Goal: Task Accomplishment & Management: Manage account settings

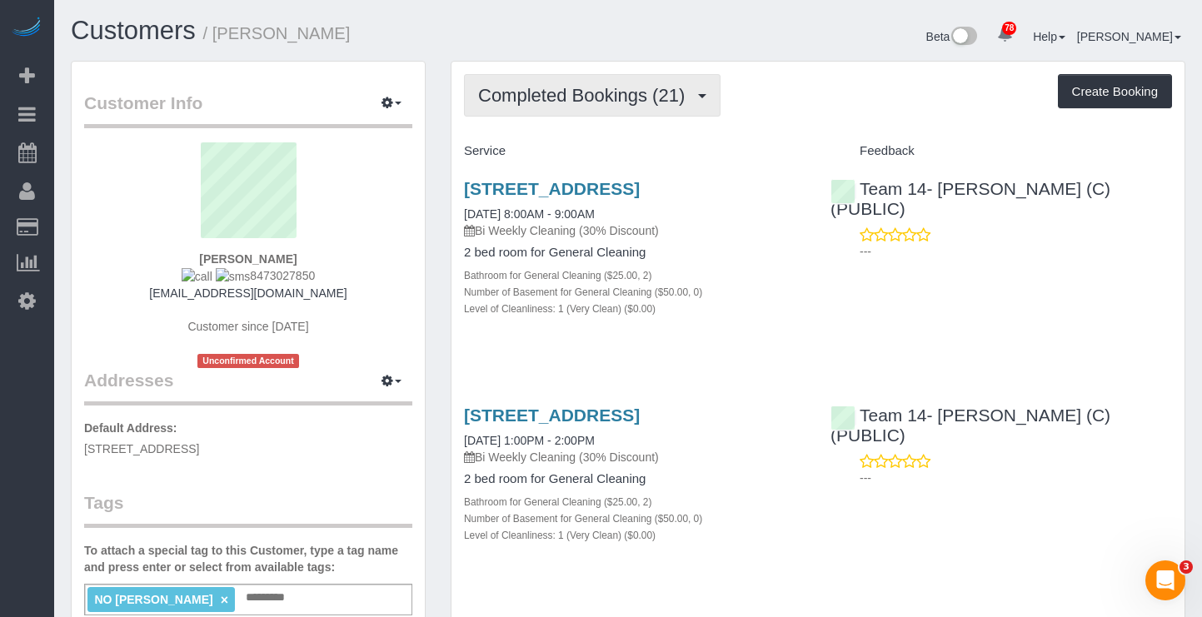
click at [614, 102] on span "Completed Bookings (21)" at bounding box center [585, 95] width 215 height 21
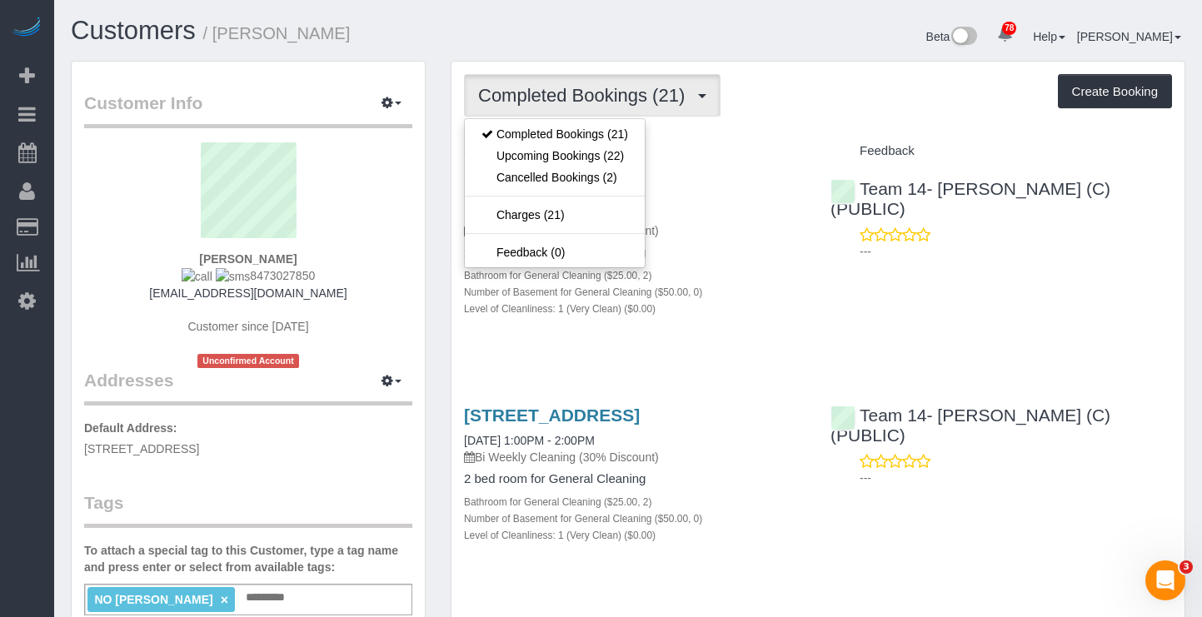
click at [791, 55] on div "Beta 78 Your Notifications You have 0 alerts × You have 1 to charge for 08/18/2…" at bounding box center [913, 39] width 570 height 44
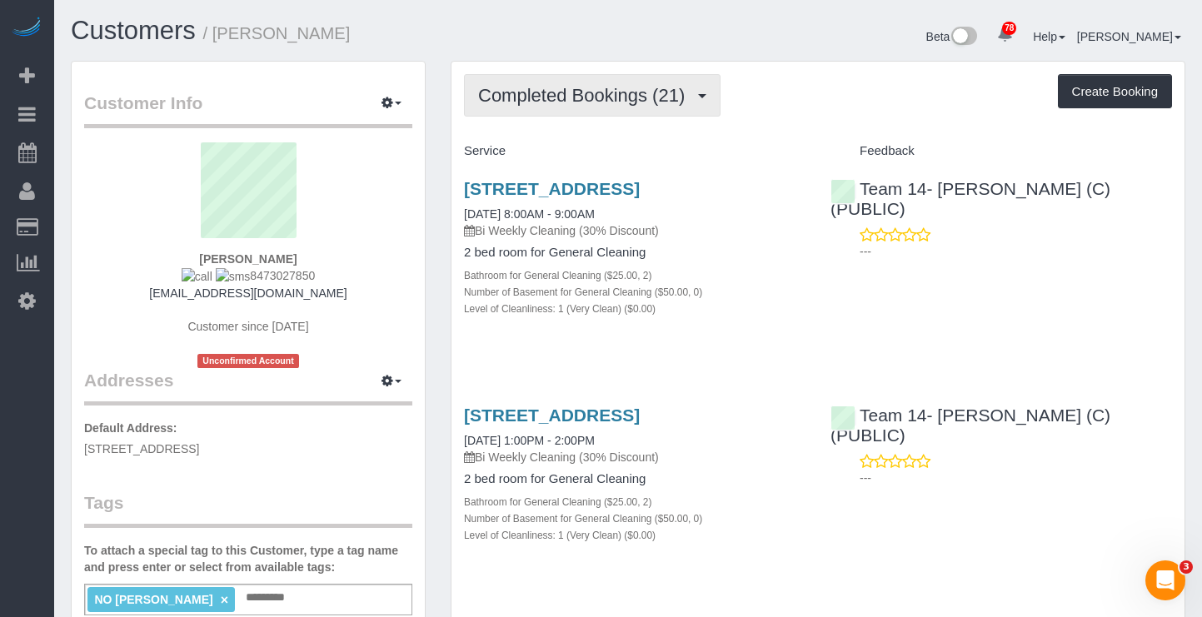
click at [665, 89] on span "Completed Bookings (21)" at bounding box center [585, 95] width 215 height 21
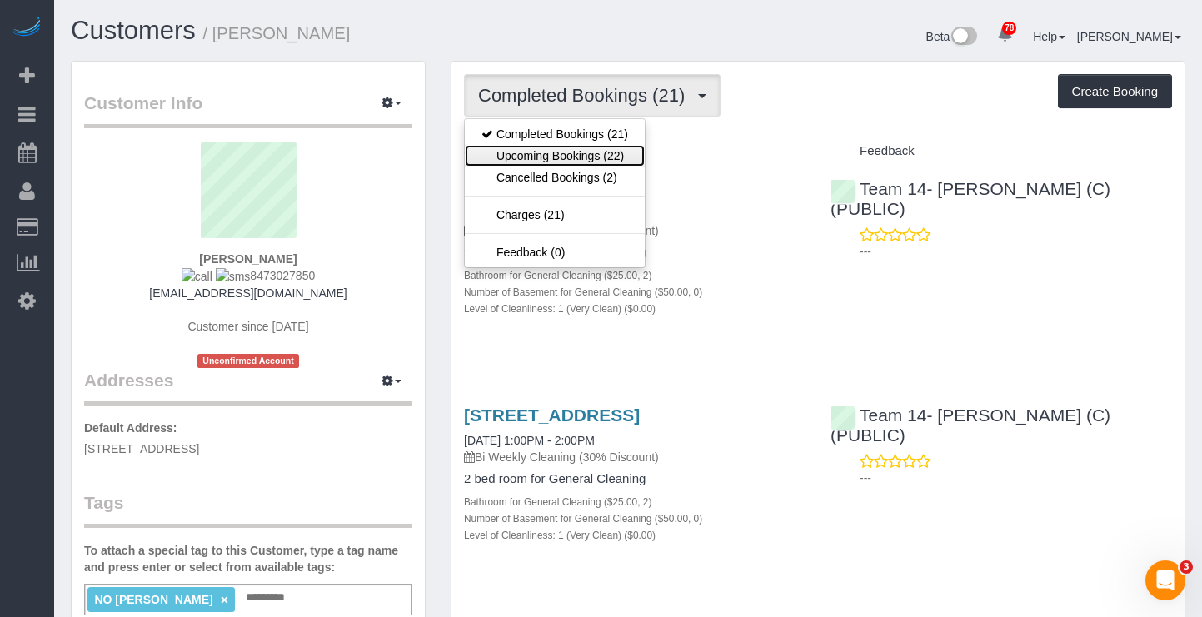
click at [626, 147] on link "Upcoming Bookings (22)" at bounding box center [555, 156] width 180 height 22
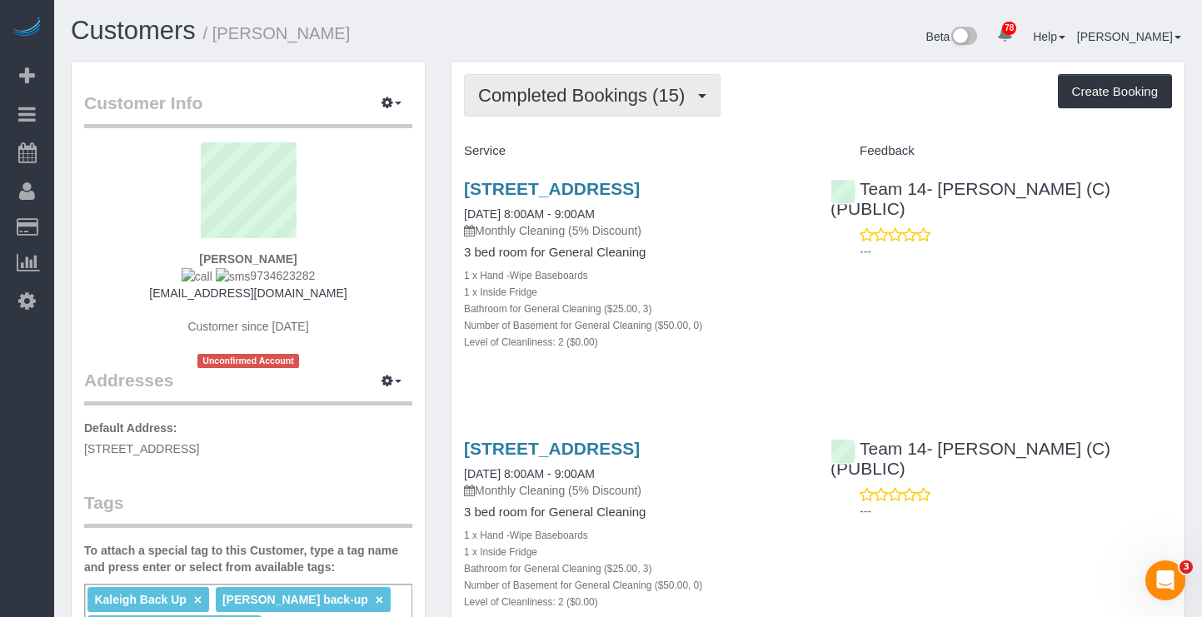
click at [558, 83] on button "Completed Bookings (15)" at bounding box center [592, 95] width 257 height 42
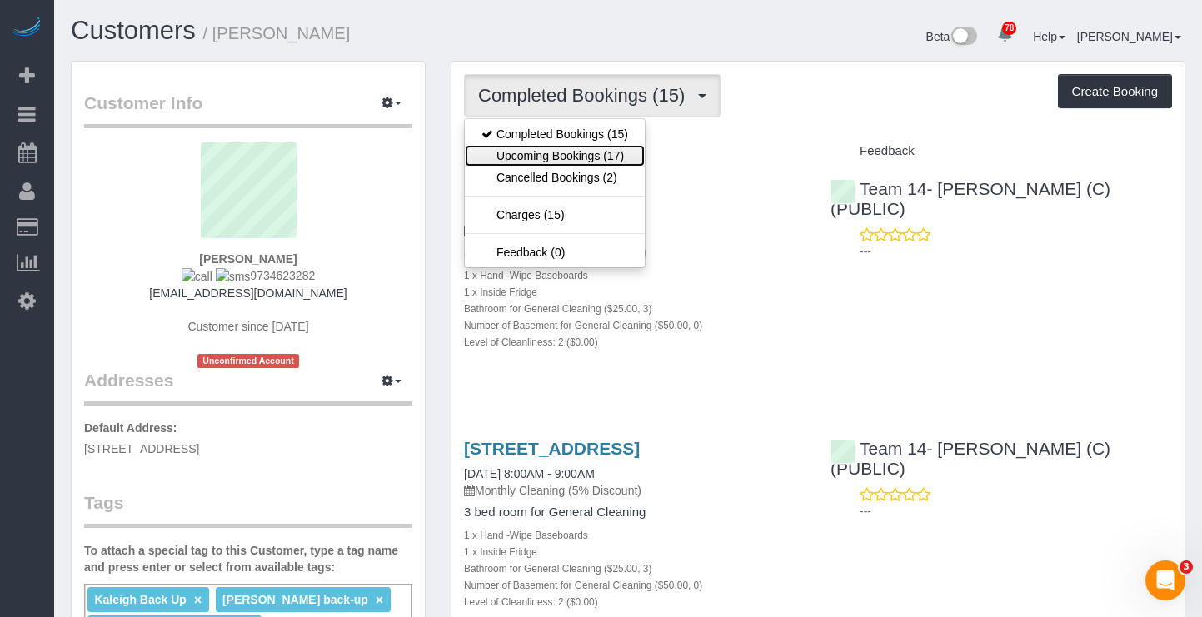
click at [580, 147] on link "Upcoming Bookings (17)" at bounding box center [555, 156] width 180 height 22
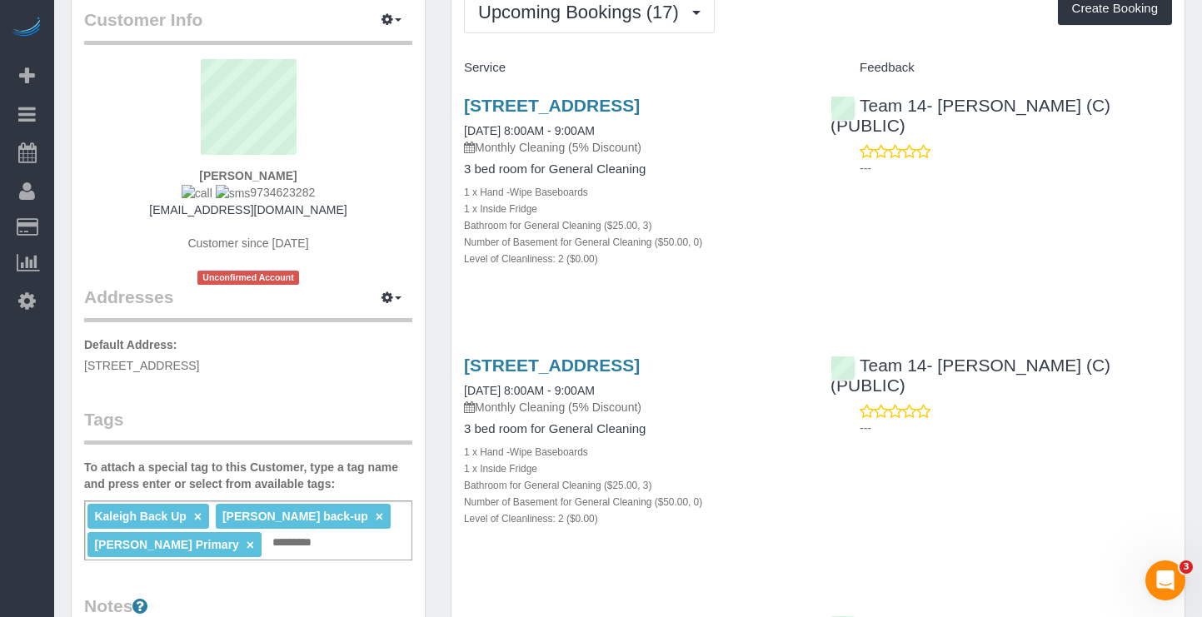
drag, startPoint x: 325, startPoint y: 192, endPoint x: 233, endPoint y: 194, distance: 91.6
click at [233, 194] on div "Ingrid Phelan 9734623282 ingridphelan@gmail.com Customer since 2024 Unconfirmed…" at bounding box center [248, 172] width 328 height 226
copy span "9734623282"
click at [598, 23] on button "Upcoming Bookings (17)" at bounding box center [589, 12] width 251 height 42
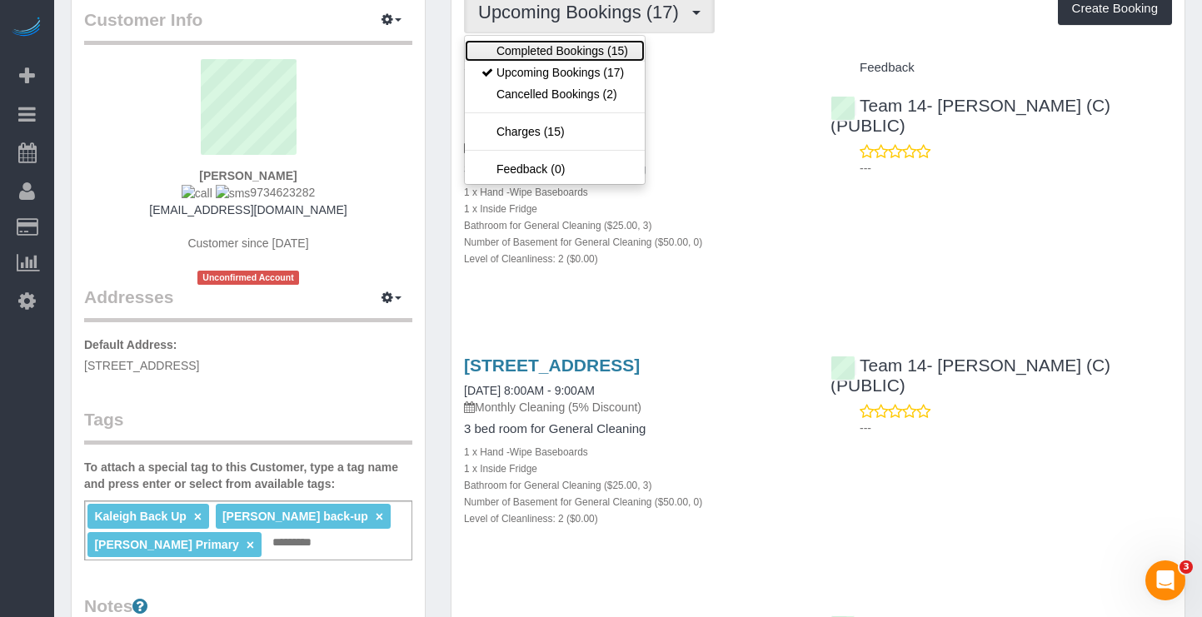
click at [614, 56] on link "Completed Bookings (15)" at bounding box center [555, 51] width 180 height 22
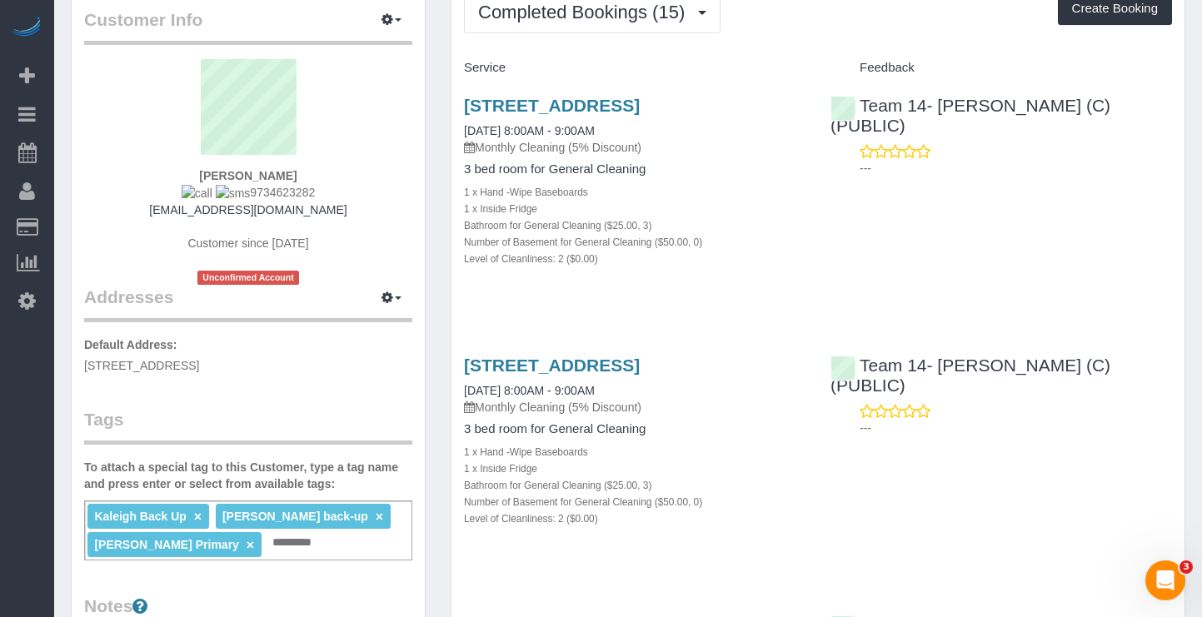
scroll to position [0, 0]
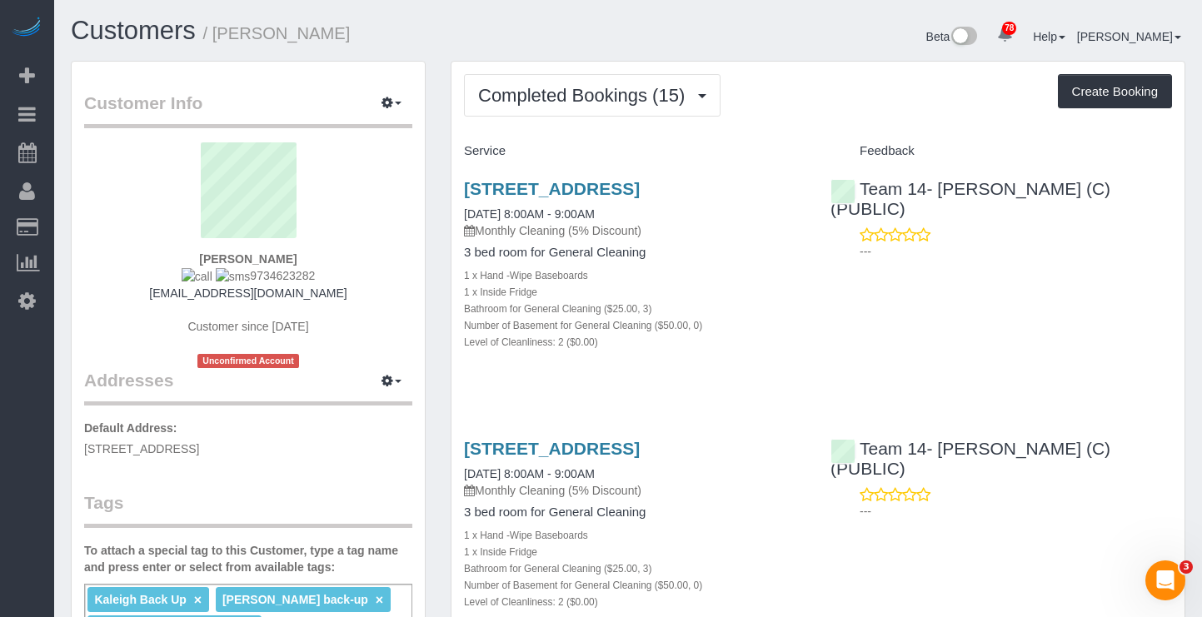
click at [1173, 312] on div "1240 N Lake Shore Drive, 4a, Chicago, IL 60610 08/08/2025 8:00AM - 9:00AM Month…" at bounding box center [817, 274] width 733 height 218
click at [239, 31] on small "/ Ingrid Phelan" at bounding box center [276, 33] width 147 height 18
copy small "Ingrid"
drag, startPoint x: 265, startPoint y: 277, endPoint x: 238, endPoint y: 279, distance: 26.7
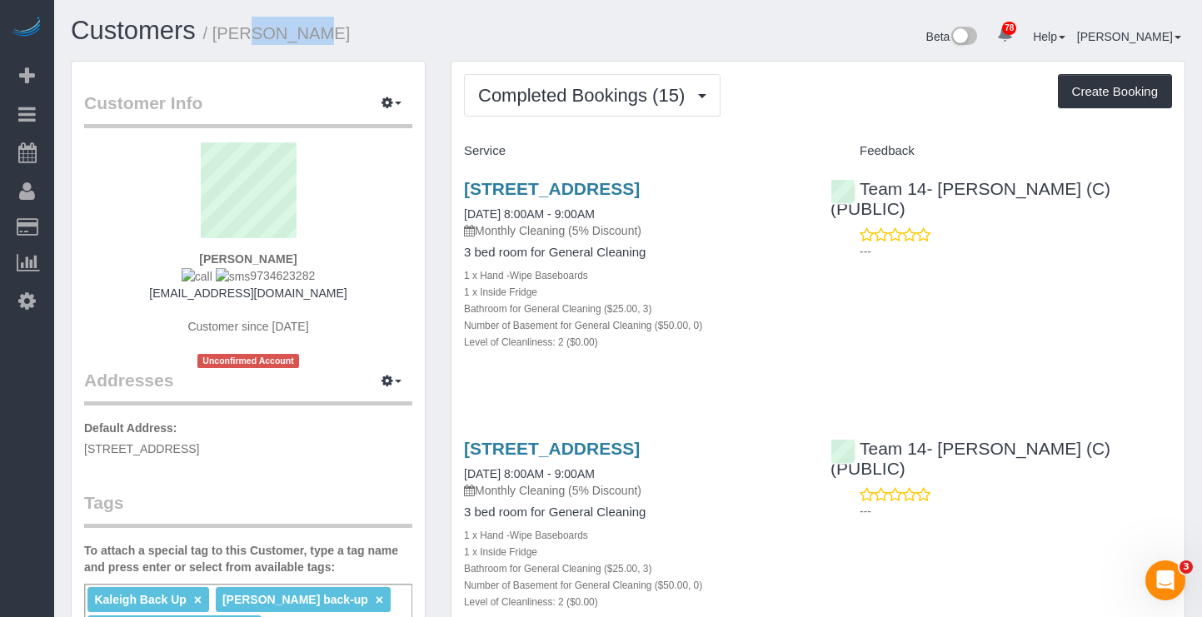
click at [237, 279] on div "Ingrid Phelan 9734623282 ingridphelan@gmail.com Customer since 2024 Unconfirmed…" at bounding box center [248, 255] width 328 height 226
copy span "9734623282"
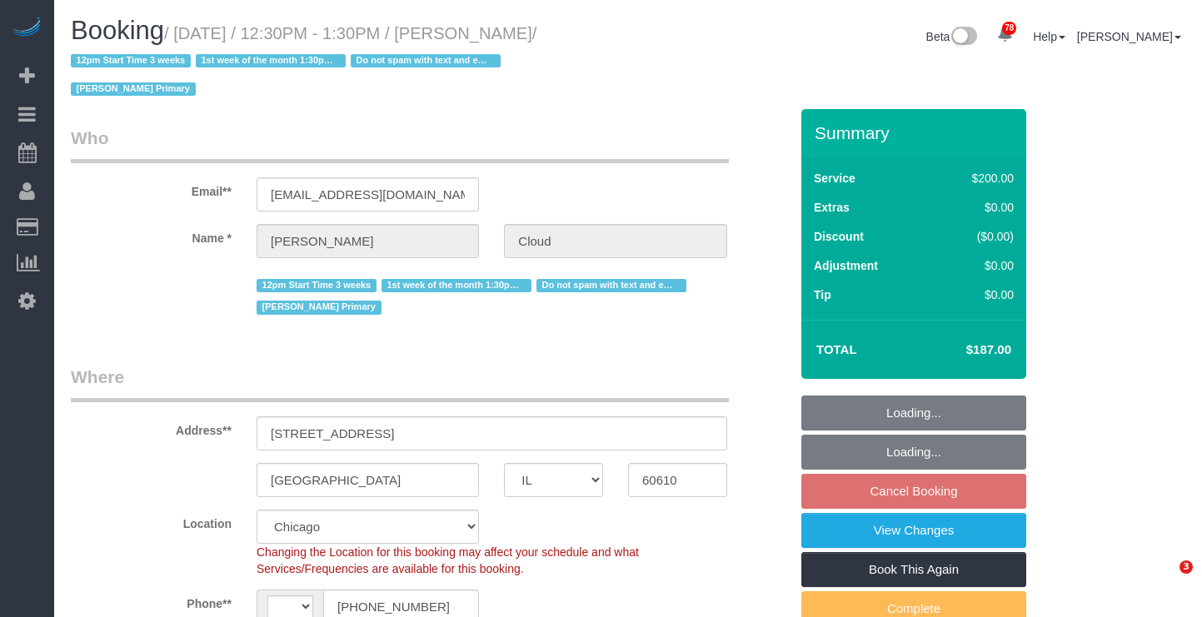
select select "IL"
select select "number:1"
select select "number:58"
select select "number:139"
select select "number:107"
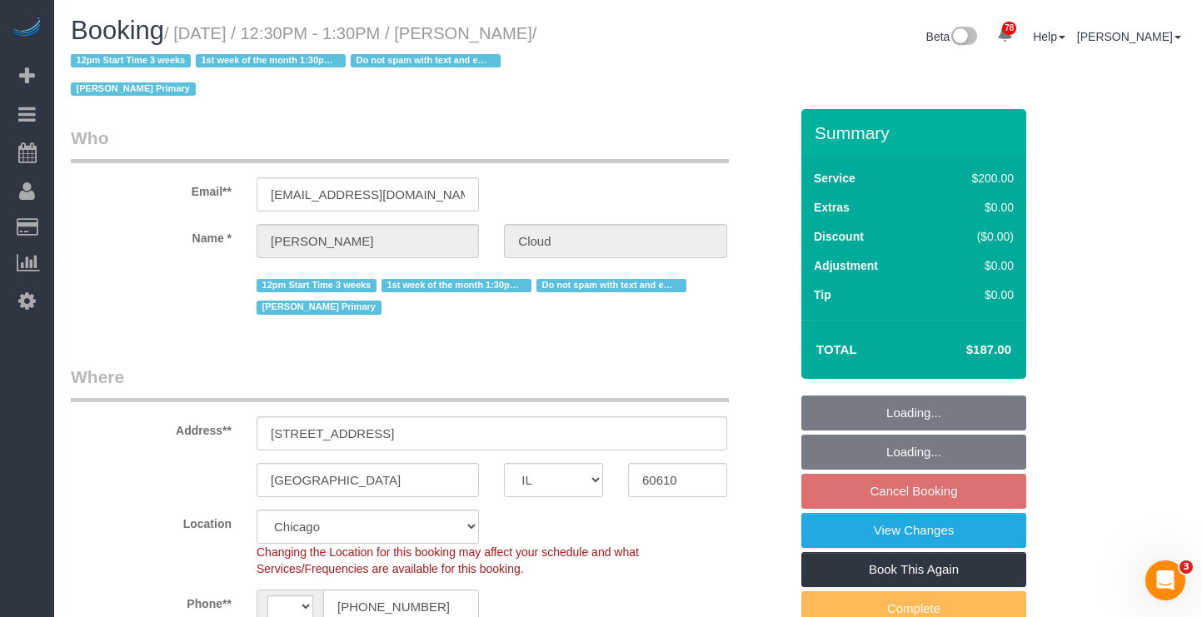
select select "string:[GEOGRAPHIC_DATA]"
select select "512"
select select "object:1200"
select select "spot1"
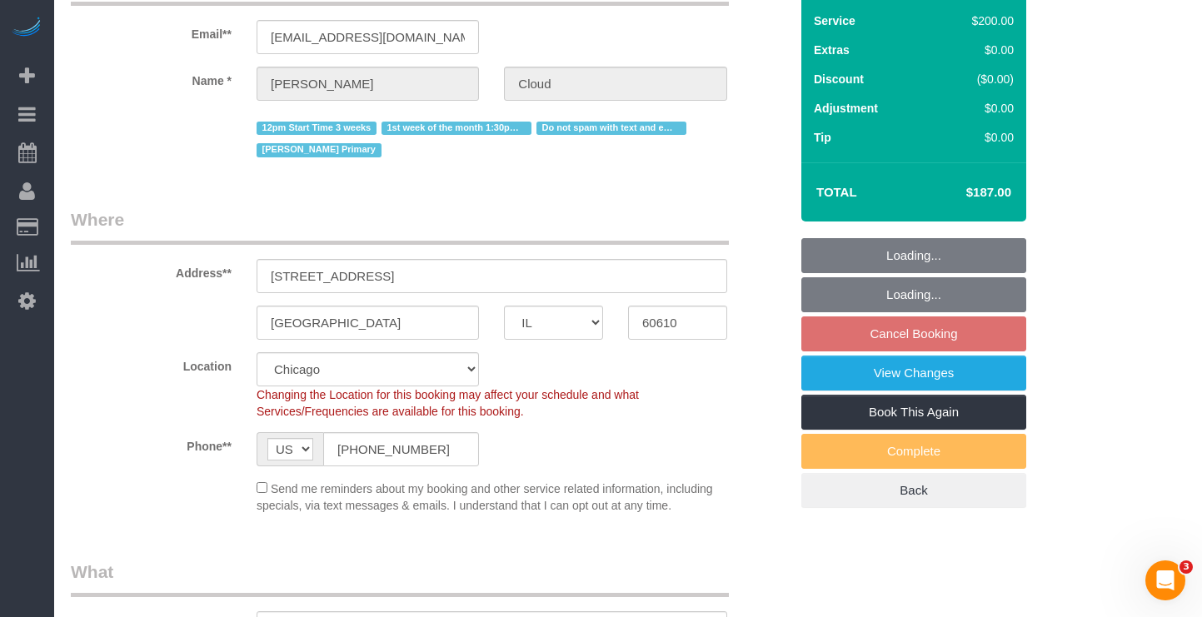
select select "object:1363"
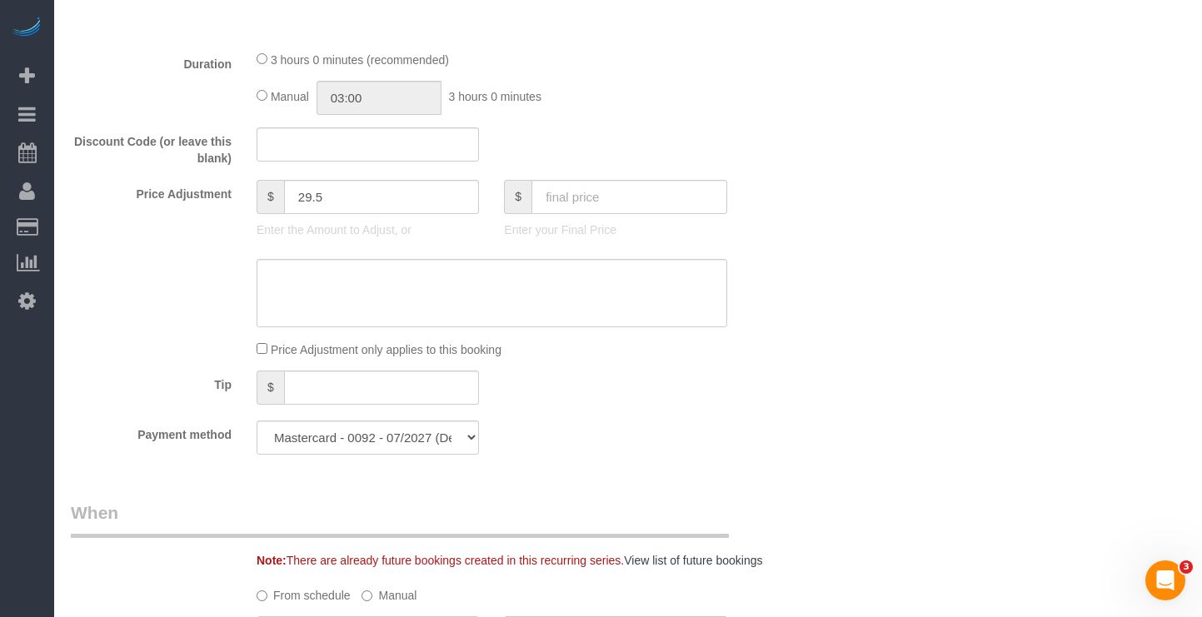
scroll to position [1666, 0]
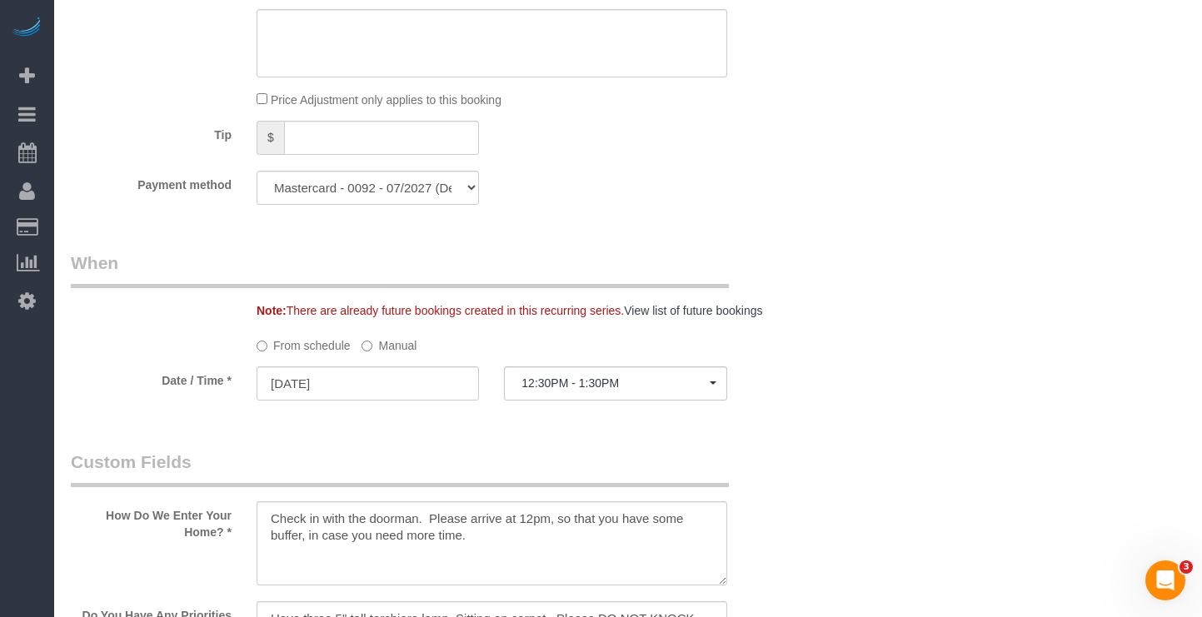
click at [419, 332] on div "From schedule Manual" at bounding box center [492, 343] width 496 height 22
click at [393, 332] on label "Manual" at bounding box center [389, 343] width 55 height 22
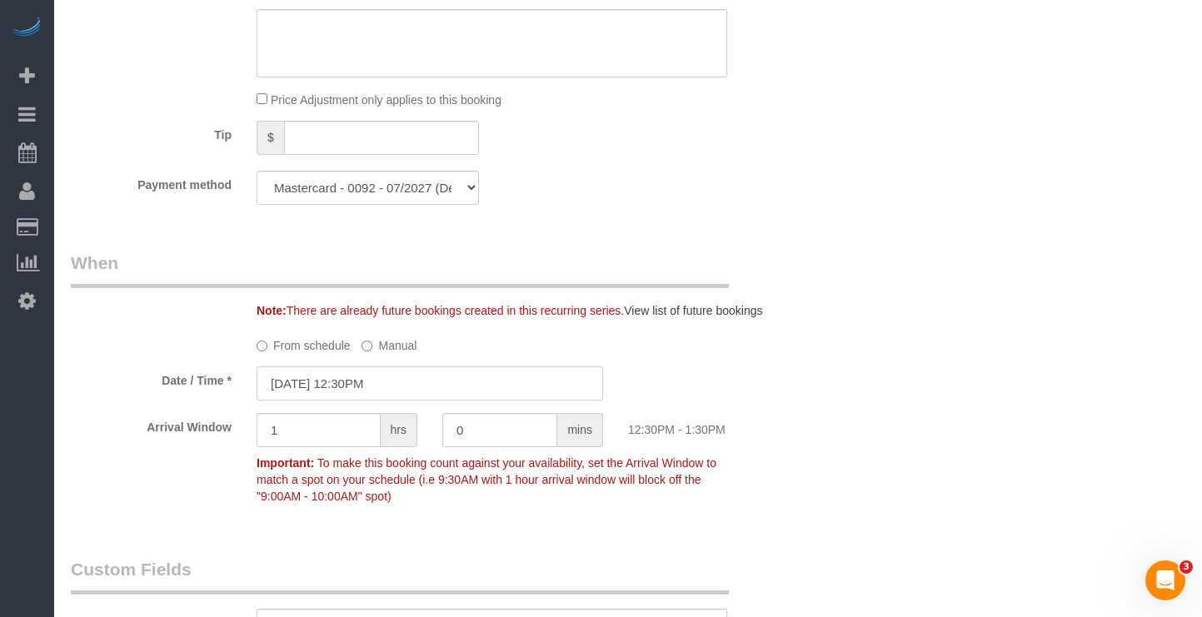
click at [365, 367] on input "[DATE] 12:30PM" at bounding box center [430, 384] width 347 height 34
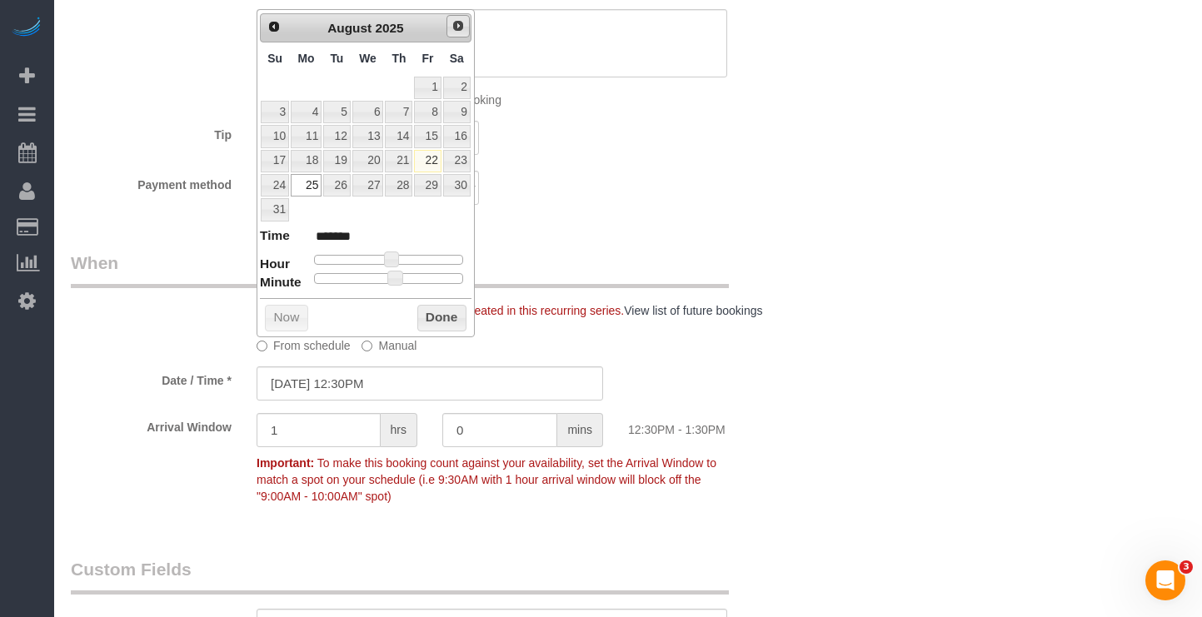
click at [458, 34] on link "Next" at bounding box center [457, 26] width 23 height 23
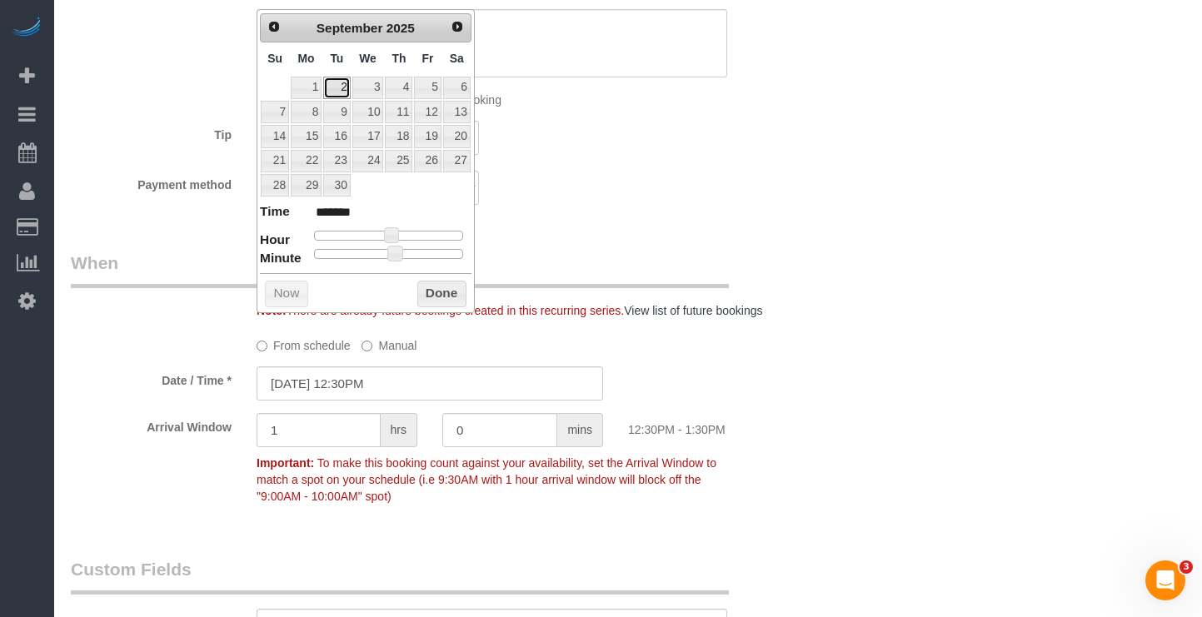
click at [338, 82] on link "2" at bounding box center [336, 88] width 27 height 22
type input "[DATE] 12:30PM"
click at [441, 289] on button "Done" at bounding box center [441, 294] width 49 height 27
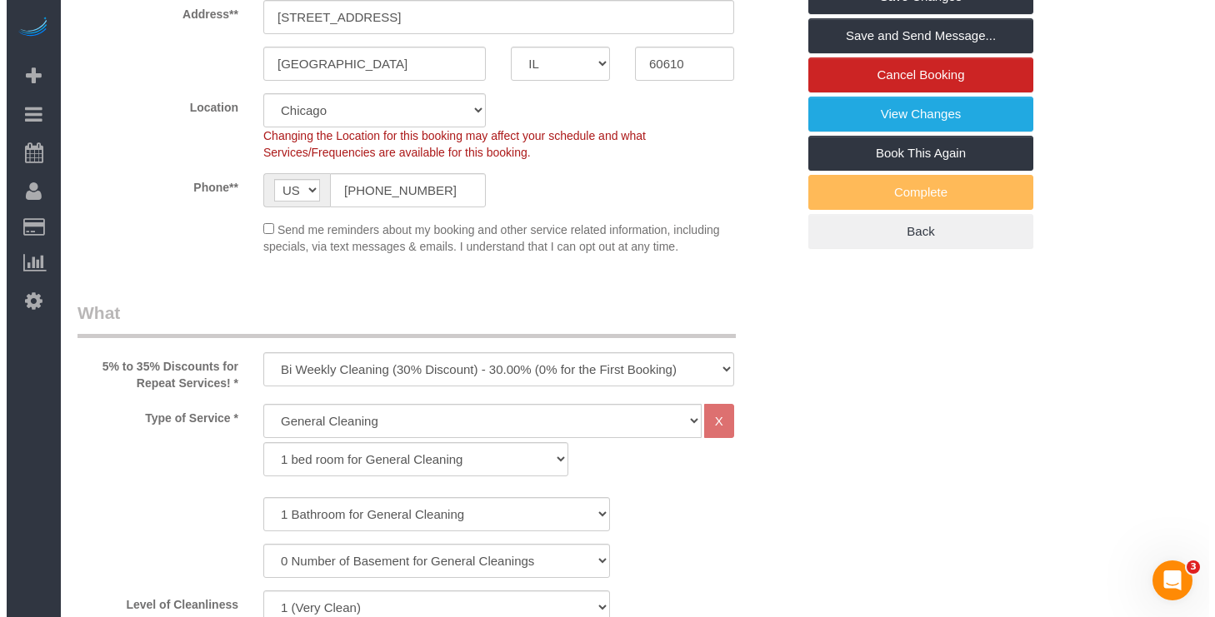
scroll to position [0, 0]
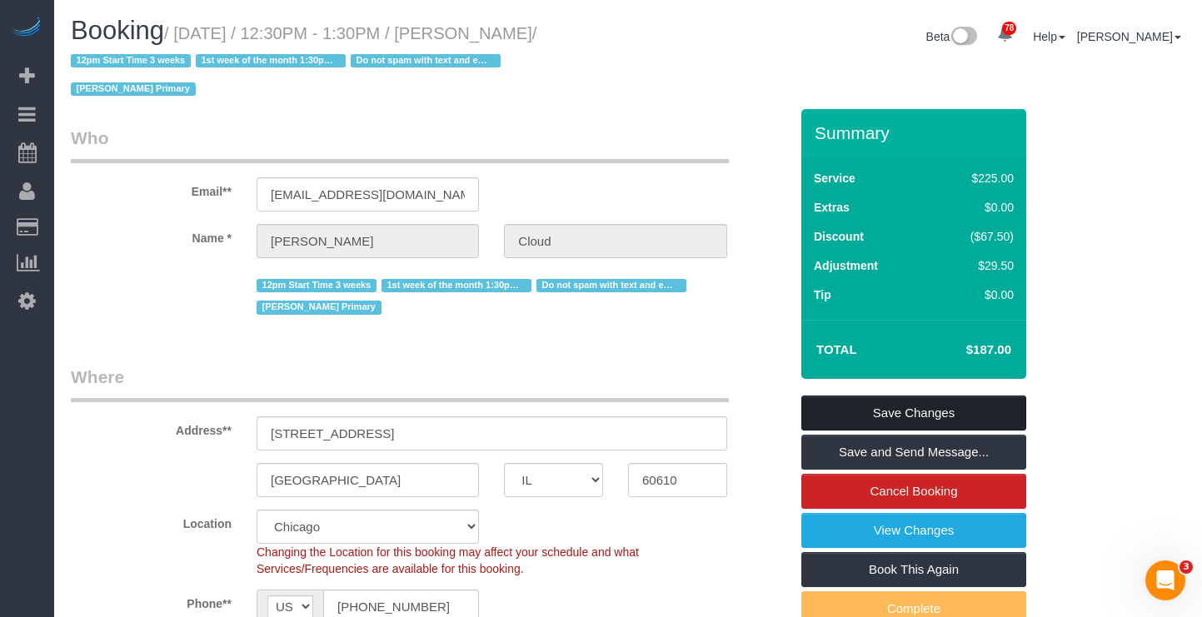
click at [930, 396] on link "Save Changes" at bounding box center [913, 413] width 225 height 35
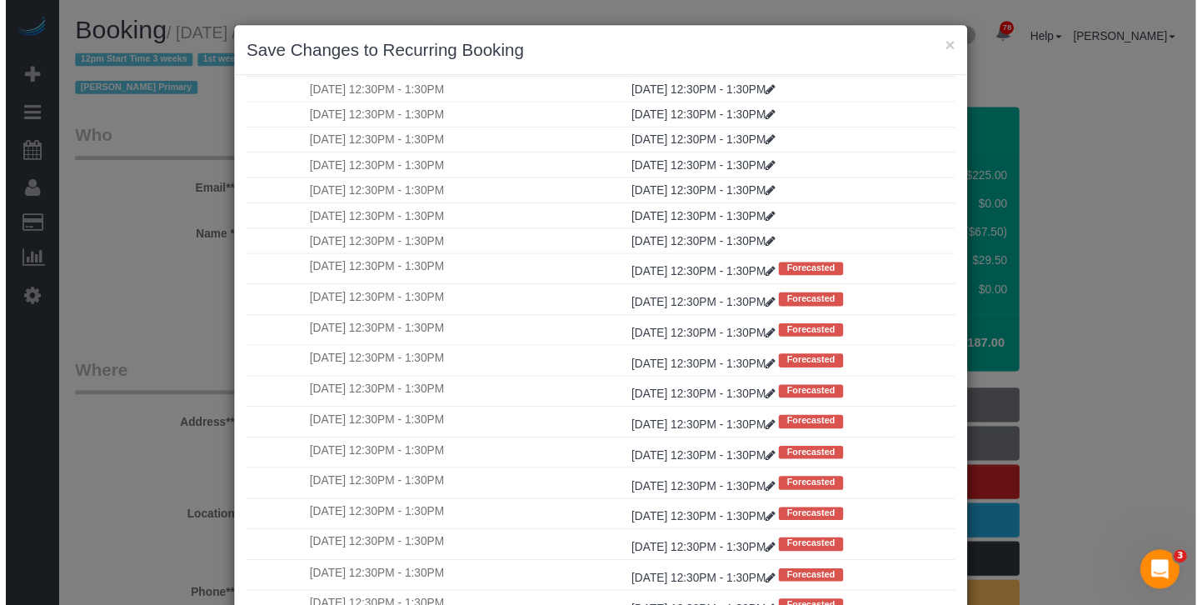
scroll to position [129, 0]
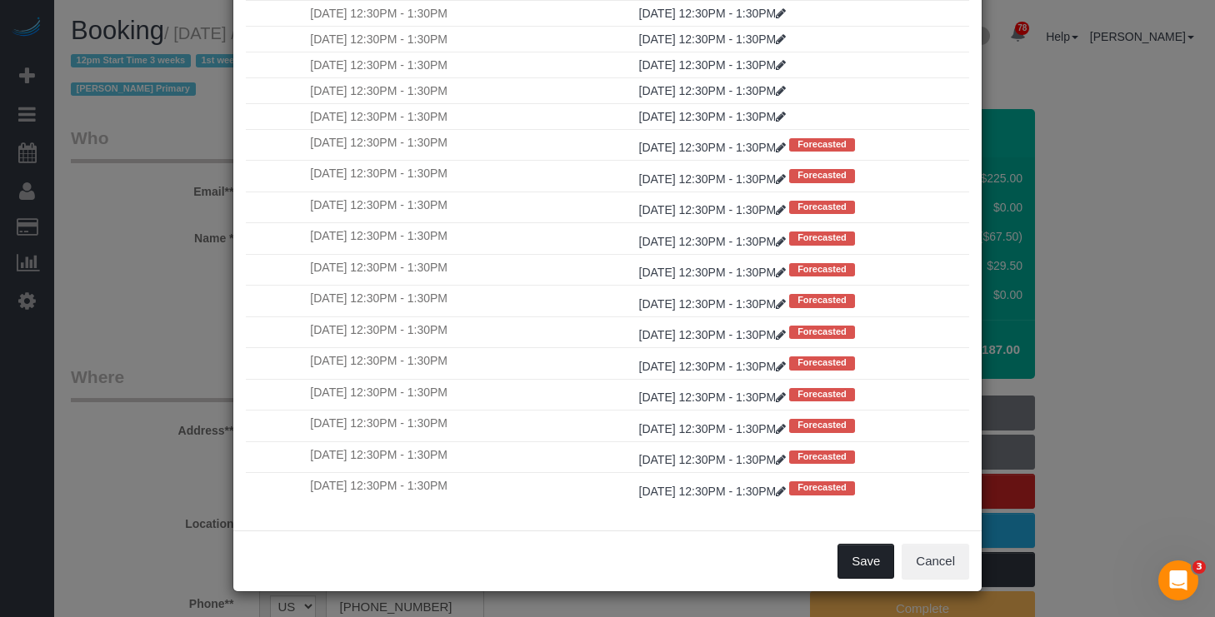
click at [841, 575] on button "Save" at bounding box center [865, 561] width 57 height 35
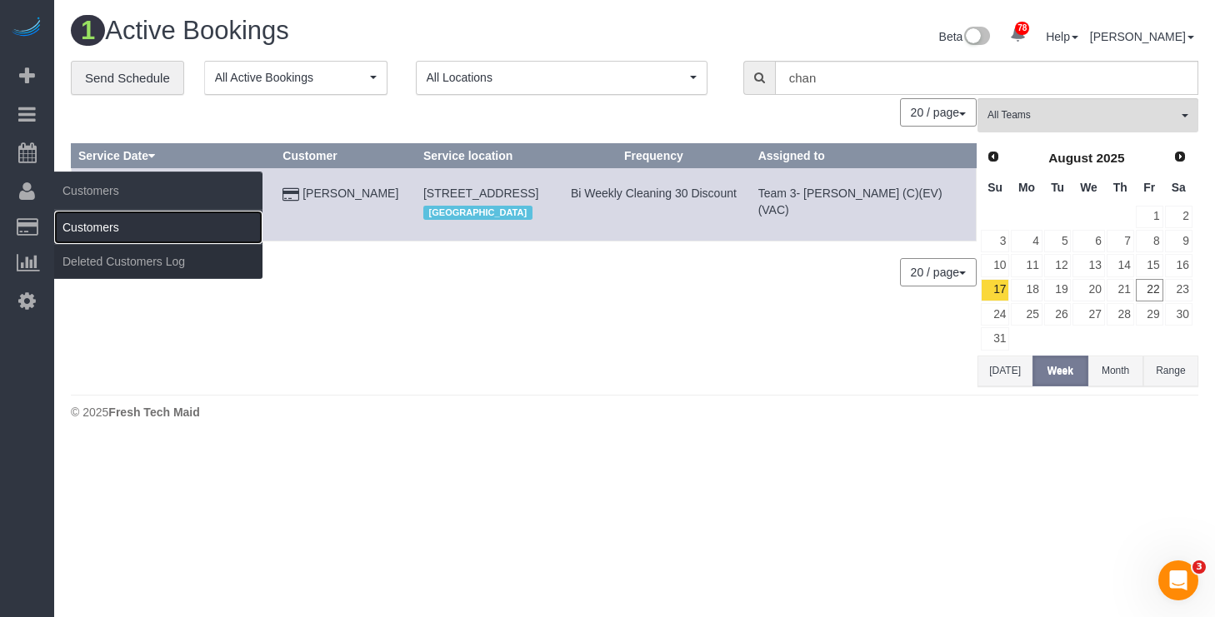
click at [81, 227] on link "Customers" at bounding box center [158, 227] width 208 height 33
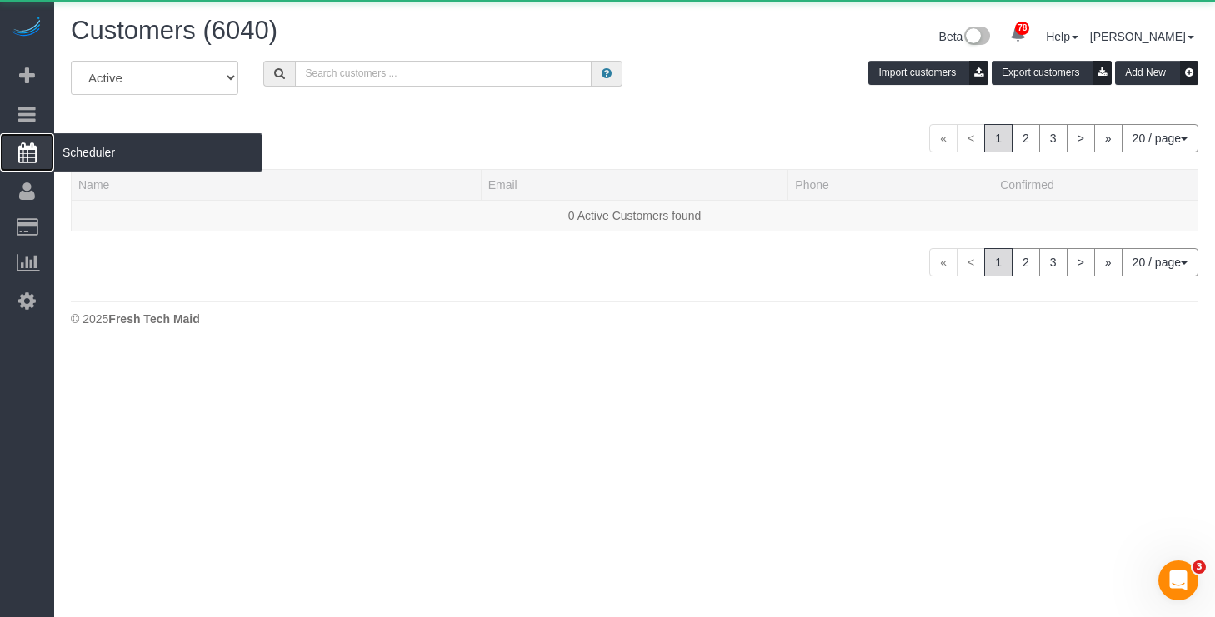
click at [107, 148] on span "Scheduler" at bounding box center [158, 152] width 208 height 38
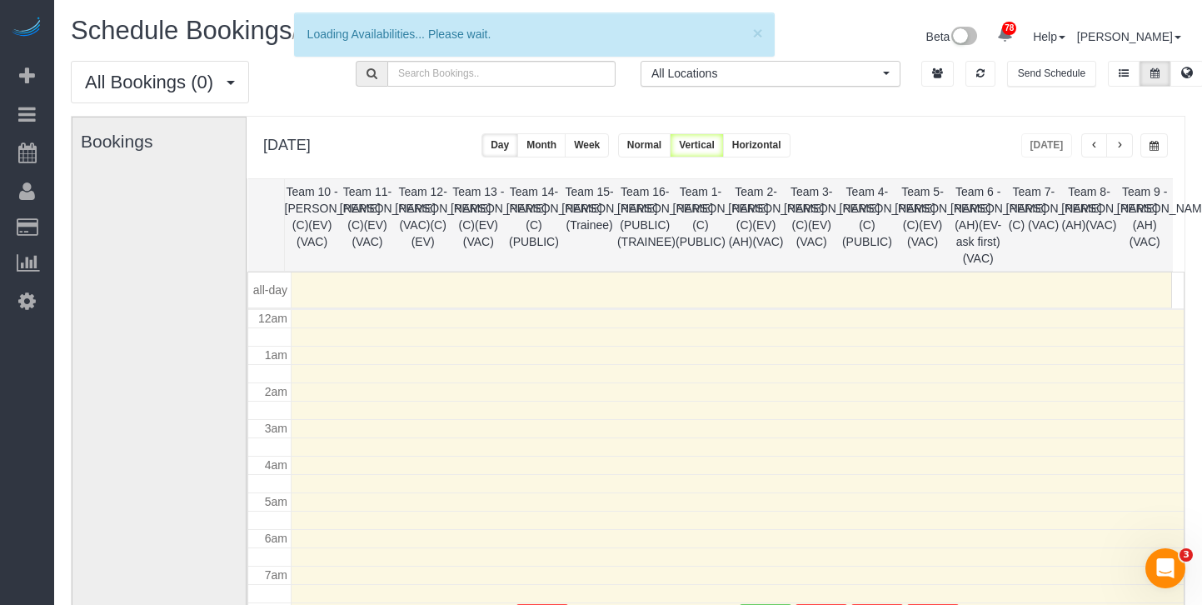
scroll to position [221, 0]
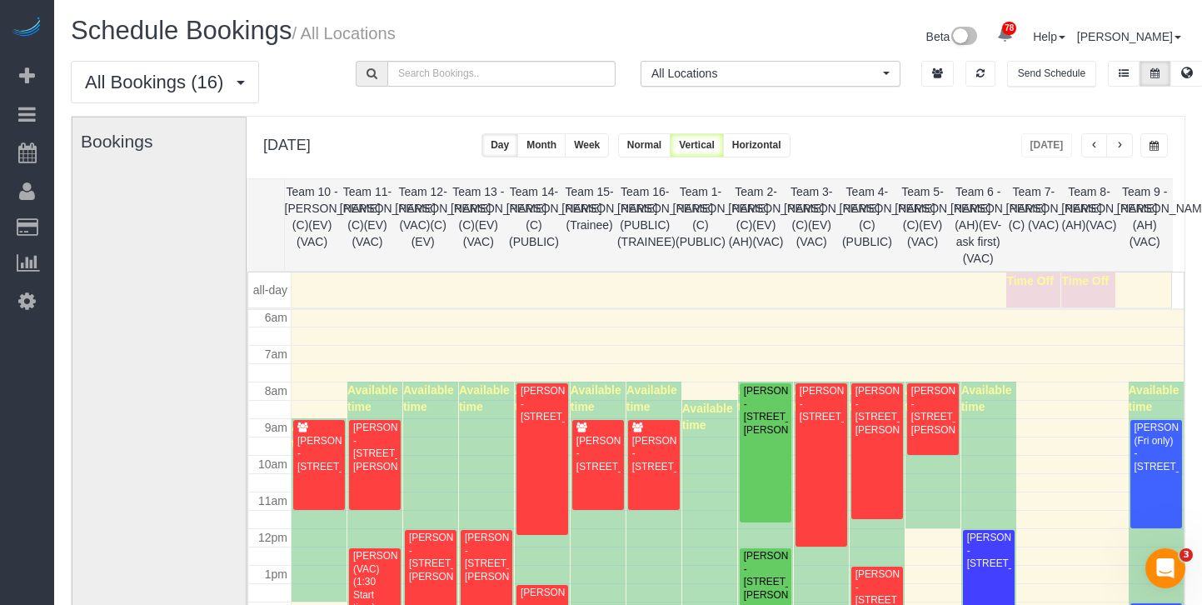
click at [873, 77] on span "All Locations" at bounding box center [764, 73] width 227 height 17
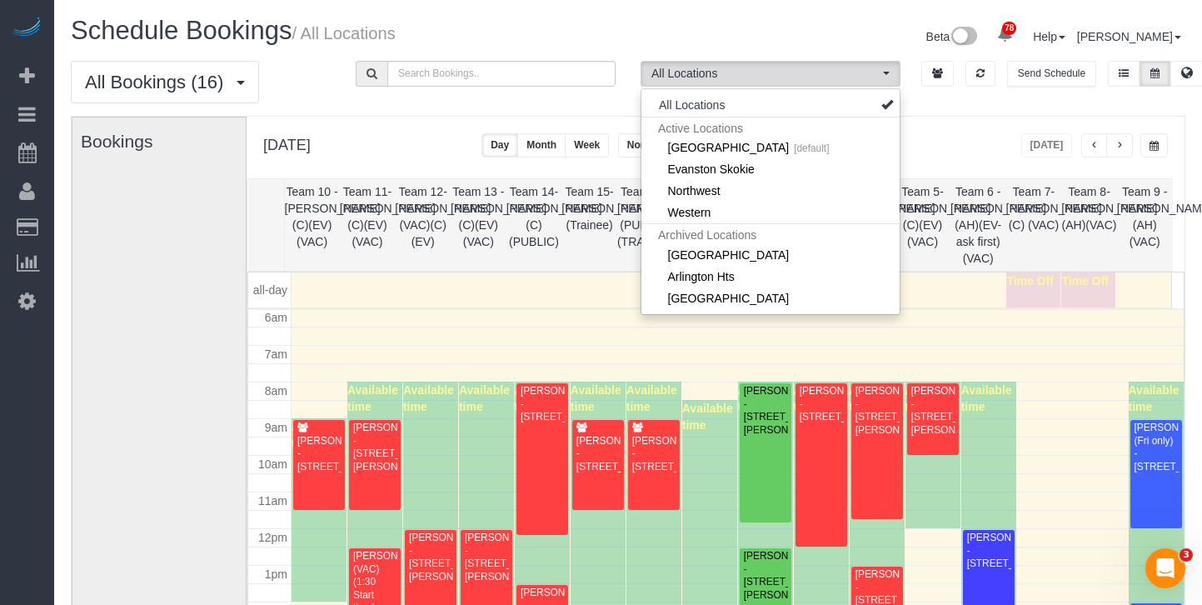
click at [982, 182] on th "Team 6 - [PERSON_NAME] (AH)(EV-ask first)(VAC)" at bounding box center [978, 225] width 56 height 92
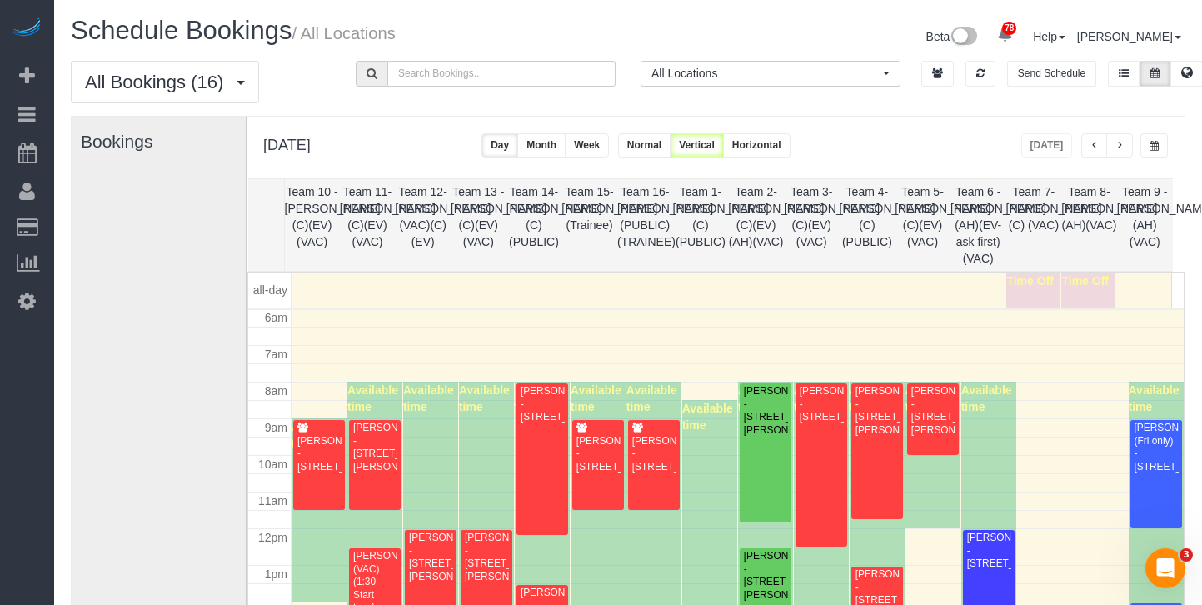
click at [1150, 146] on span "button" at bounding box center [1154, 146] width 9 height 10
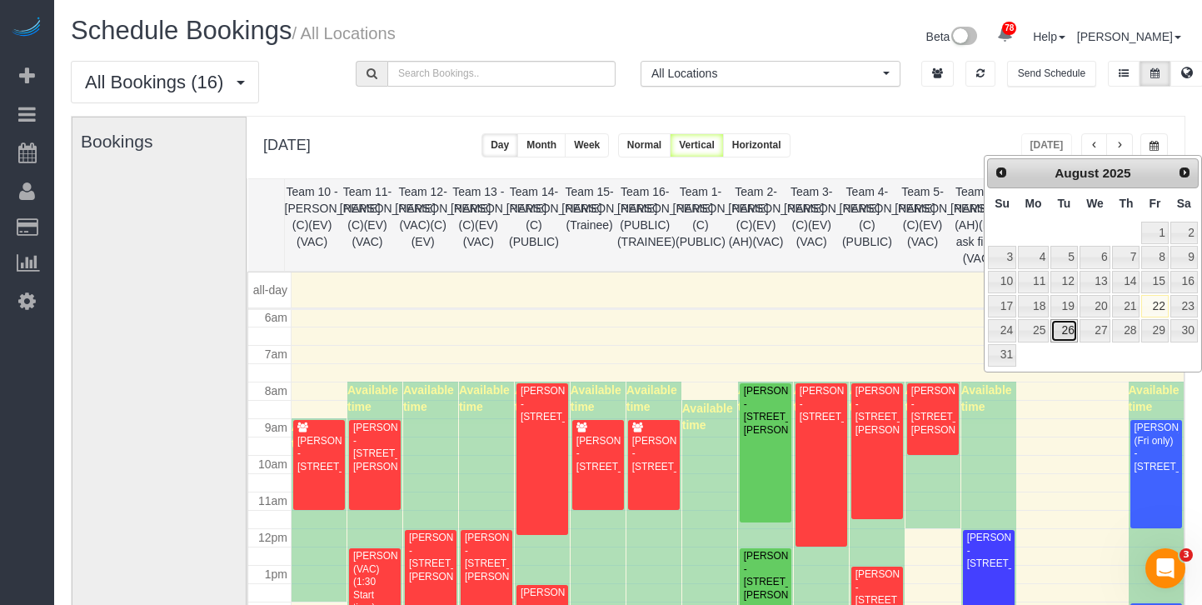
click at [1070, 329] on link "26" at bounding box center [1063, 330] width 27 height 22
type input "**********"
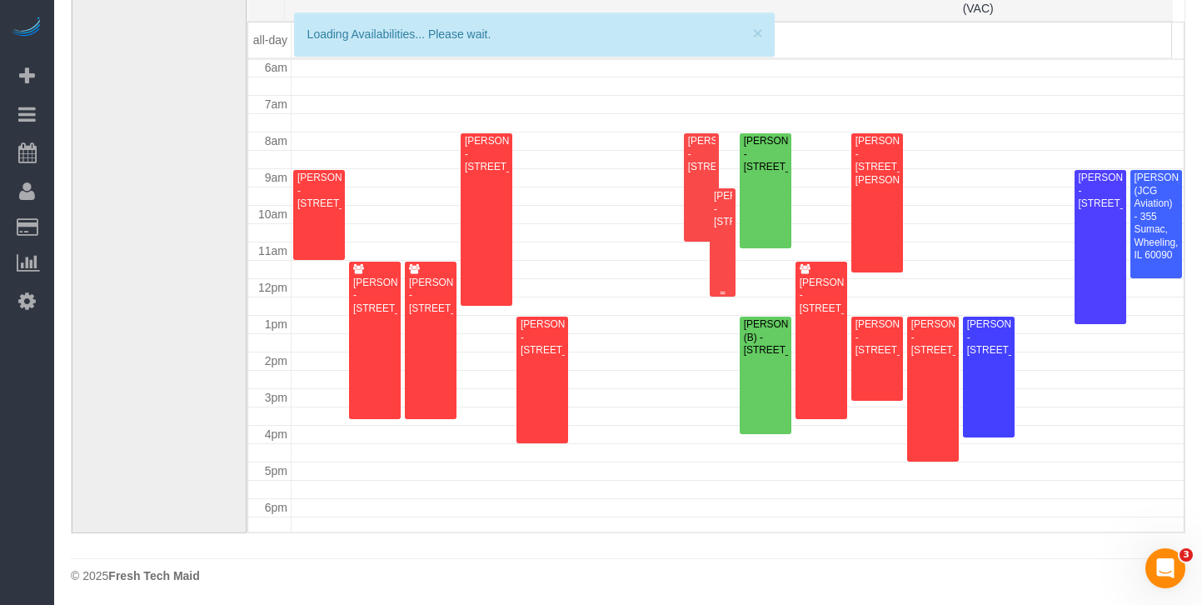
click at [718, 228] on div "Katie Mathews - 4916 W Winnemac Ave, Chicago, IL 60630" at bounding box center [722, 209] width 19 height 38
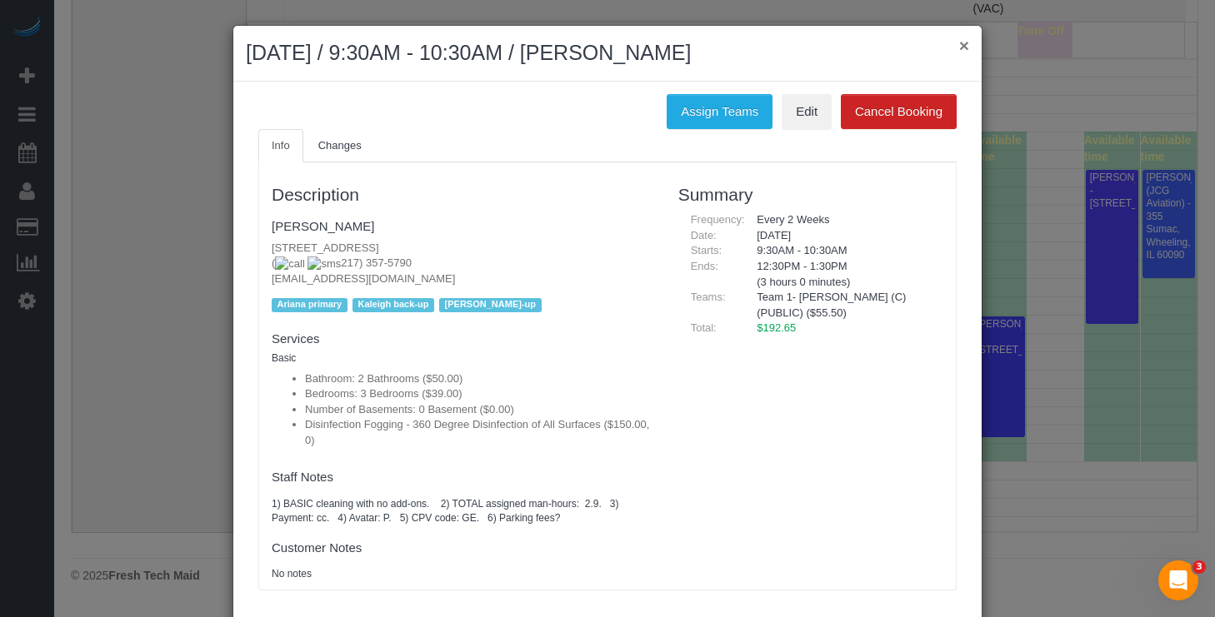
click at [959, 50] on button "×" at bounding box center [964, 45] width 10 height 17
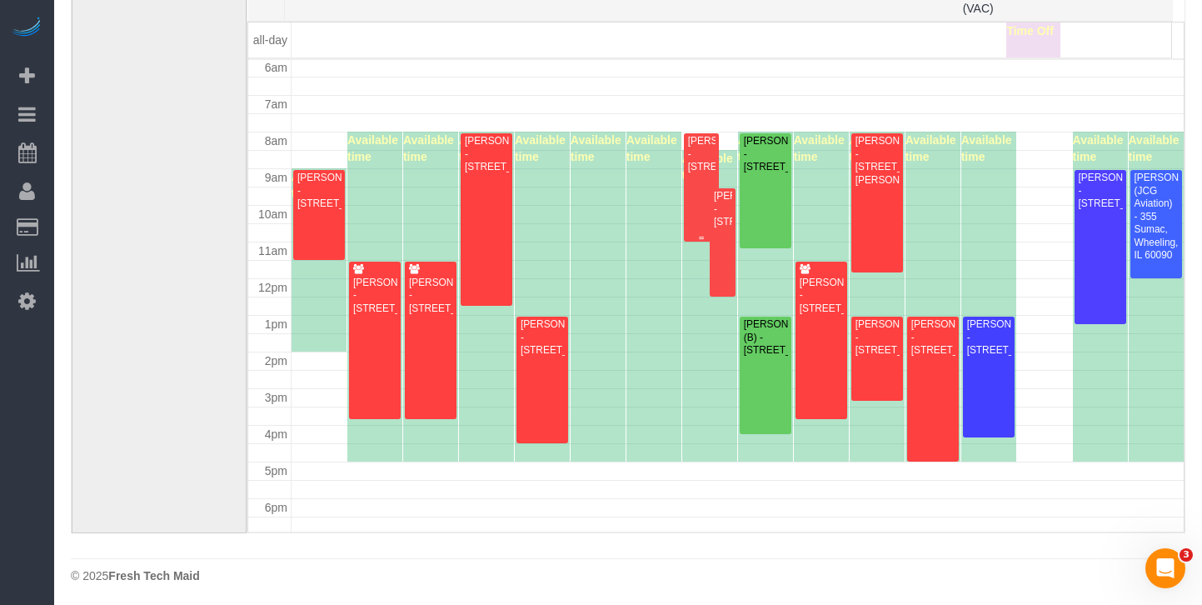
click at [689, 168] on div "Suzi Elnaggar - 1464 W. Winona St., Apt. #1, Chicago, IL 60640" at bounding box center [701, 154] width 28 height 38
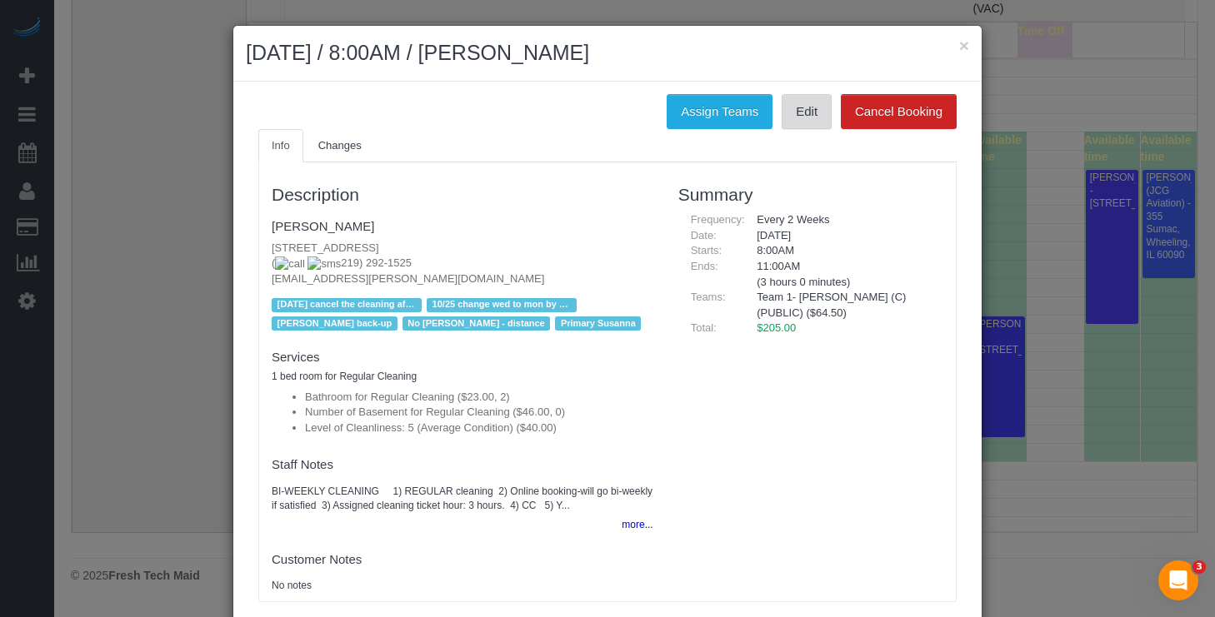
click at [812, 115] on link "Edit" at bounding box center [806, 111] width 50 height 35
click at [959, 41] on button "×" at bounding box center [964, 45] width 10 height 17
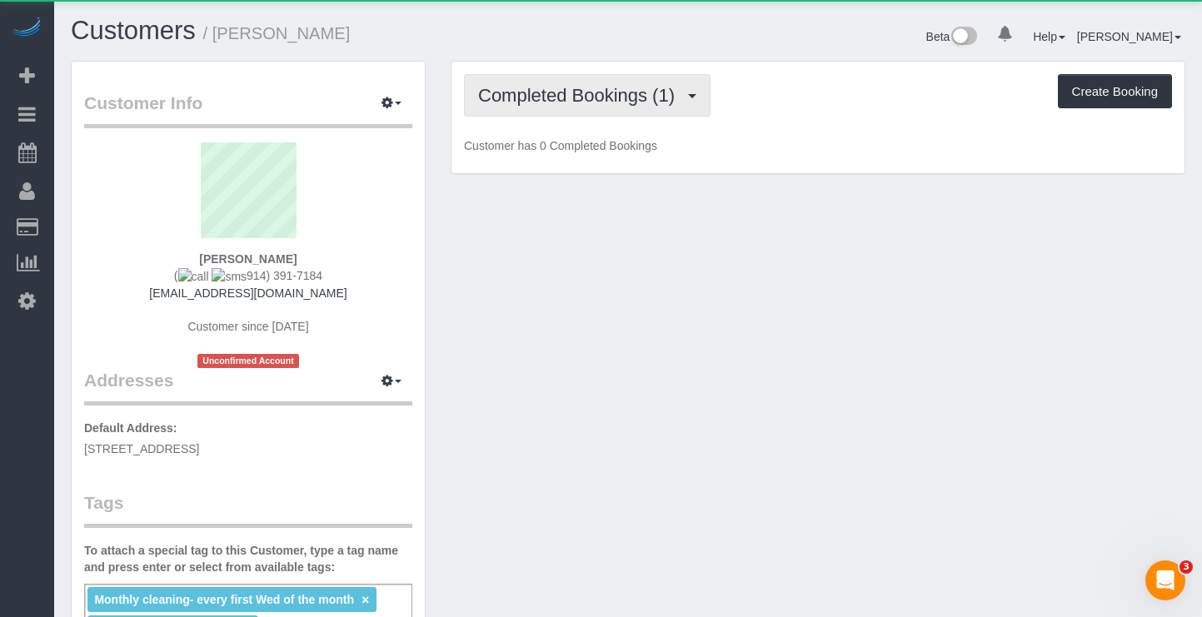
click at [557, 80] on button "Completed Bookings (1)" at bounding box center [587, 95] width 247 height 42
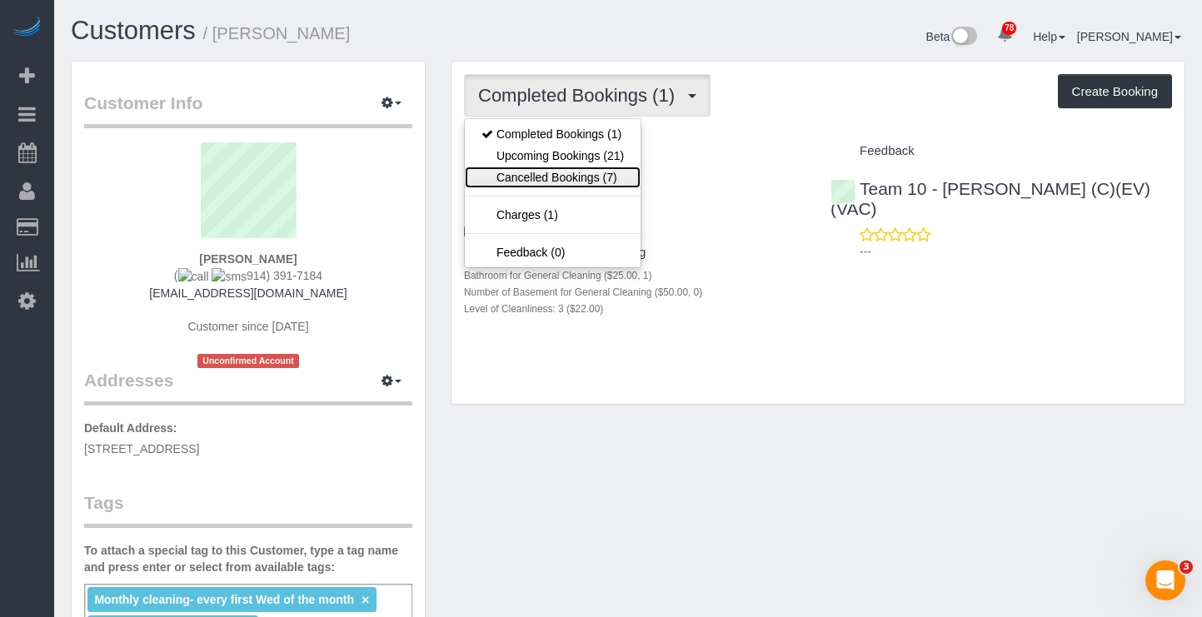
click at [588, 173] on link "Cancelled Bookings (7)" at bounding box center [553, 178] width 176 height 22
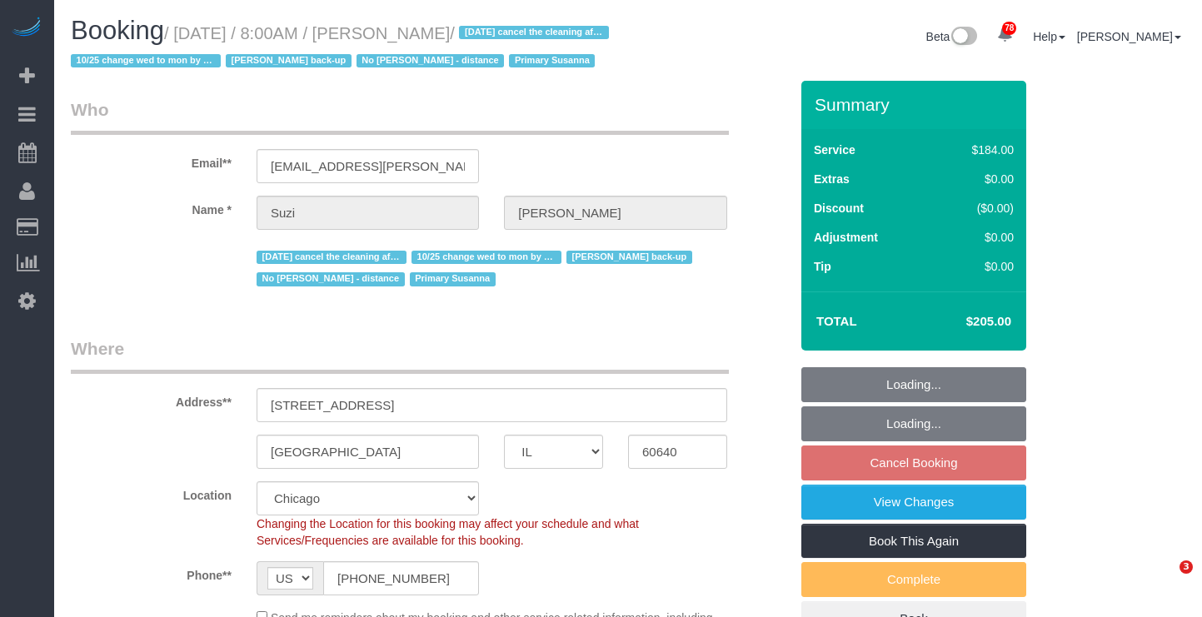
select select "IL"
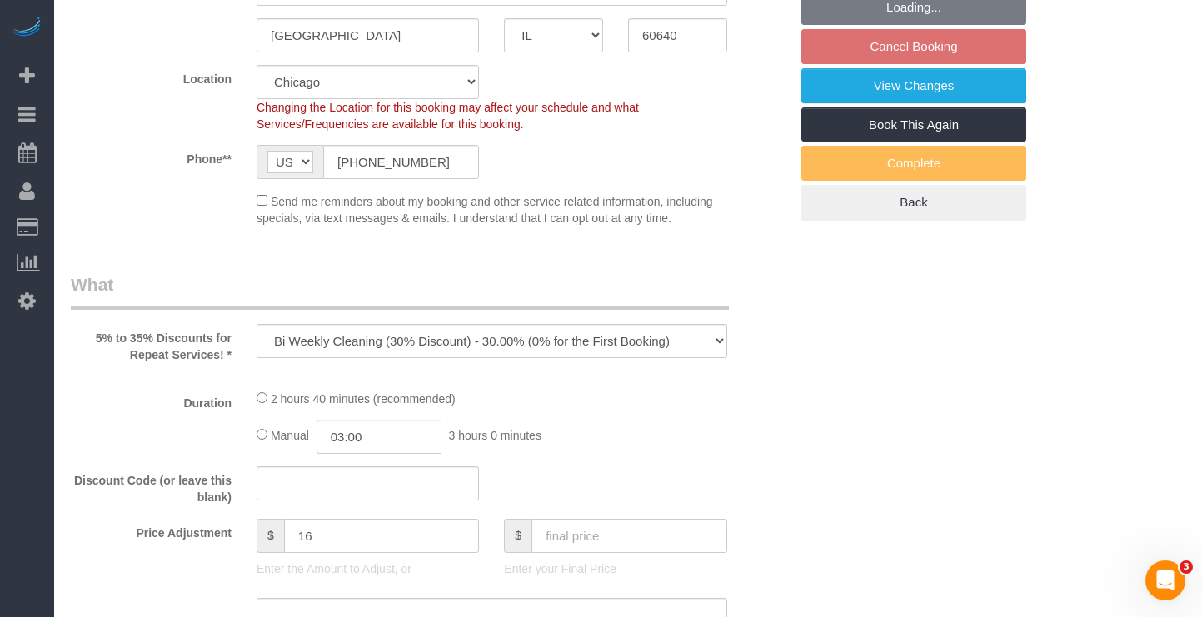
select select "object:834"
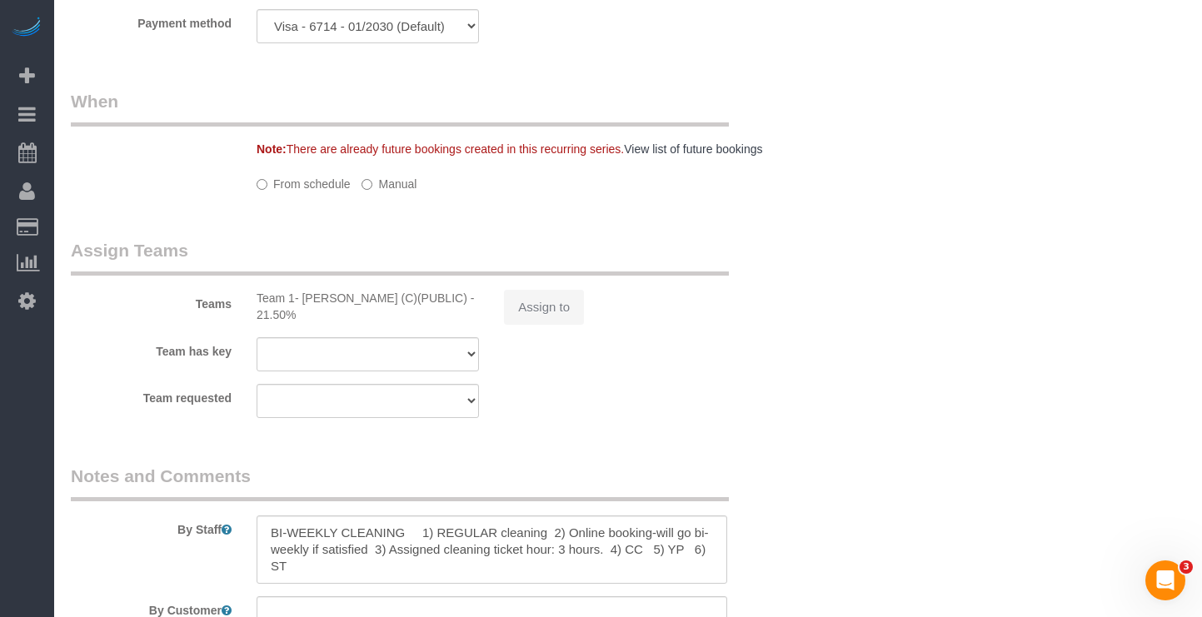
select select "number:1"
select select "number:58"
select select "number:139"
select select "number:106"
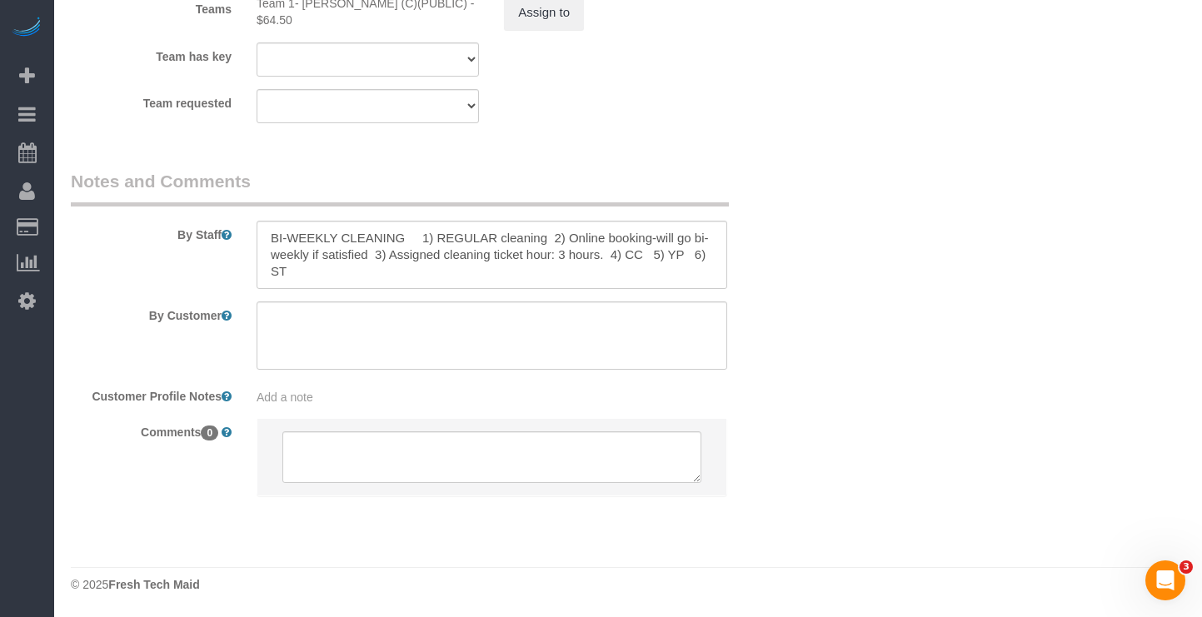
select select "512"
select select "2"
select select "5"
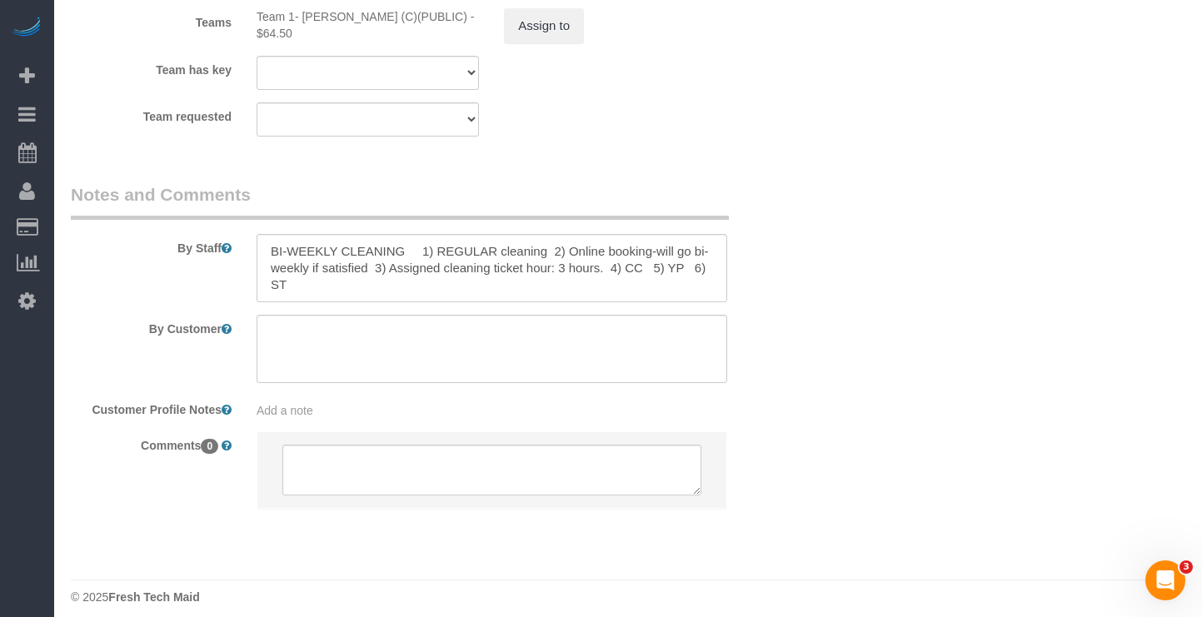
select select "2"
select select "5"
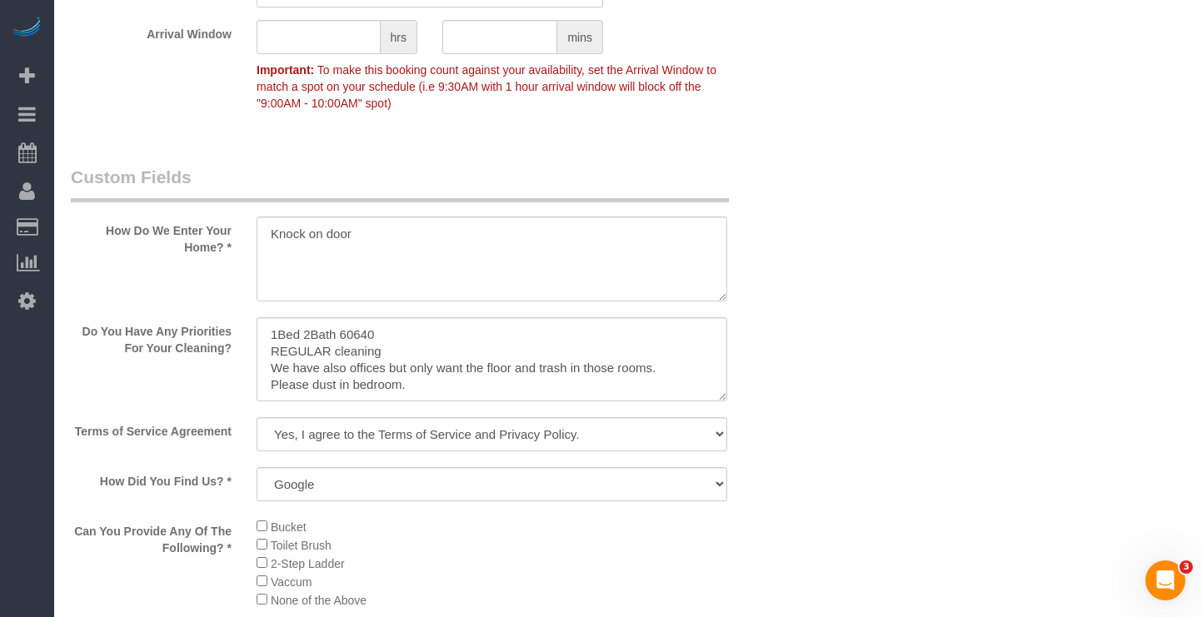
scroll to position [1642, 0]
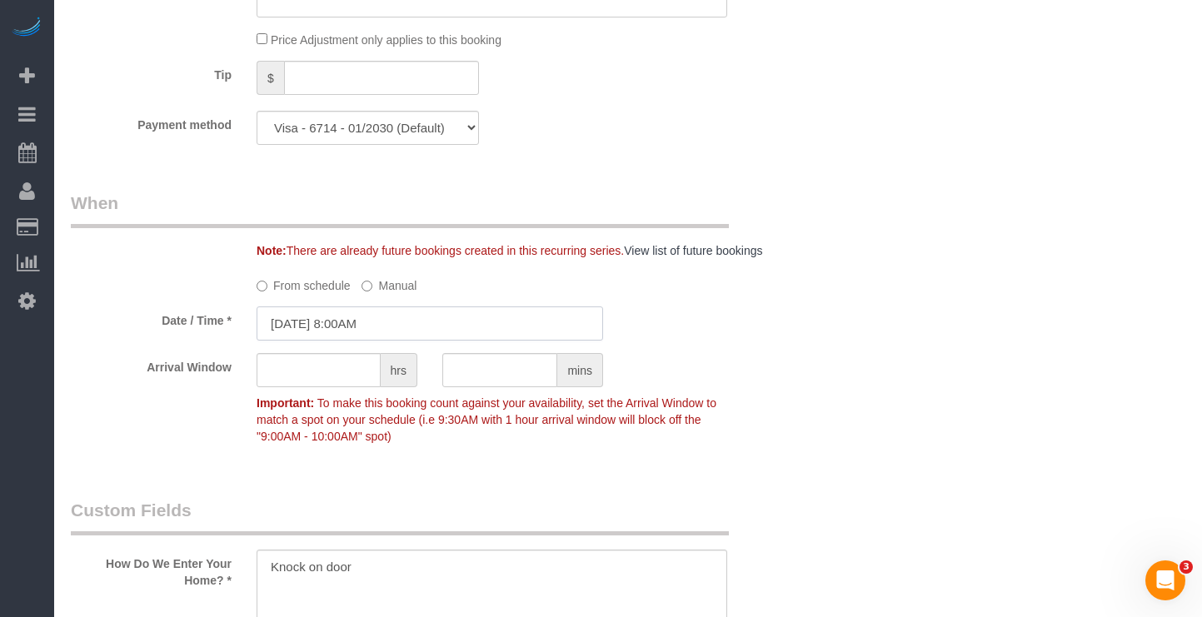
click at [372, 341] on input "08/26/2025 8:00AM" at bounding box center [430, 324] width 347 height 34
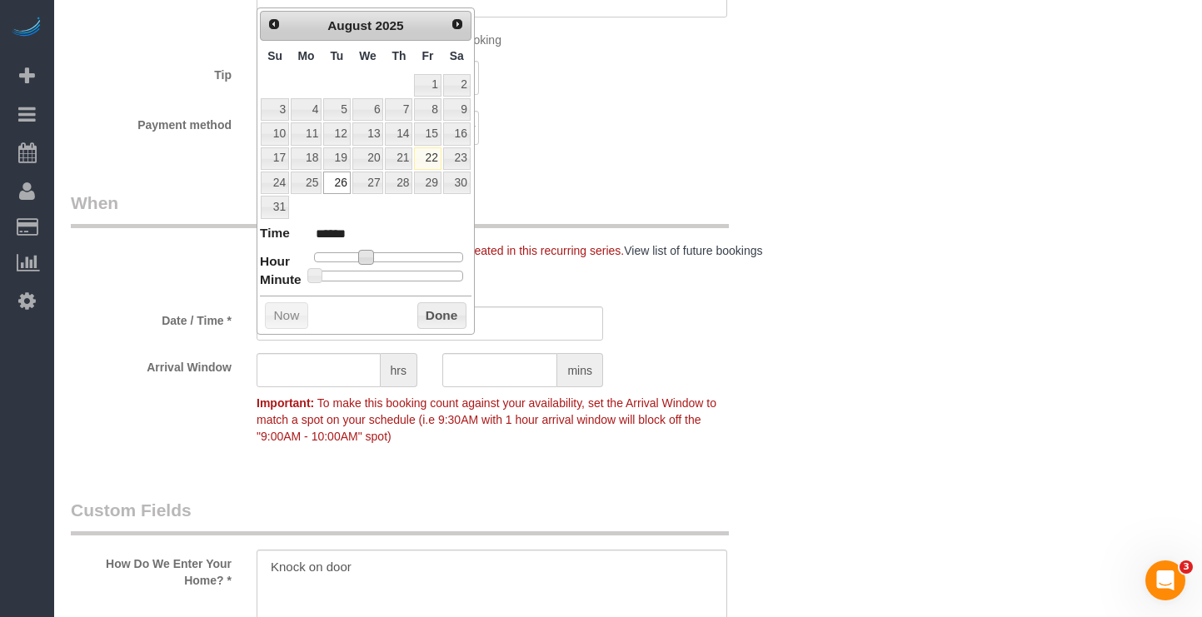
type input "08/26/2025 9:00AM"
type input "******"
type input "08/26/2025 10:00AM"
type input "*******"
type input "08/26/2025 11:00AM"
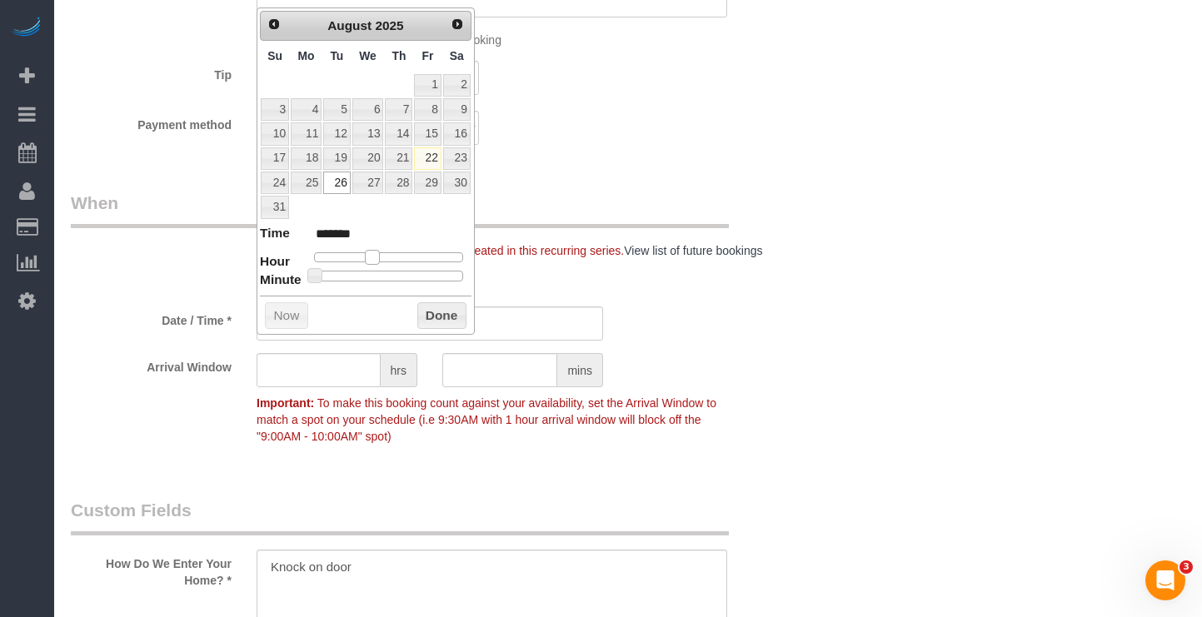
type input "*******"
type input "08/26/2025 12:00PM"
type input "*******"
type input "08/26/2025 1:00PM"
type input "******"
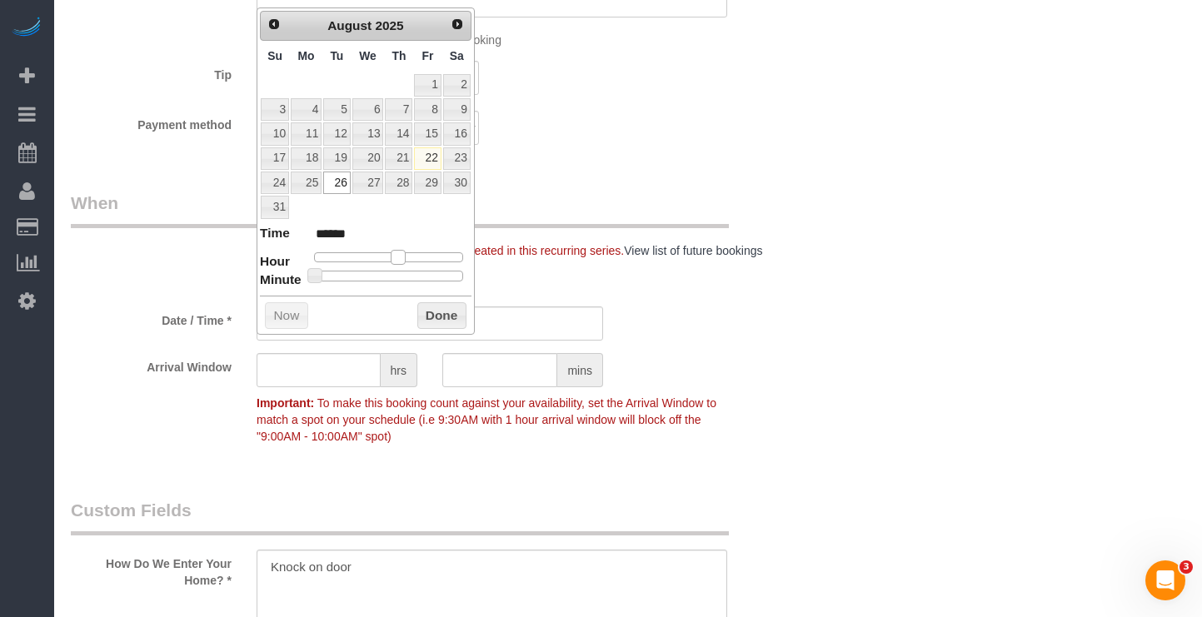
drag, startPoint x: 369, startPoint y: 255, endPoint x: 396, endPoint y: 259, distance: 27.0
click at [396, 259] on span at bounding box center [398, 257] width 15 height 15
type input "08/26/2025 1:05PM"
type input "******"
type input "08/26/2025 1:10PM"
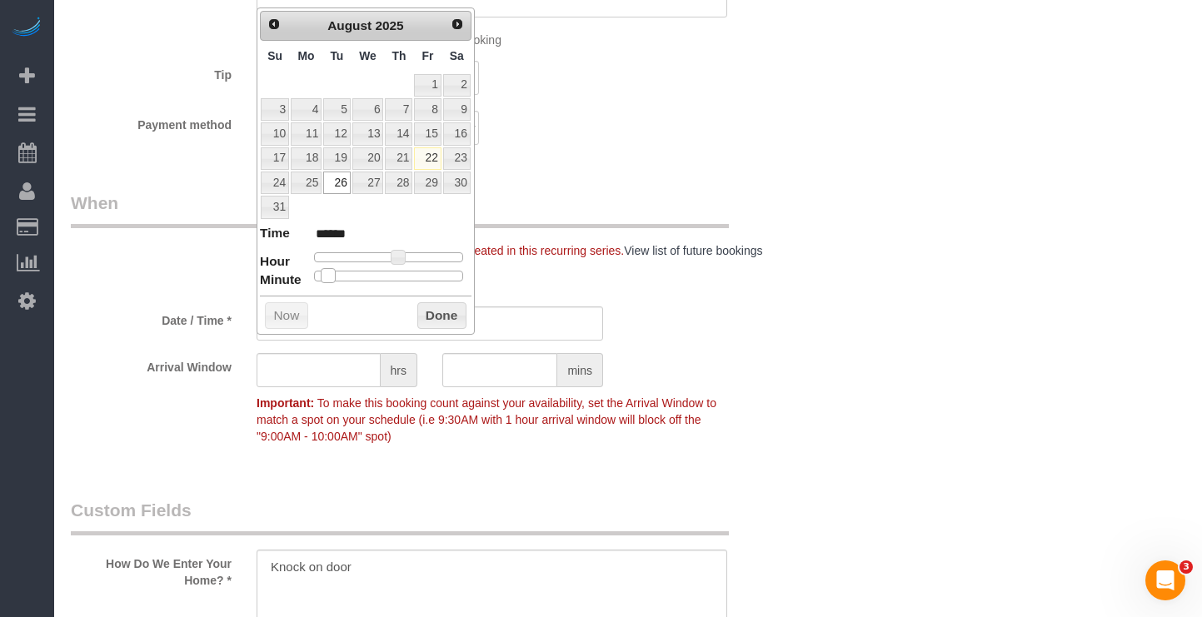
type input "******"
type input "08/26/2025 1:15PM"
type input "******"
type input "08/26/2025 1:20PM"
type input "******"
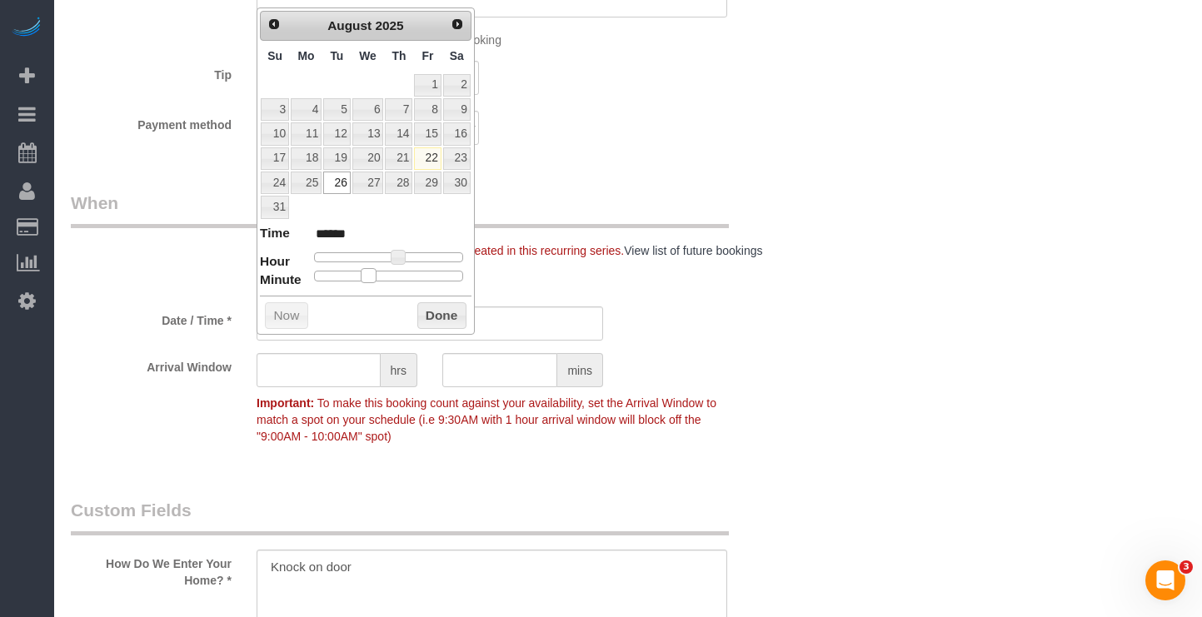
type input "08/26/2025 1:25PM"
type input "******"
type input "08/26/2025 1:30PM"
type input "******"
drag, startPoint x: 318, startPoint y: 274, endPoint x: 397, endPoint y: 277, distance: 78.3
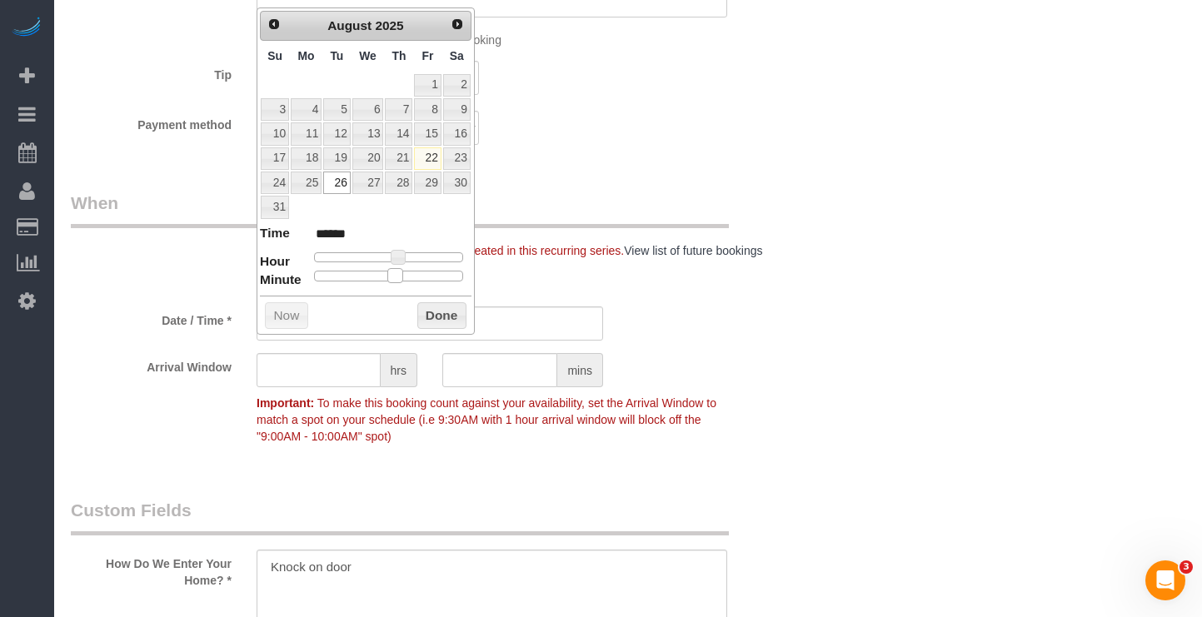
click at [397, 277] on span at bounding box center [394, 275] width 15 height 15
click at [423, 309] on button "Done" at bounding box center [441, 315] width 49 height 27
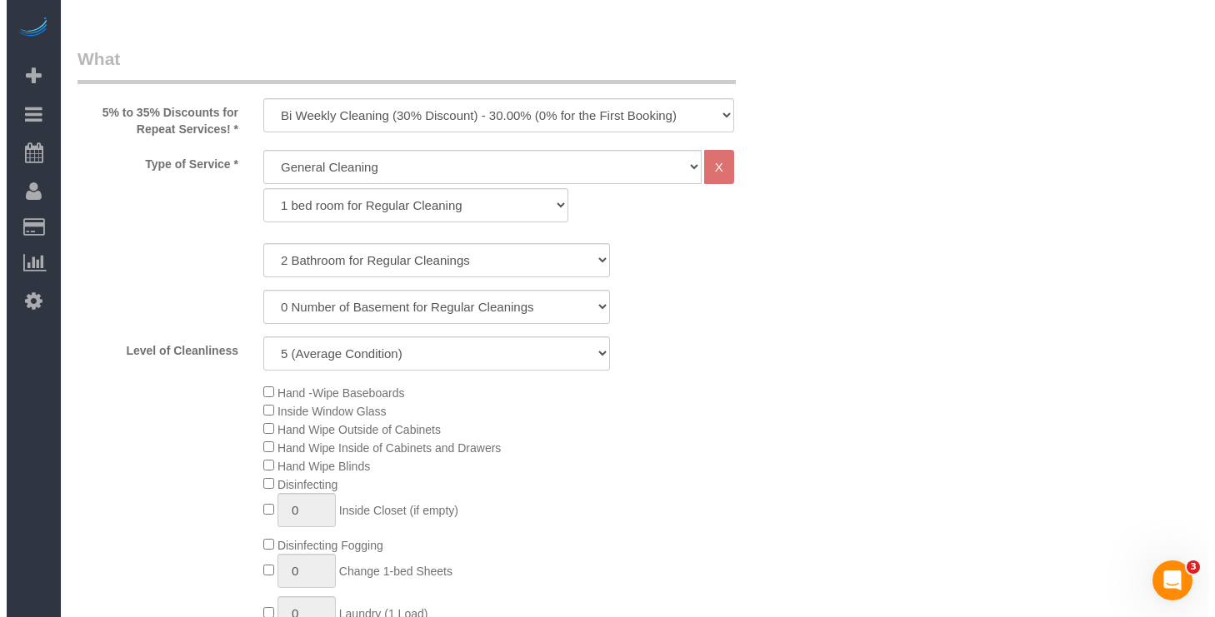
scroll to position [226, 0]
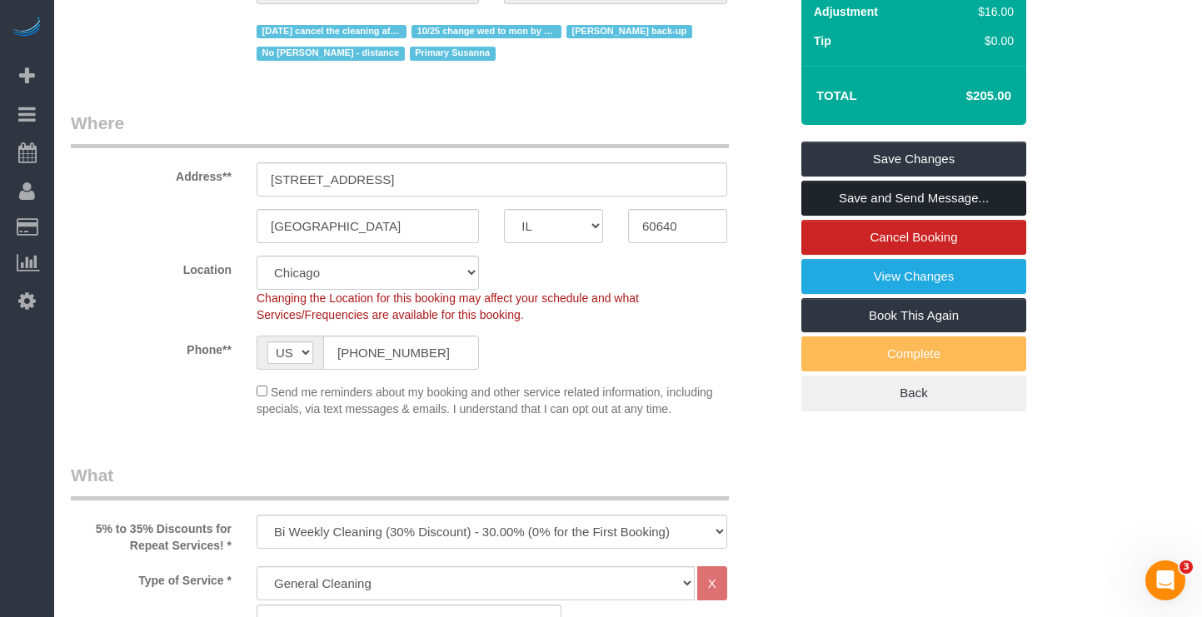
click at [909, 216] on link "Save and Send Message..." at bounding box center [913, 198] width 225 height 35
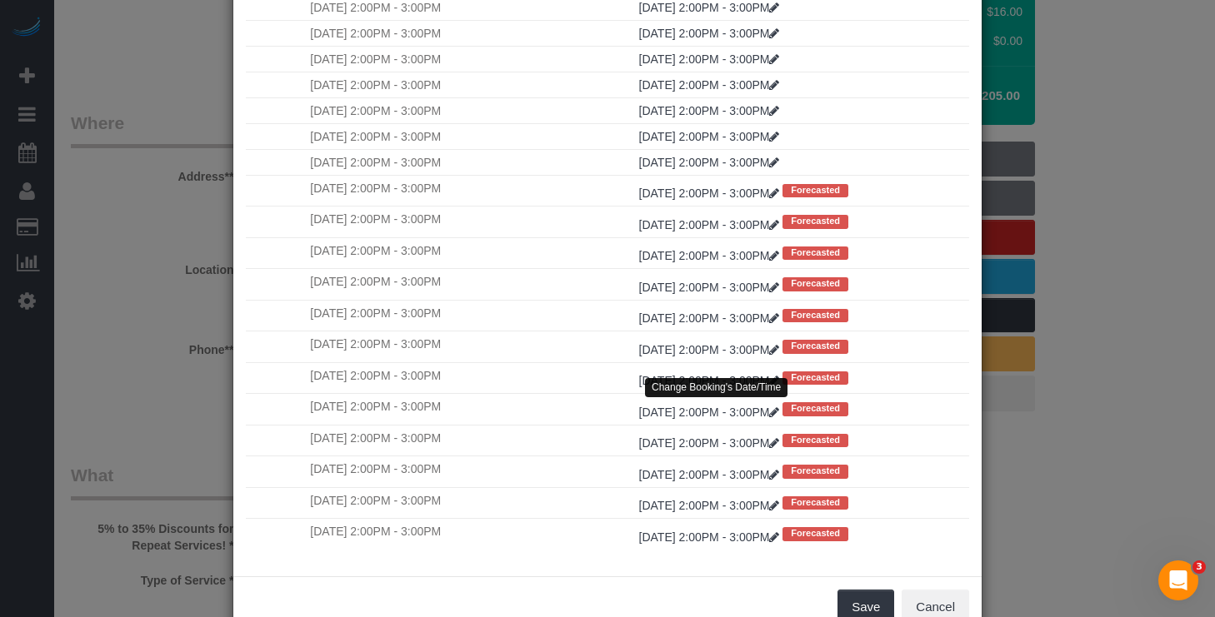
scroll to position [129, 0]
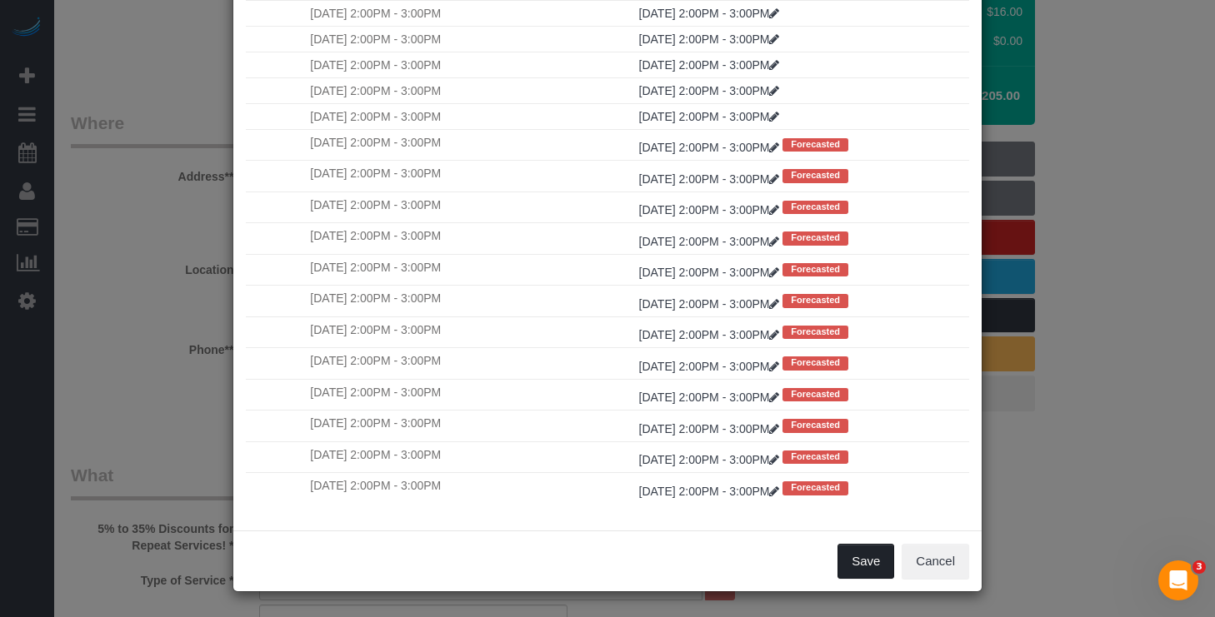
click at [860, 567] on button "Save" at bounding box center [865, 561] width 57 height 35
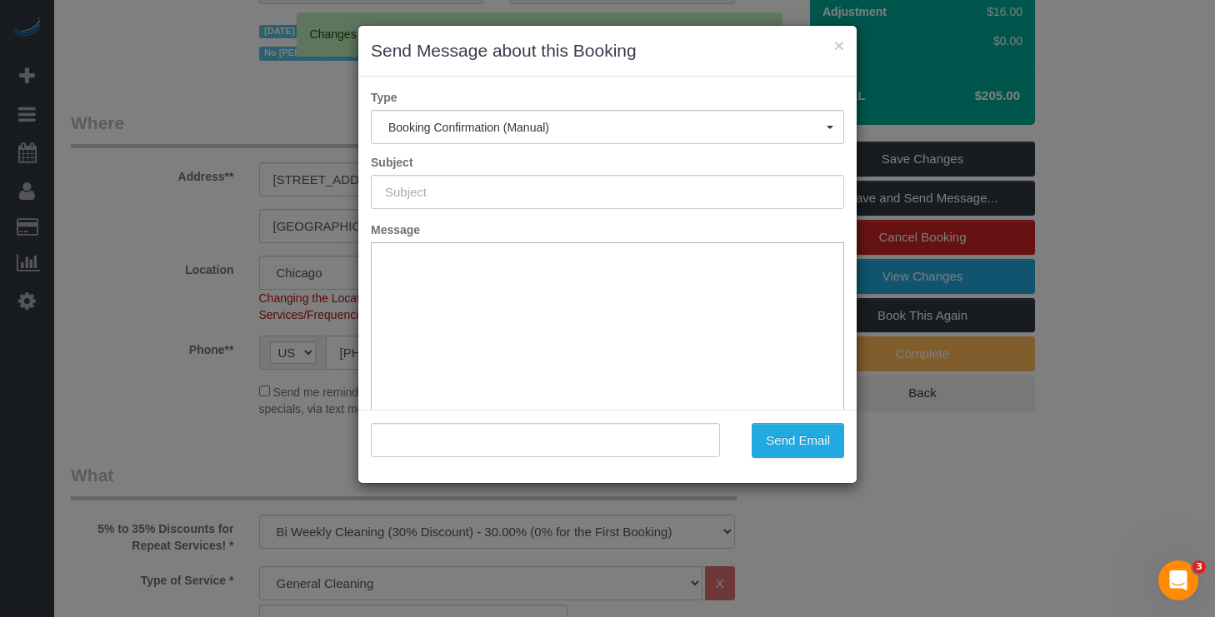
type input "Your Booking With Fresh Tech Maid, Confirmed!"
type input ""Suzi Elnaggar" <suzi.elnaggar@gmail.com>"
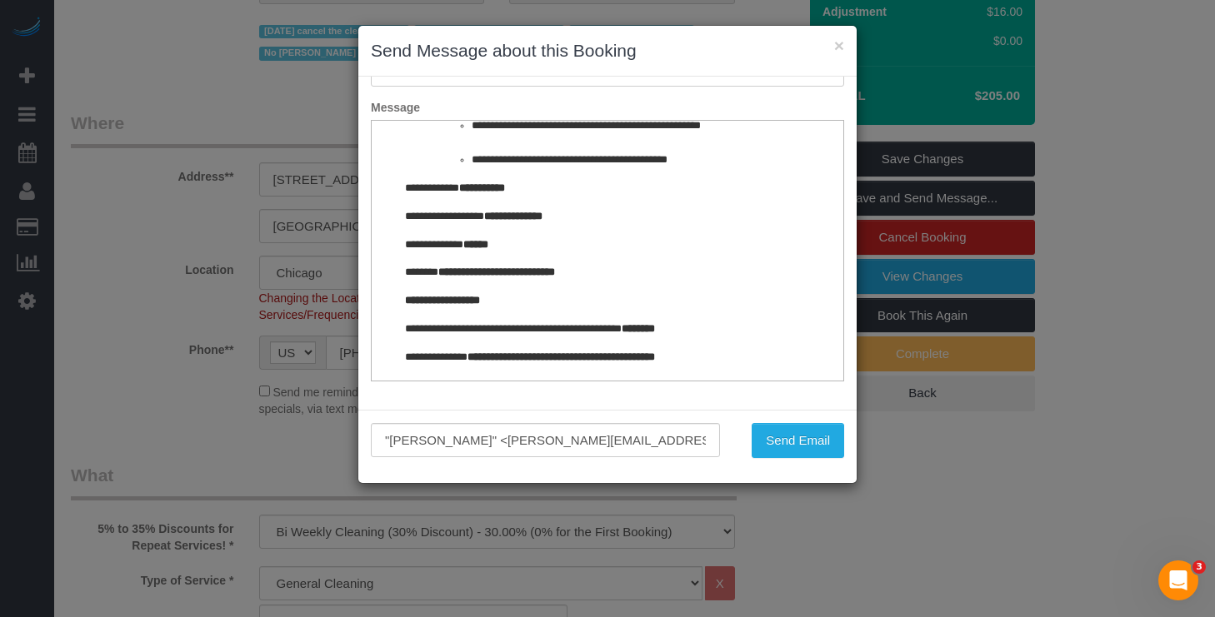
scroll to position [1794, 0]
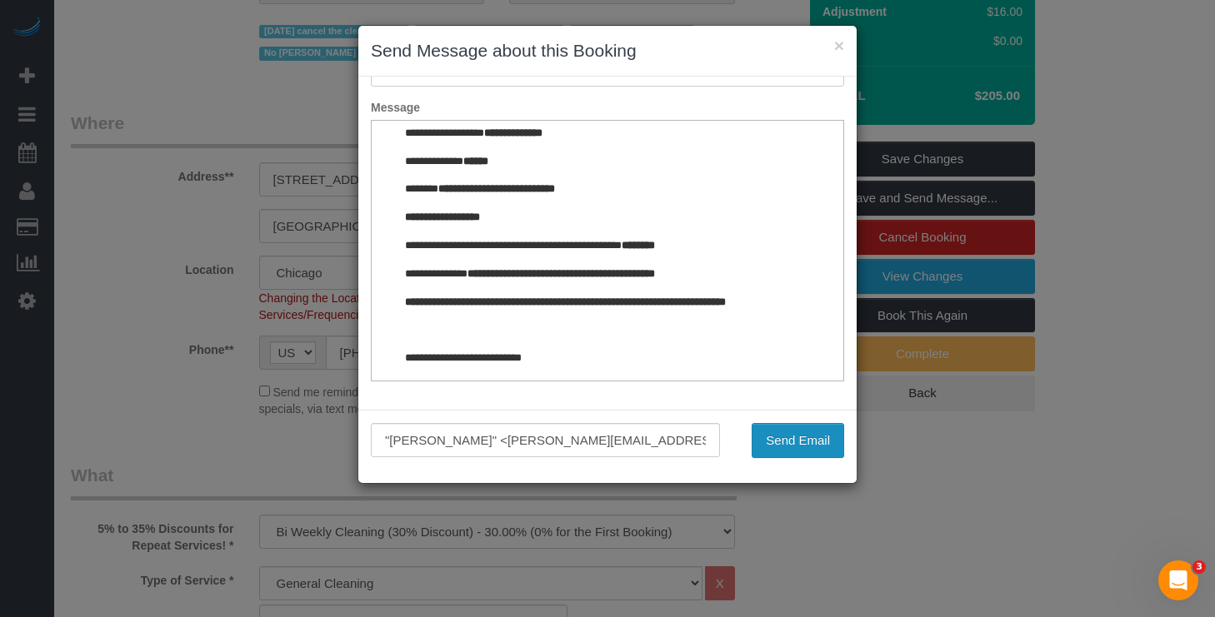
click at [776, 435] on button "Send Email" at bounding box center [797, 440] width 92 height 35
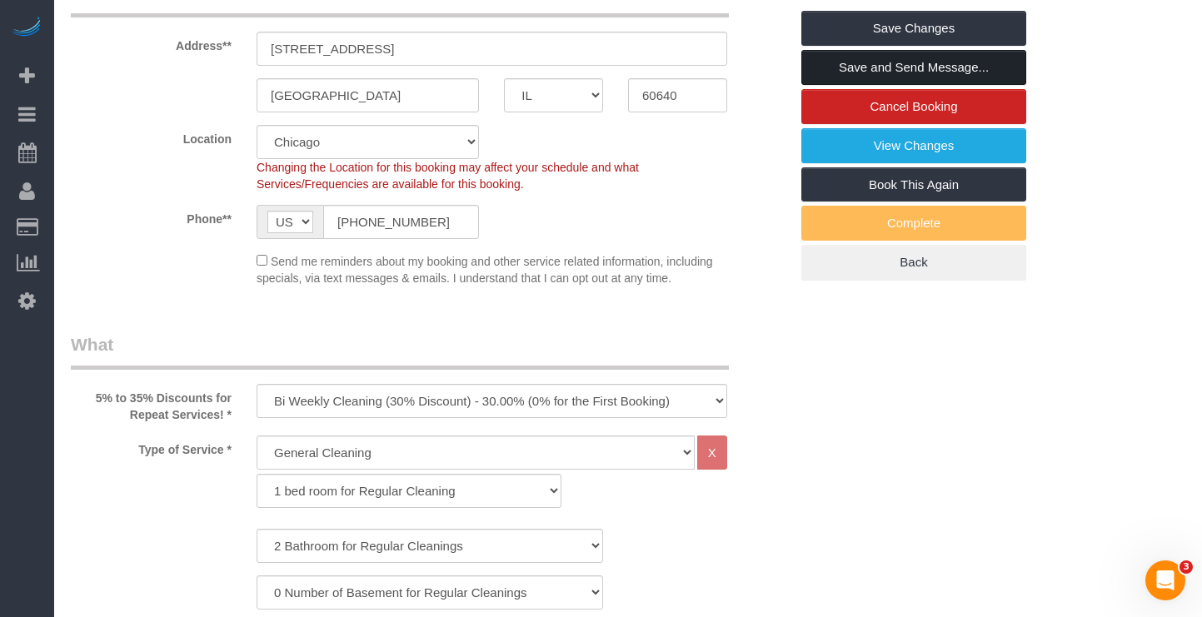
scroll to position [0, 0]
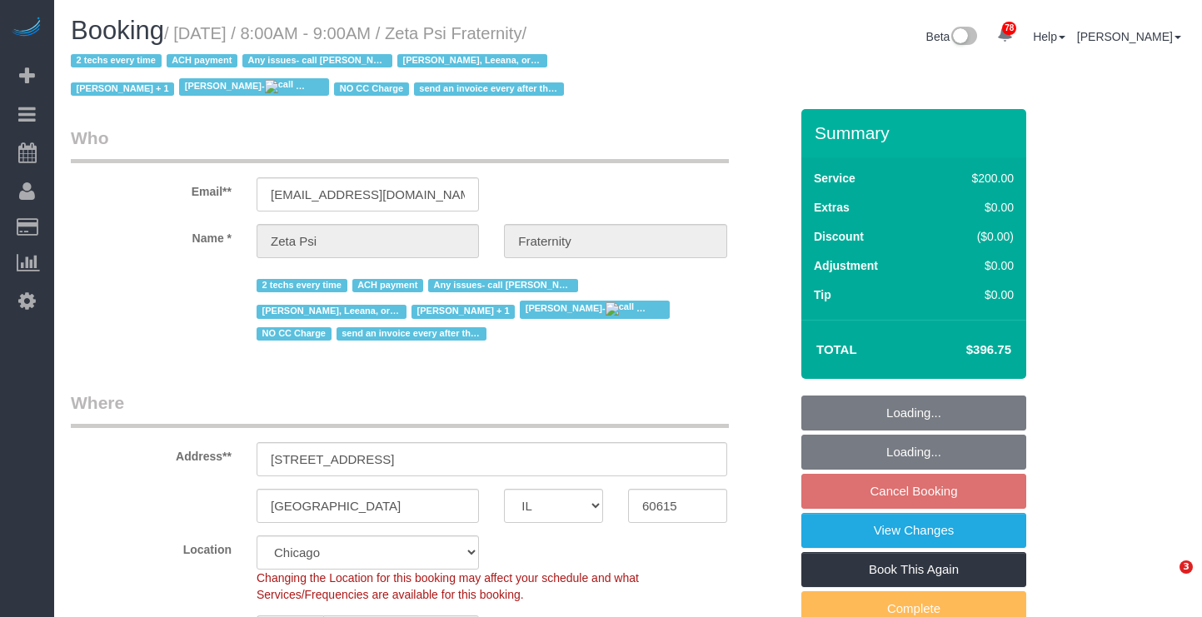
select select "IL"
select select "string:fspay-6b6276e9-977b-439d-bf18-feade9762fd3"
select select "number:1"
select select "number:58"
select select "number:139"
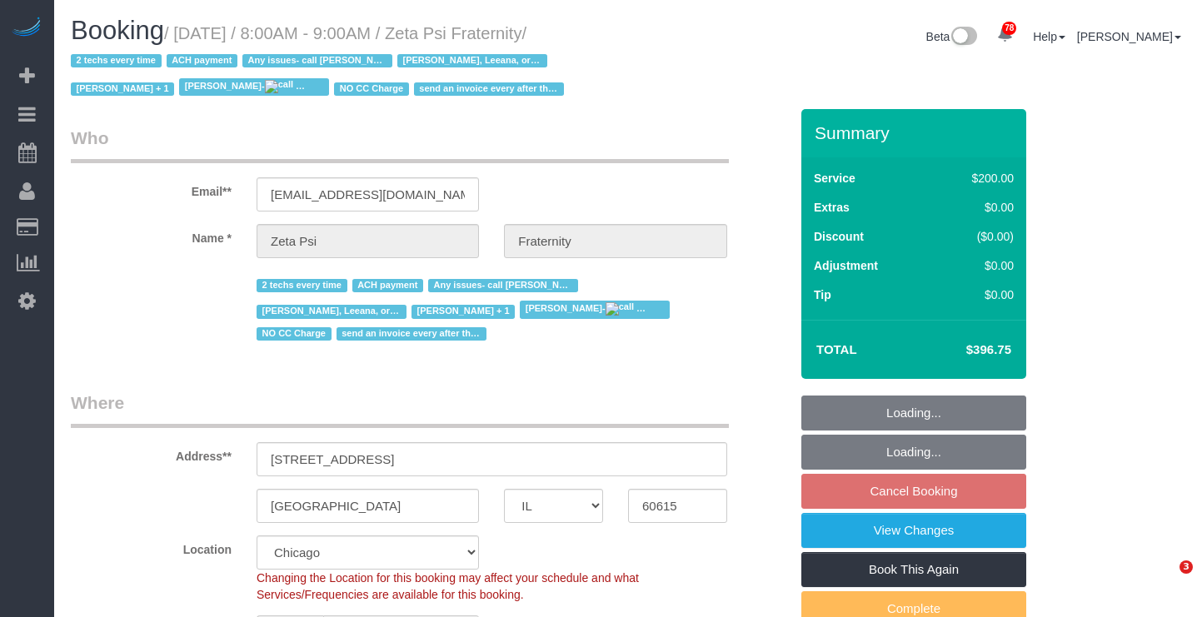
select select "number:108"
select select "string:[GEOGRAPHIC_DATA]"
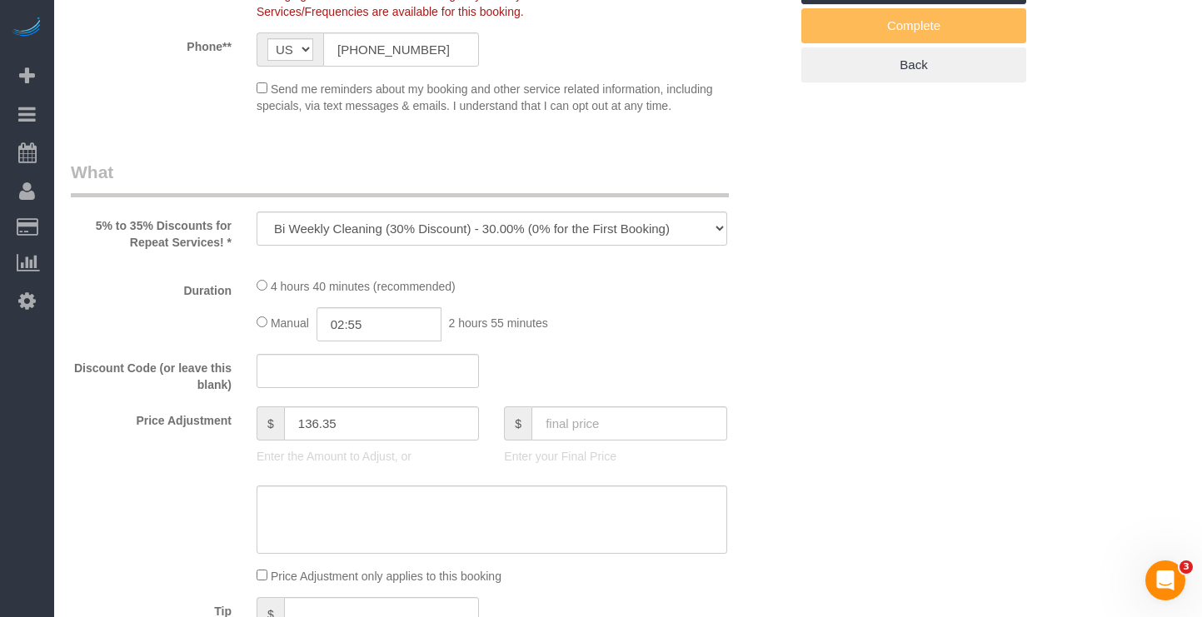
select select "object:1163"
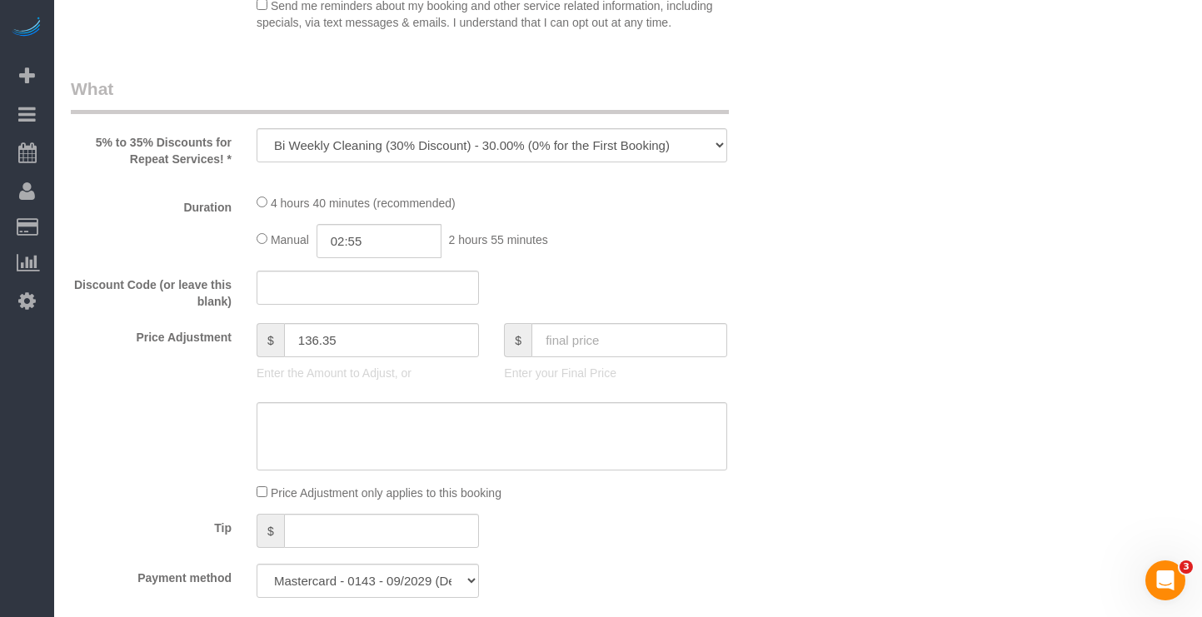
select select "512"
select select "6"
select select "3"
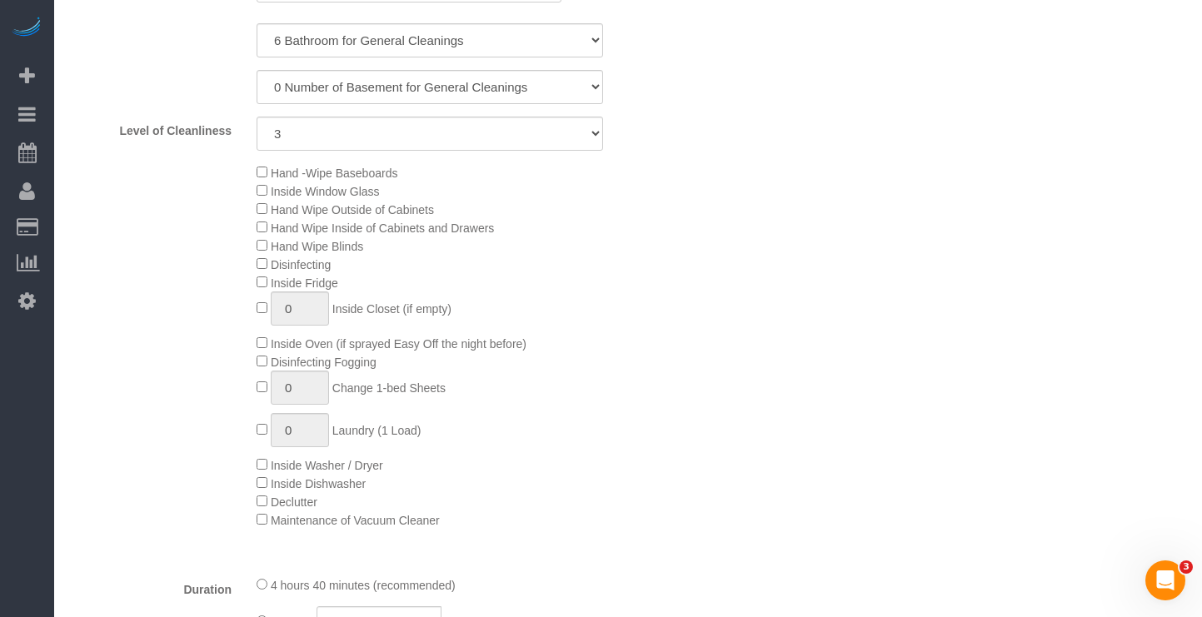
select select "6"
select select "3"
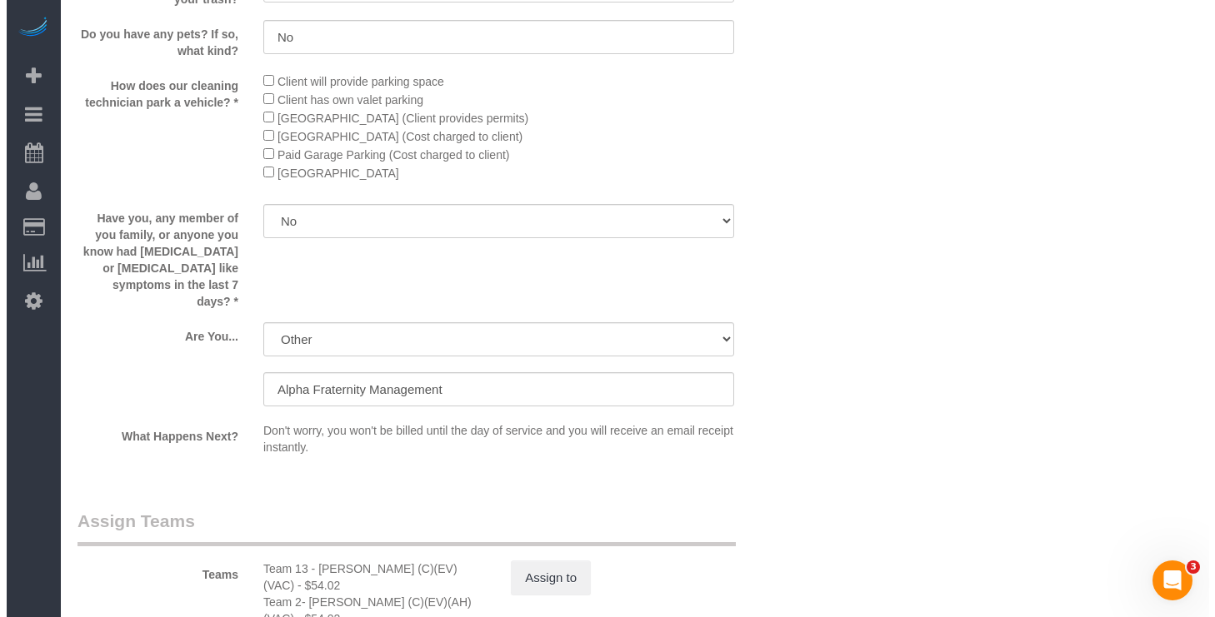
scroll to position [3082, 0]
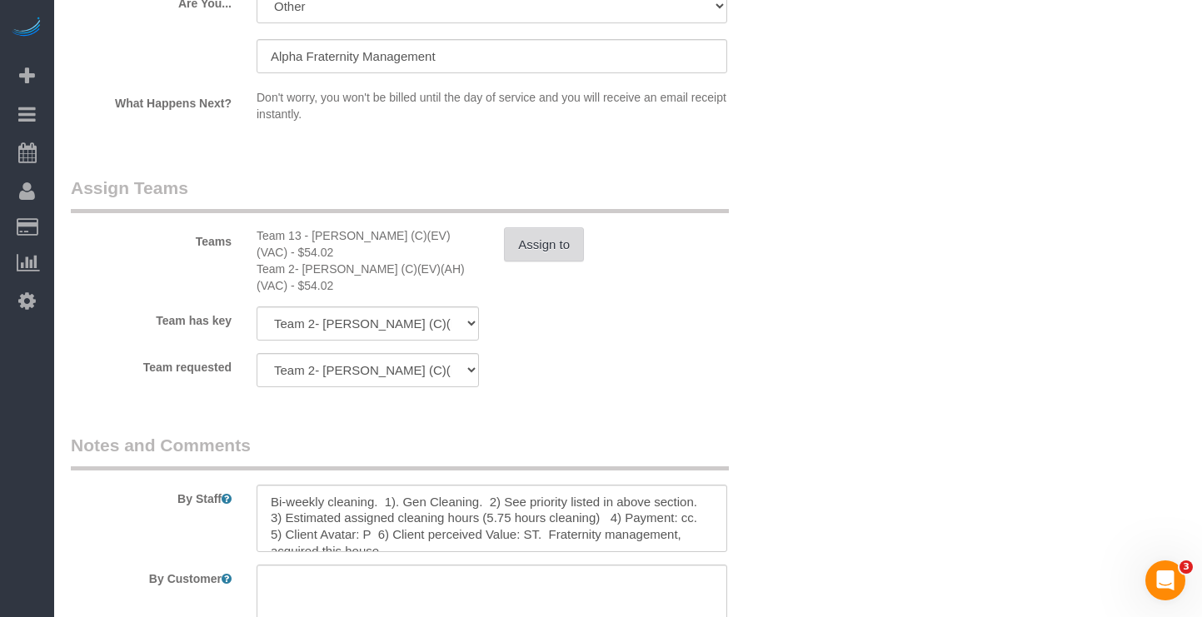
click at [562, 227] on button "Assign to" at bounding box center [544, 244] width 80 height 35
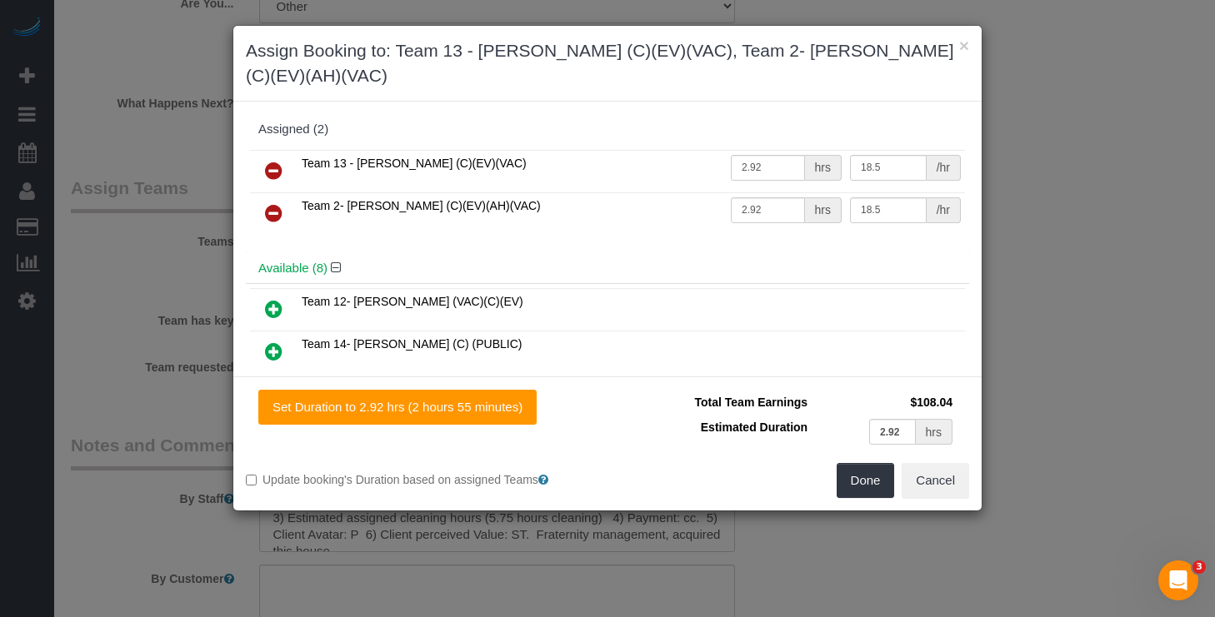
click at [280, 161] on icon at bounding box center [273, 171] width 17 height 20
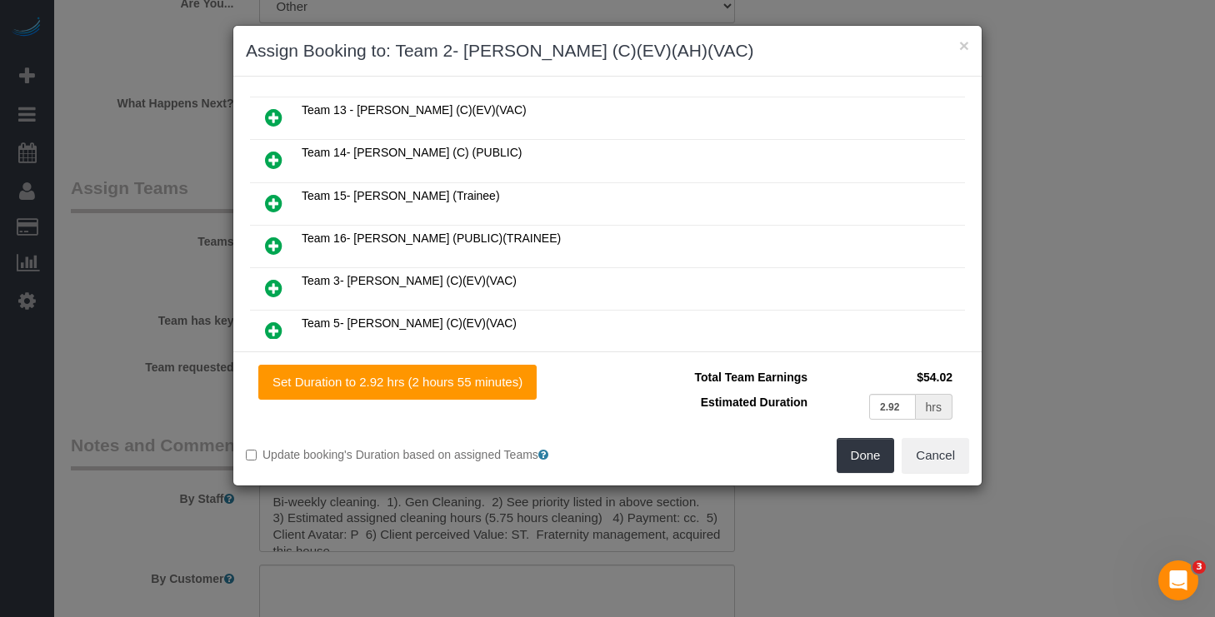
scroll to position [0, 0]
click at [277, 202] on icon at bounding box center [273, 205] width 17 height 20
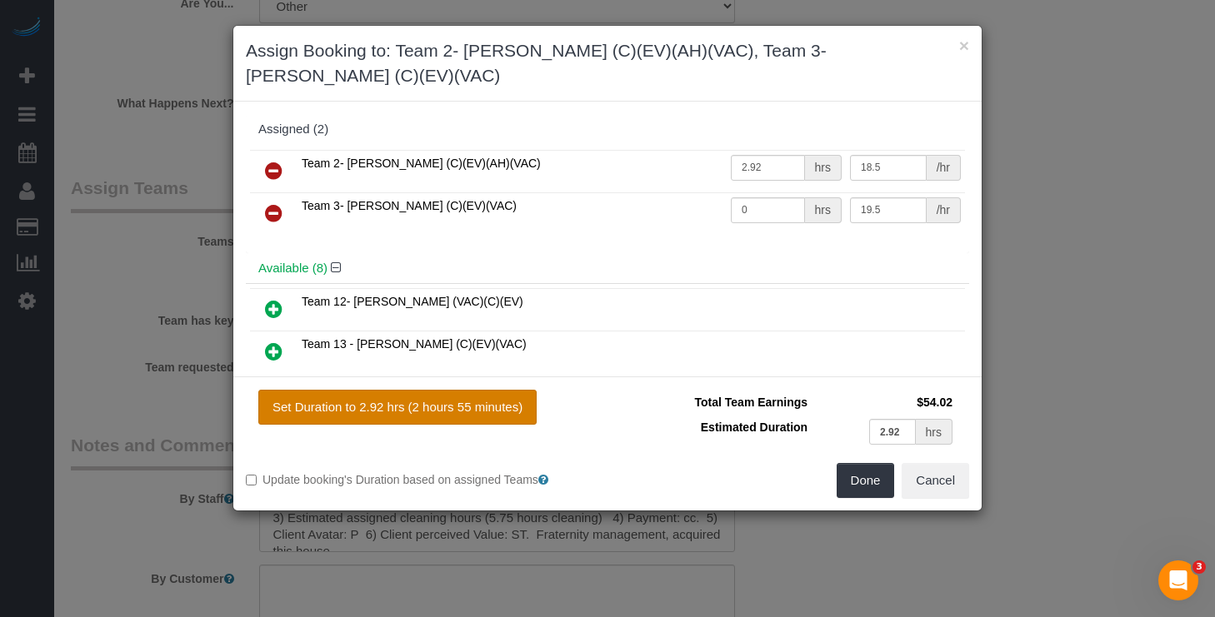
click at [451, 390] on button "Set Duration to 2.92 hrs (2 hours 55 minutes)" at bounding box center [397, 407] width 278 height 35
type input "2.92"
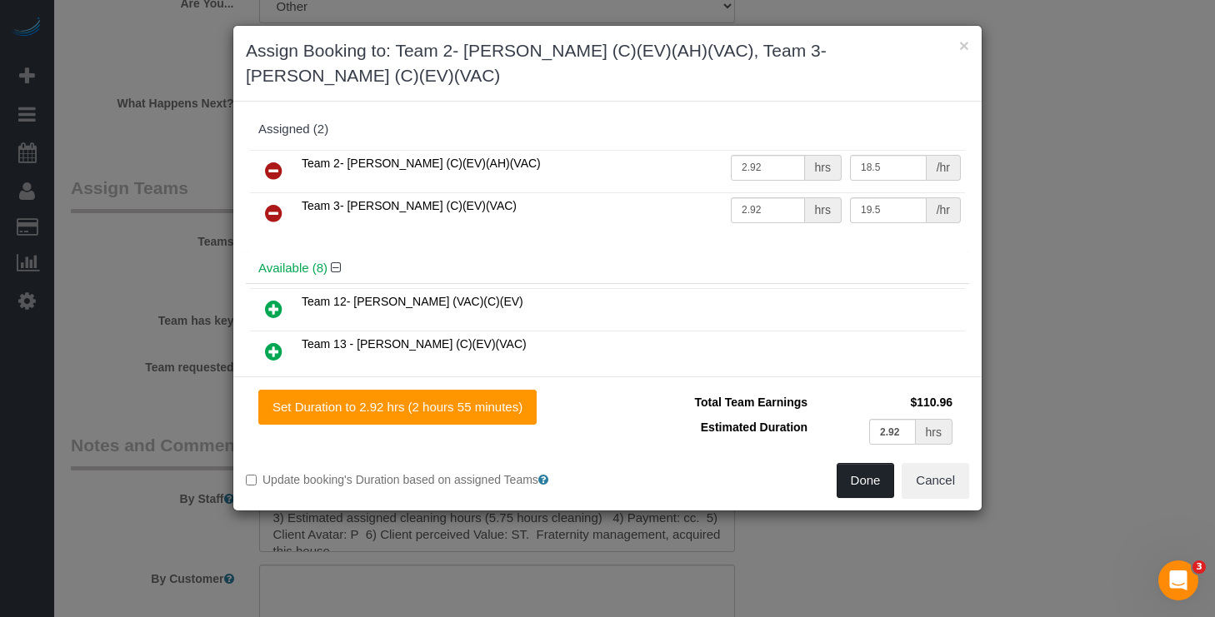
click at [880, 463] on button "Done" at bounding box center [865, 480] width 58 height 35
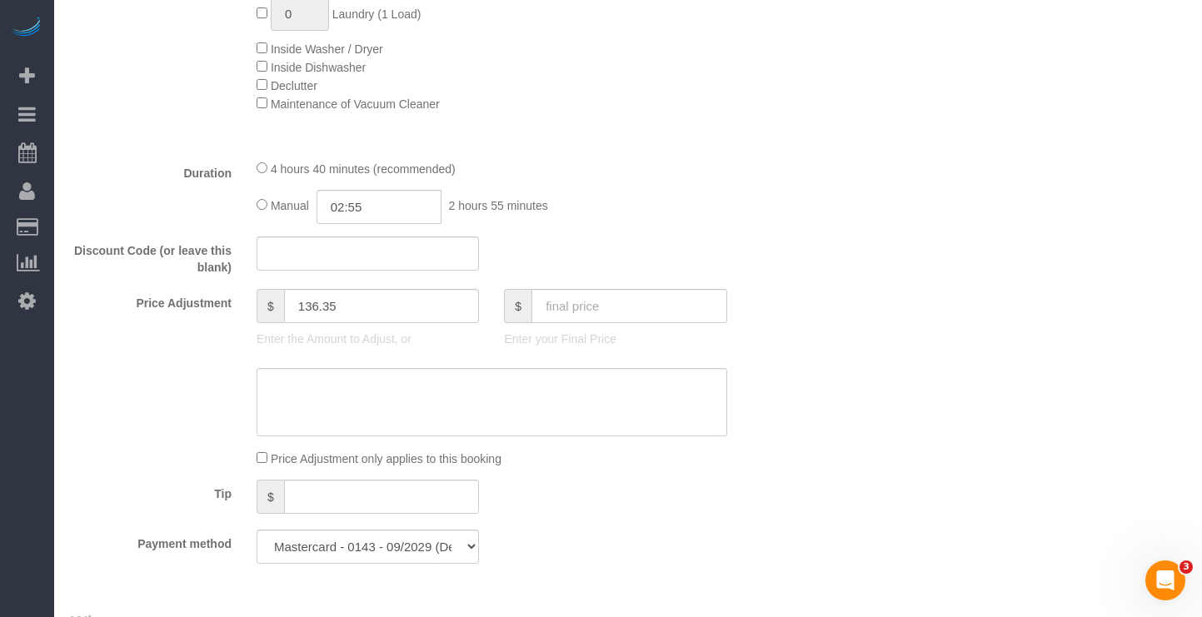
scroll to position [1499, 0]
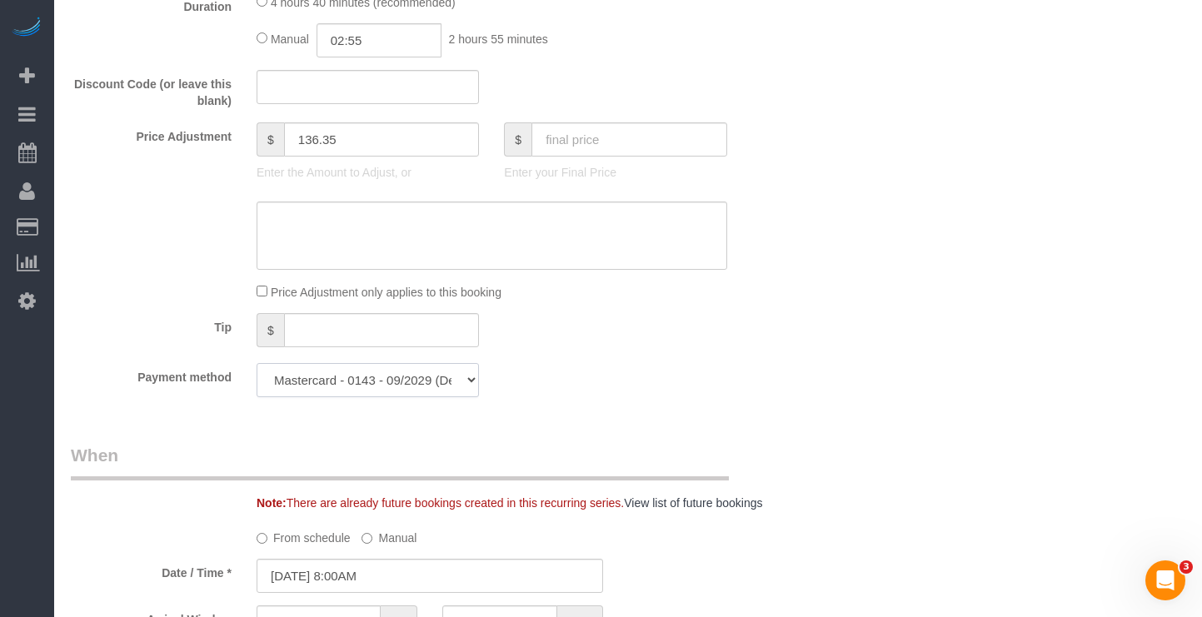
click at [377, 363] on select "Visa - 3479 - 01/2027 Mastercard - 0143 - 09/2029 (Default) Add Credit Card ───…" at bounding box center [368, 380] width 222 height 34
click at [652, 367] on div "Payment method Visa - 3479 - 01/2027 Mastercard - 0143 - 09/2029 (Default) Add …" at bounding box center [429, 380] width 743 height 34
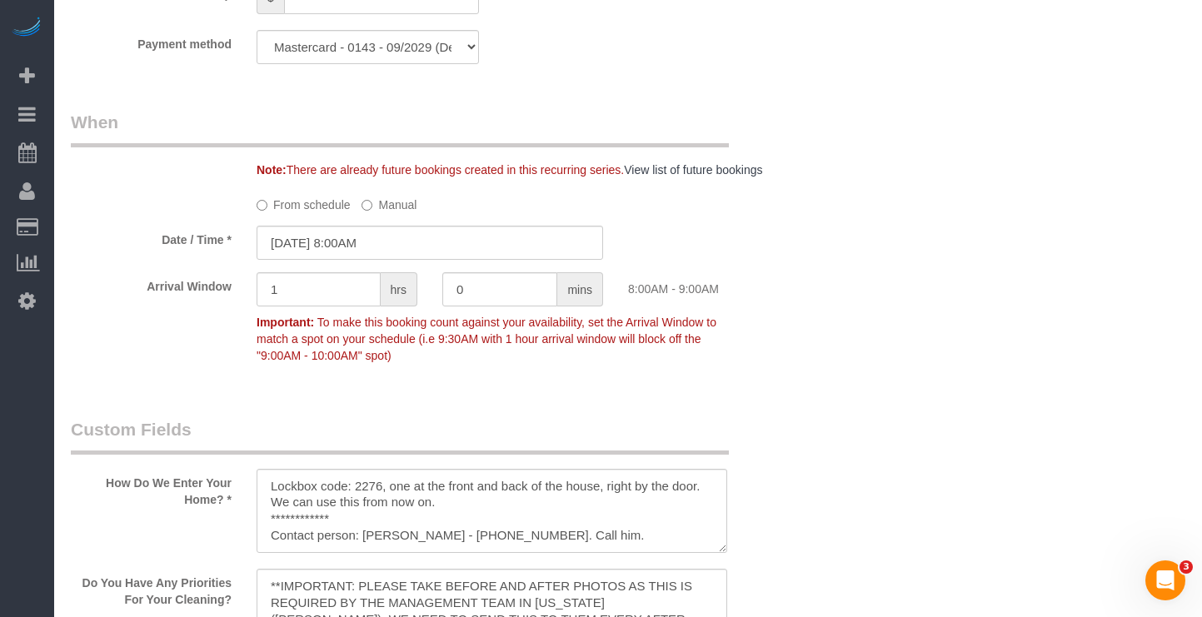
click at [394, 191] on label "Manual" at bounding box center [389, 202] width 55 height 22
click at [388, 226] on input "[DATE] 8:00AM" at bounding box center [430, 243] width 347 height 34
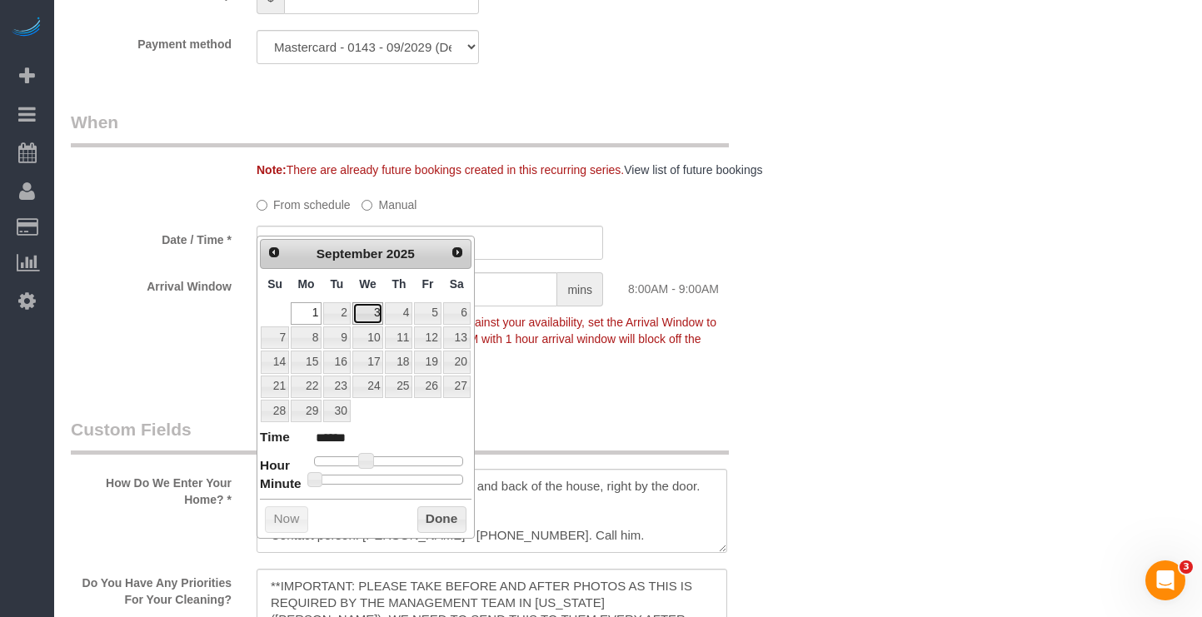
click at [372, 314] on link "3" at bounding box center [368, 313] width 32 height 22
type input "[DATE] 9:00AM"
type input "******"
type input "[DATE] 10:00AM"
type input "*******"
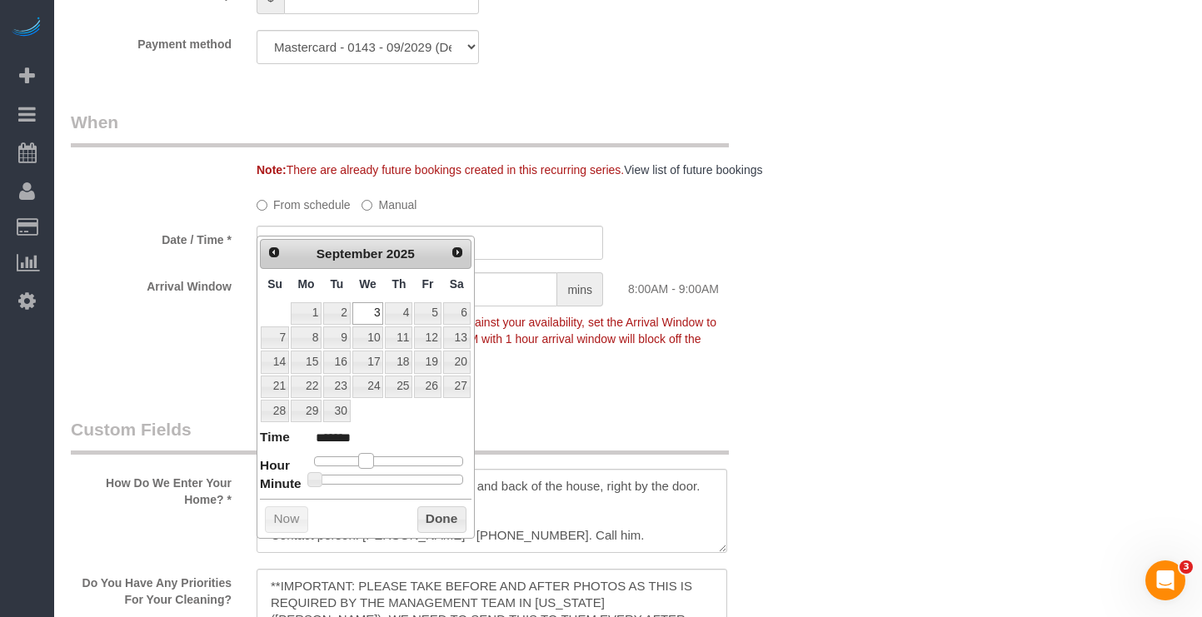
type input "[DATE] 11:00AM"
type input "*******"
type input "[DATE] 12:00PM"
type input "*******"
type input "[DATE] 1:00PM"
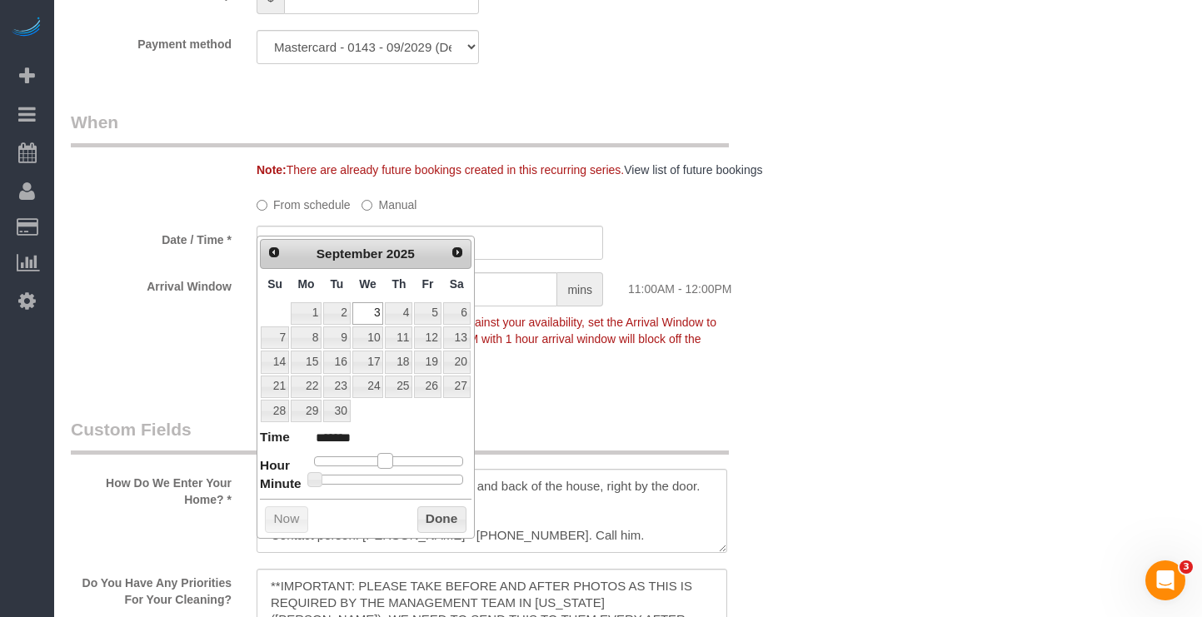
type input "******"
type input "[DATE] 2:00PM"
type input "******"
type input "[DATE] 3:00PM"
type input "******"
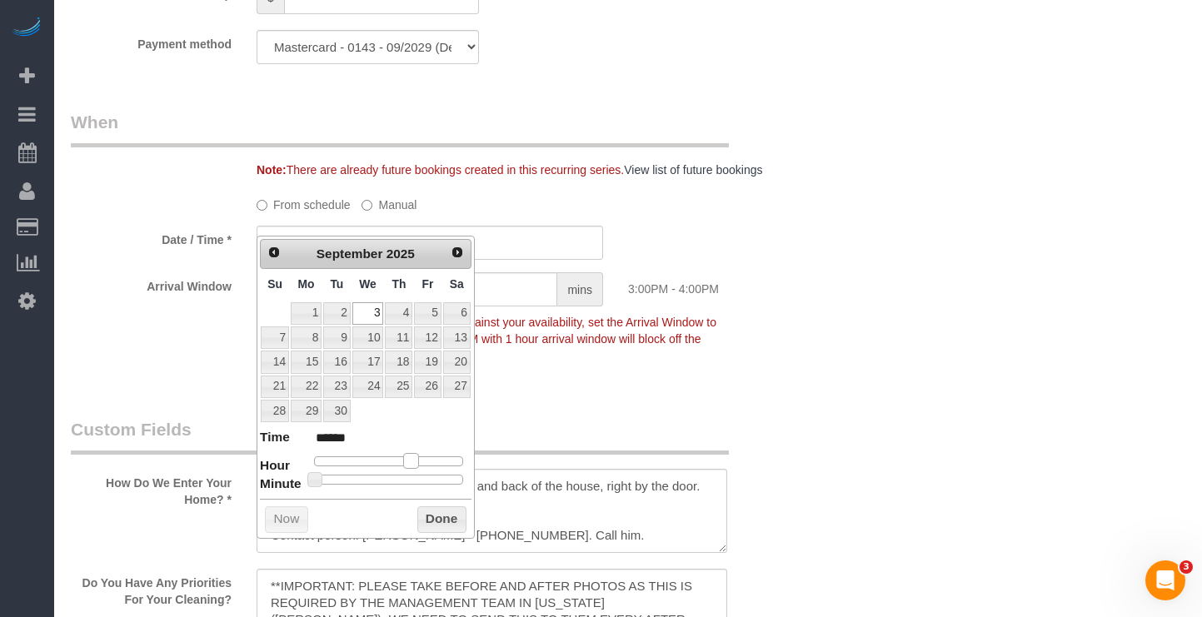
type input "[DATE] 2:00PM"
type input "******"
type input "[DATE] 1:00PM"
type input "******"
drag, startPoint x: 364, startPoint y: 461, endPoint x: 397, endPoint y: 466, distance: 33.7
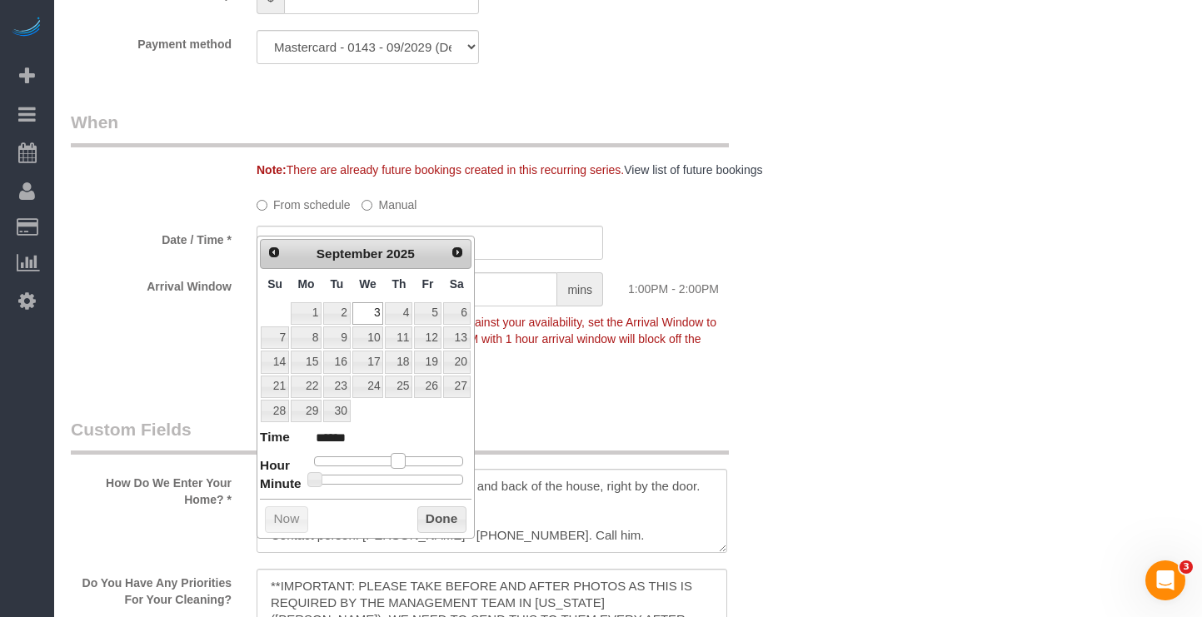
click at [397, 466] on span at bounding box center [398, 460] width 15 height 15
click at [441, 519] on button "Done" at bounding box center [441, 519] width 49 height 27
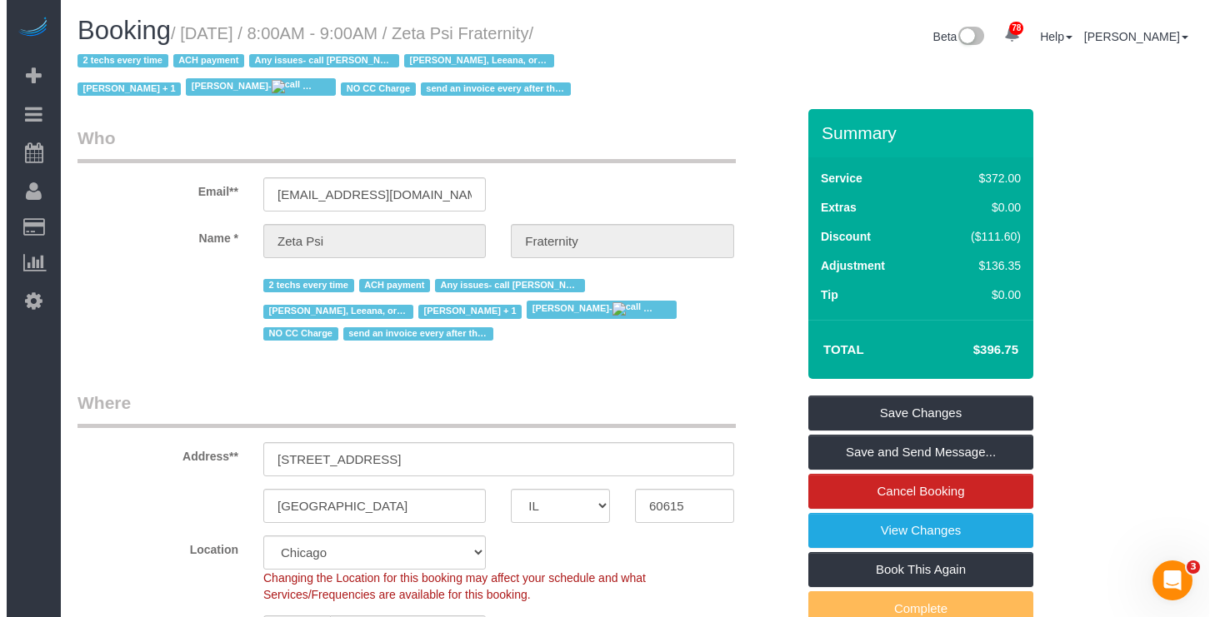
scroll to position [167, 0]
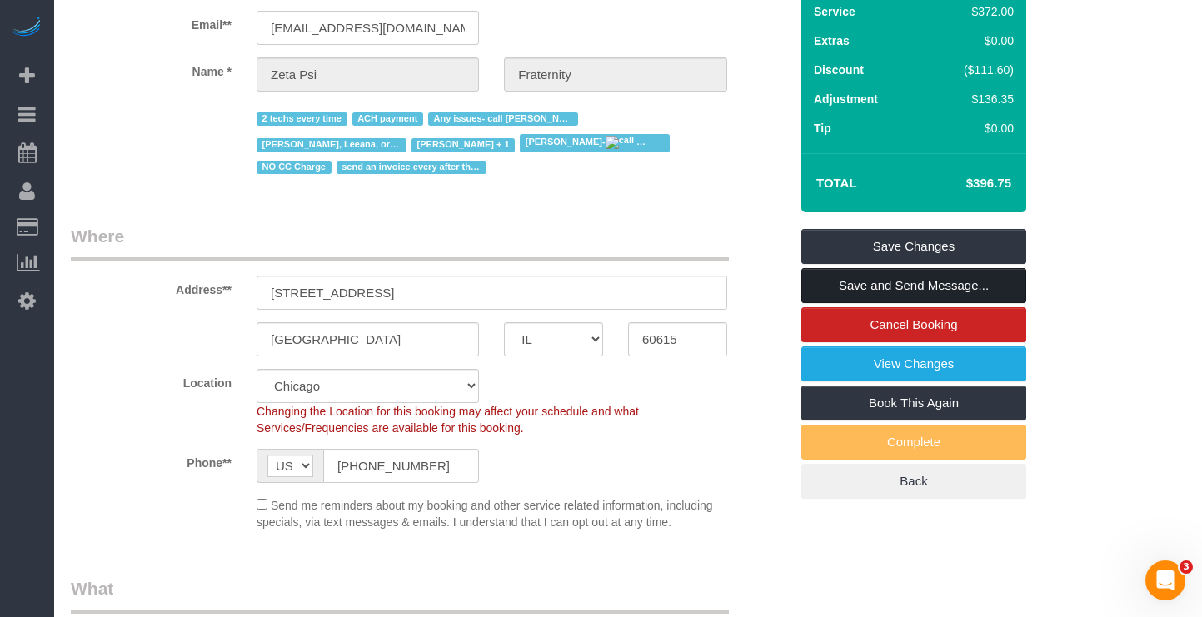
click at [941, 284] on link "Save and Send Message..." at bounding box center [913, 285] width 225 height 35
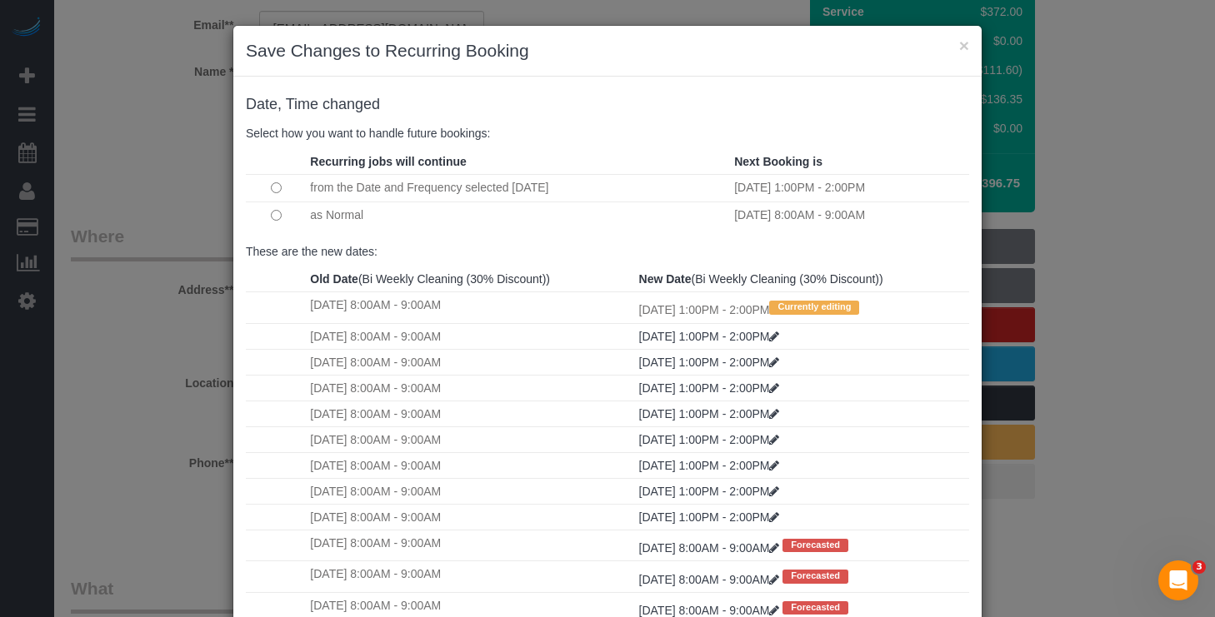
click at [290, 220] on td at bounding box center [276, 215] width 60 height 27
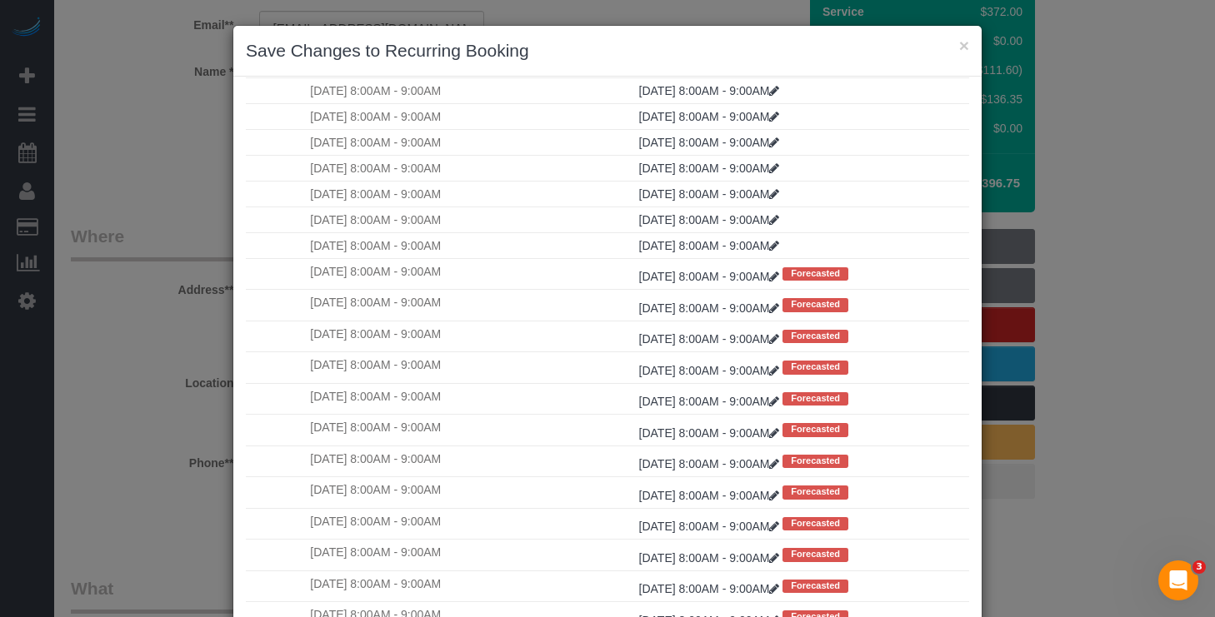
scroll to position [129, 0]
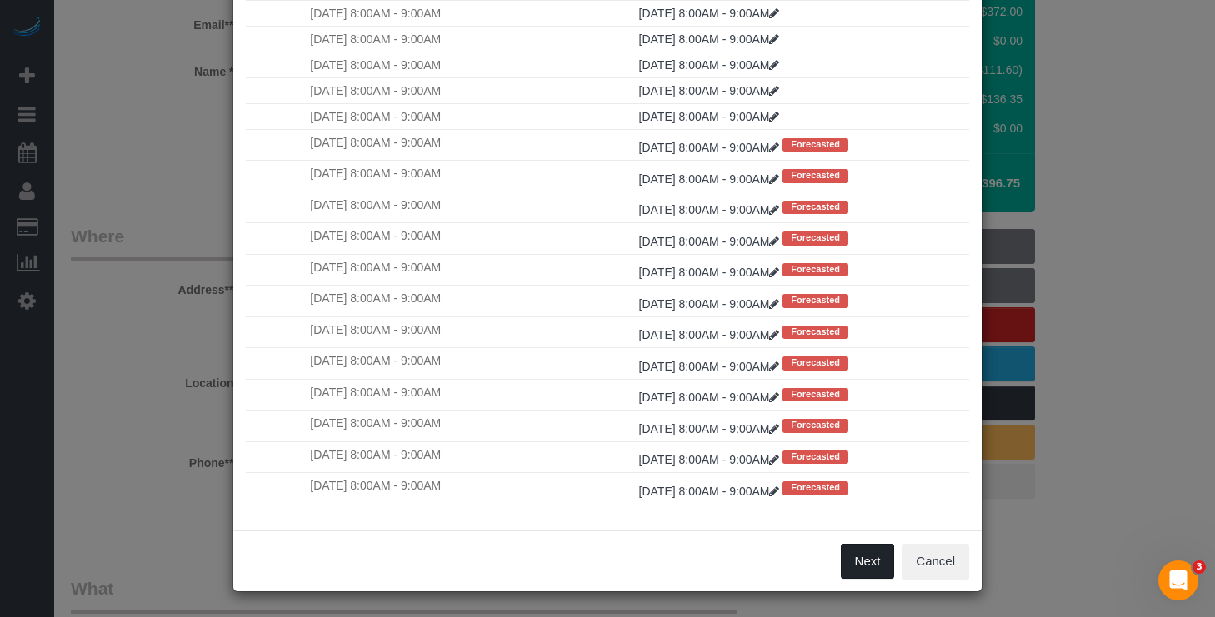
click at [864, 550] on button "Next" at bounding box center [867, 561] width 54 height 35
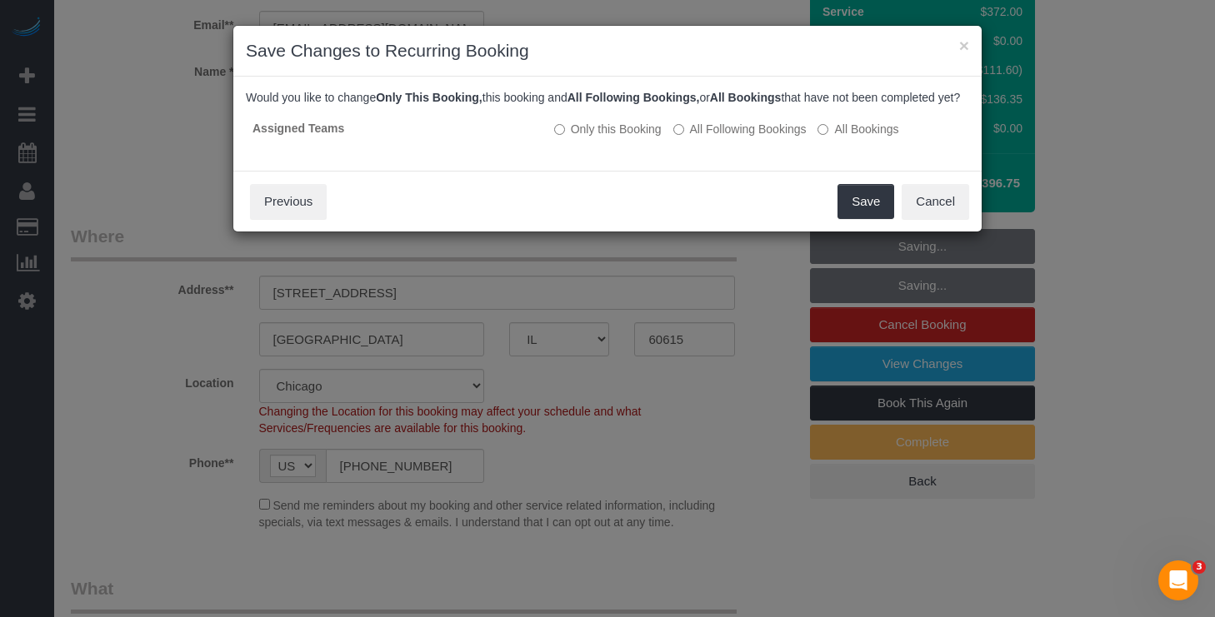
scroll to position [0, 0]
click at [848, 216] on button "Save" at bounding box center [865, 201] width 57 height 35
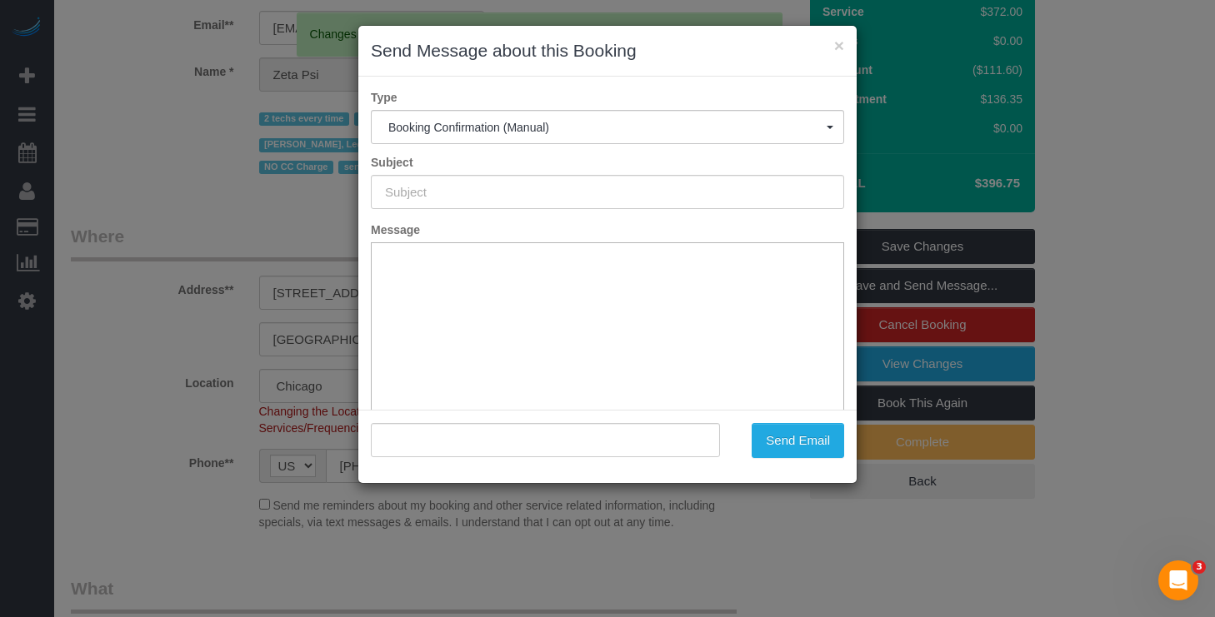
type input "Your Booking With Fresh Tech Maid, Confirmed!"
type input ""Zeta Psi Fraternity" <[EMAIL_ADDRESS][DOMAIN_NAME]>"
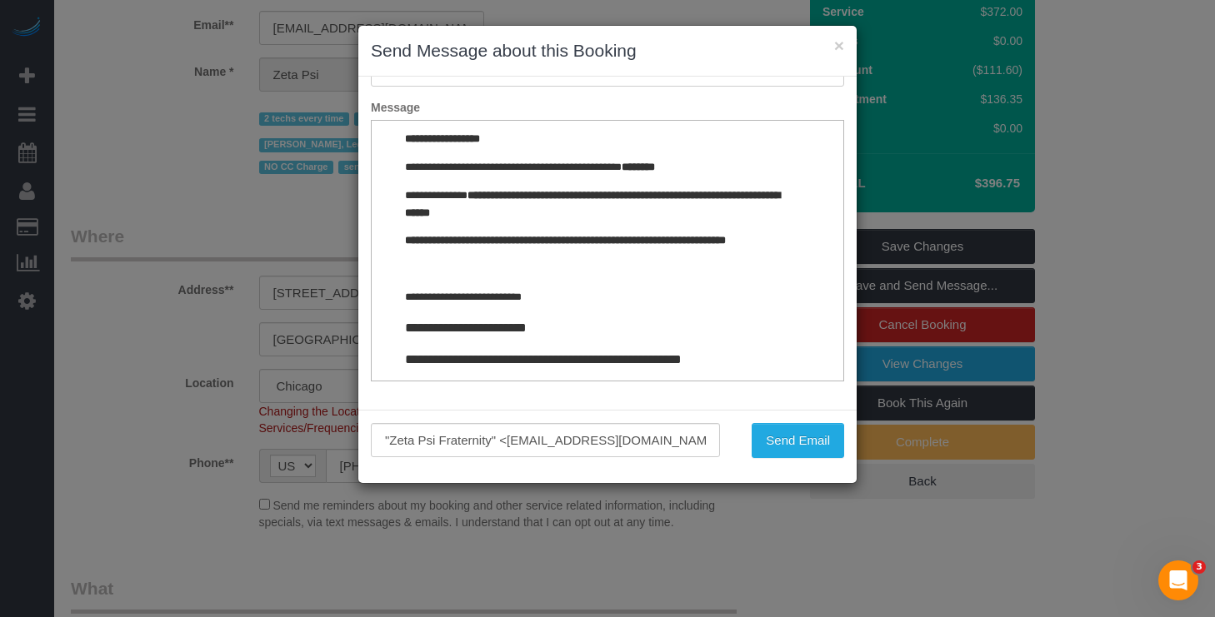
scroll to position [1797, 0]
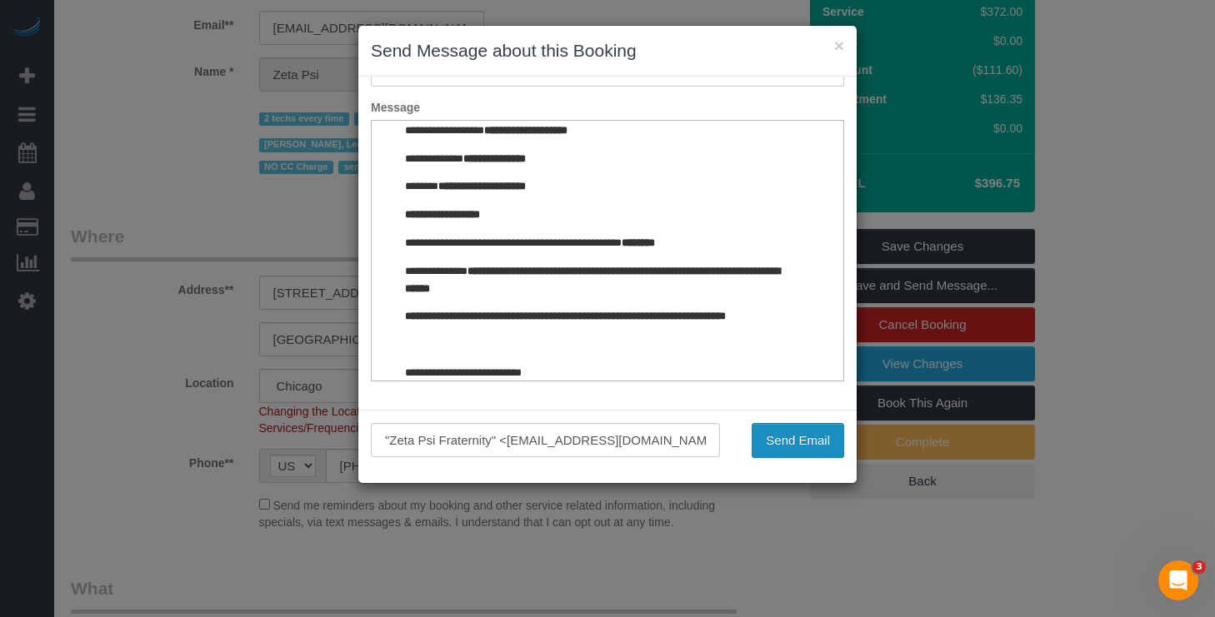
click at [801, 431] on button "Send Email" at bounding box center [797, 440] width 92 height 35
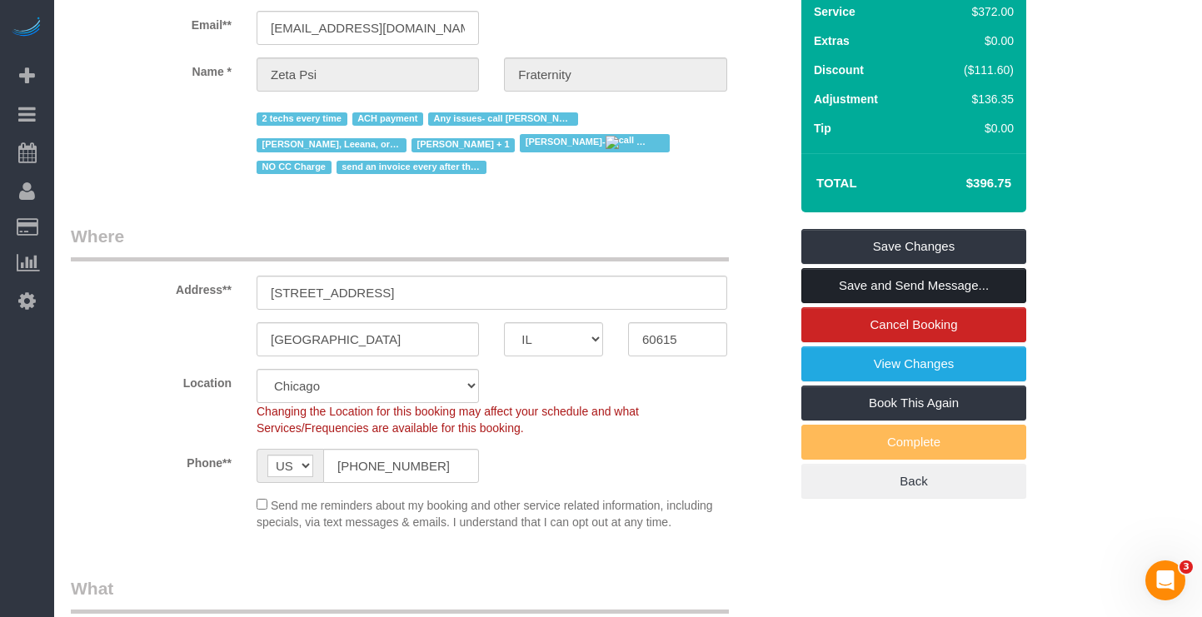
click at [897, 291] on link "Save and Send Message..." at bounding box center [913, 285] width 225 height 35
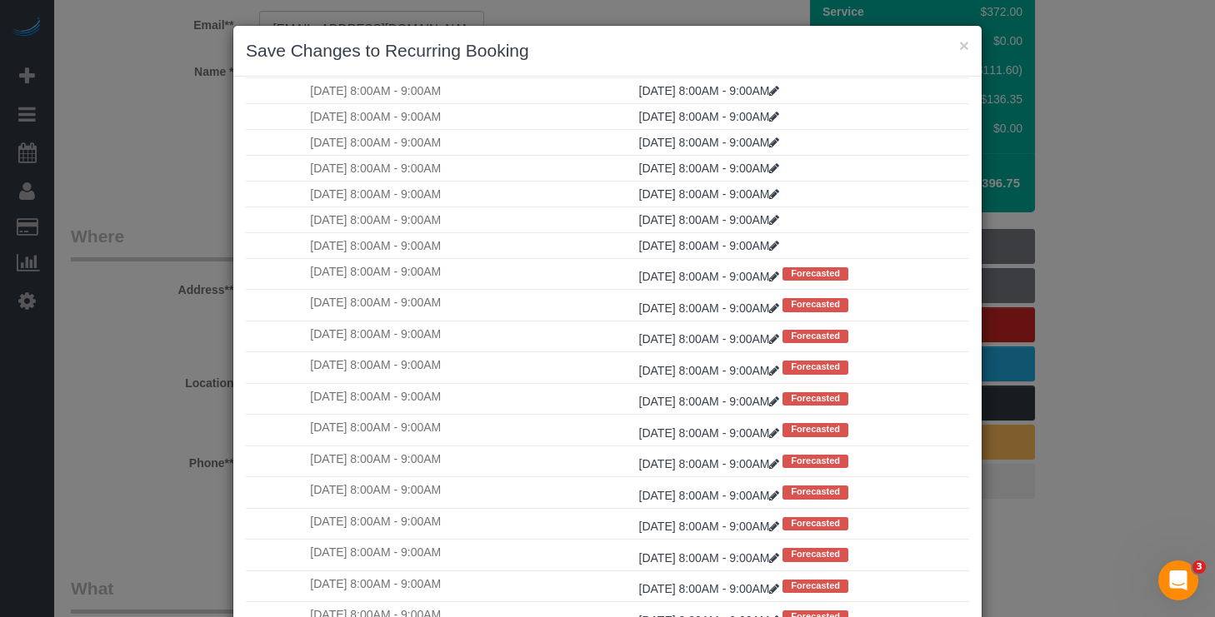
scroll to position [129, 0]
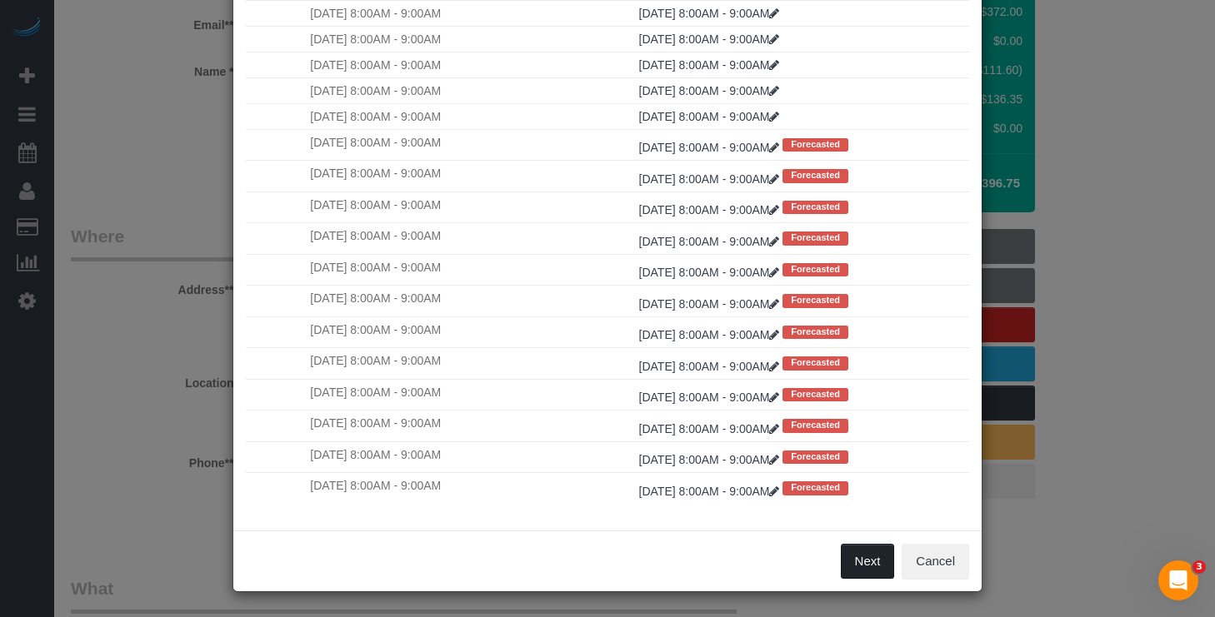
click at [854, 558] on button "Next" at bounding box center [867, 561] width 54 height 35
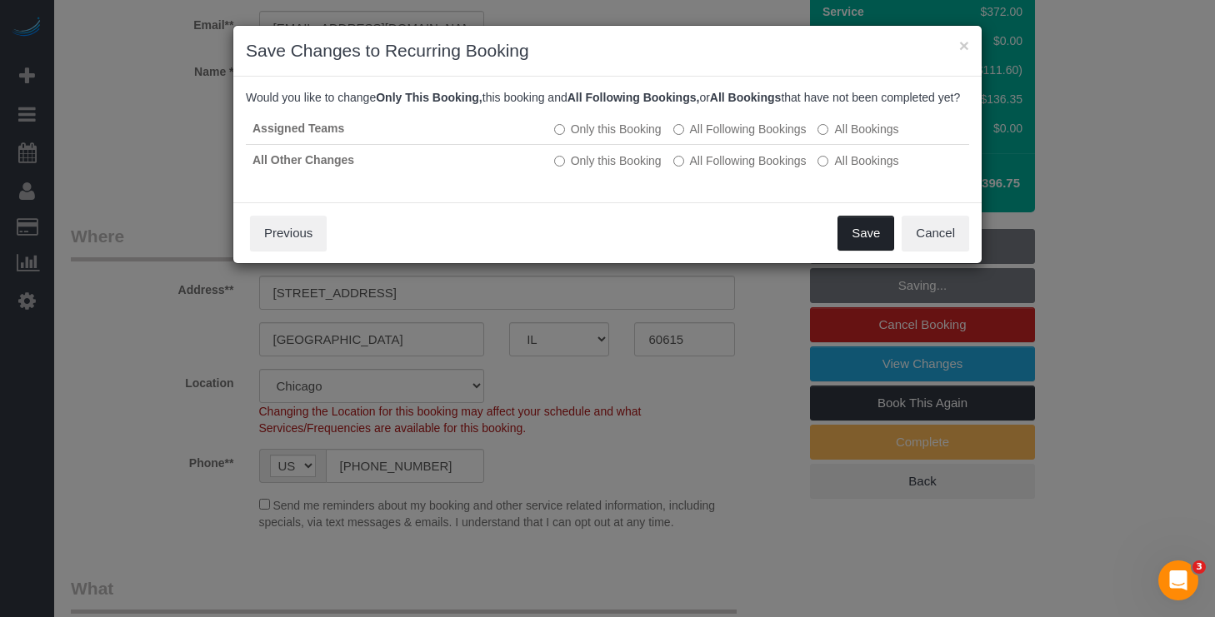
click at [872, 251] on button "Save" at bounding box center [865, 233] width 57 height 35
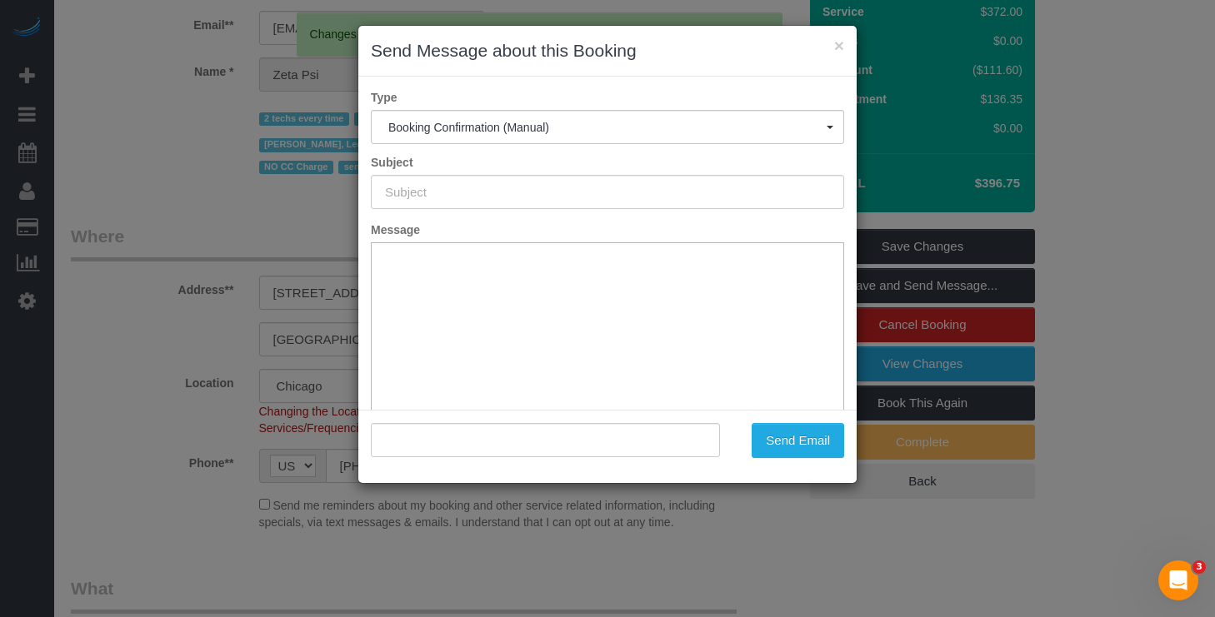
type input "Your Booking With Fresh Tech Maid, Confirmed!"
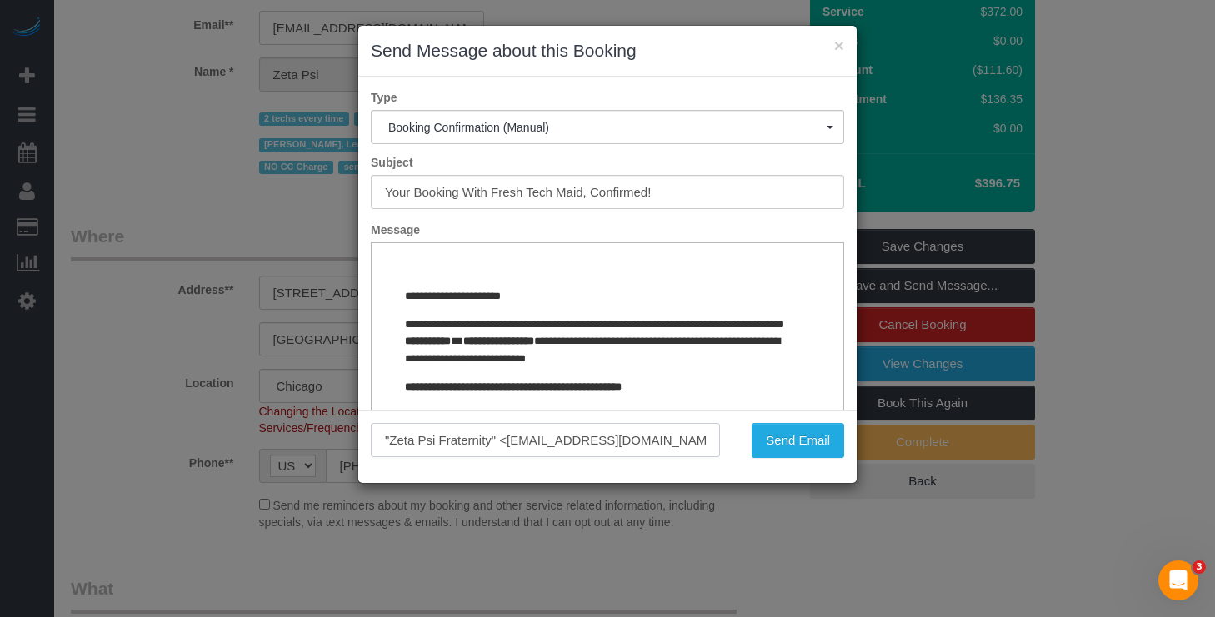
scroll to position [0, 21]
drag, startPoint x: 494, startPoint y: 441, endPoint x: 759, endPoint y: 461, distance: 265.7
click at [759, 461] on div ""Zeta Psi Fraternity" <[EMAIL_ADDRESS][DOMAIN_NAME]> Send Email" at bounding box center [607, 446] width 498 height 73
click at [561, 441] on input ""Zeta Psi Fraternity" <[EMAIL_ADDRESS][DOMAIN_NAME]>" at bounding box center [545, 440] width 349 height 34
paste input "[EMAIL_ADDRESS][DOMAIN_NAME]"
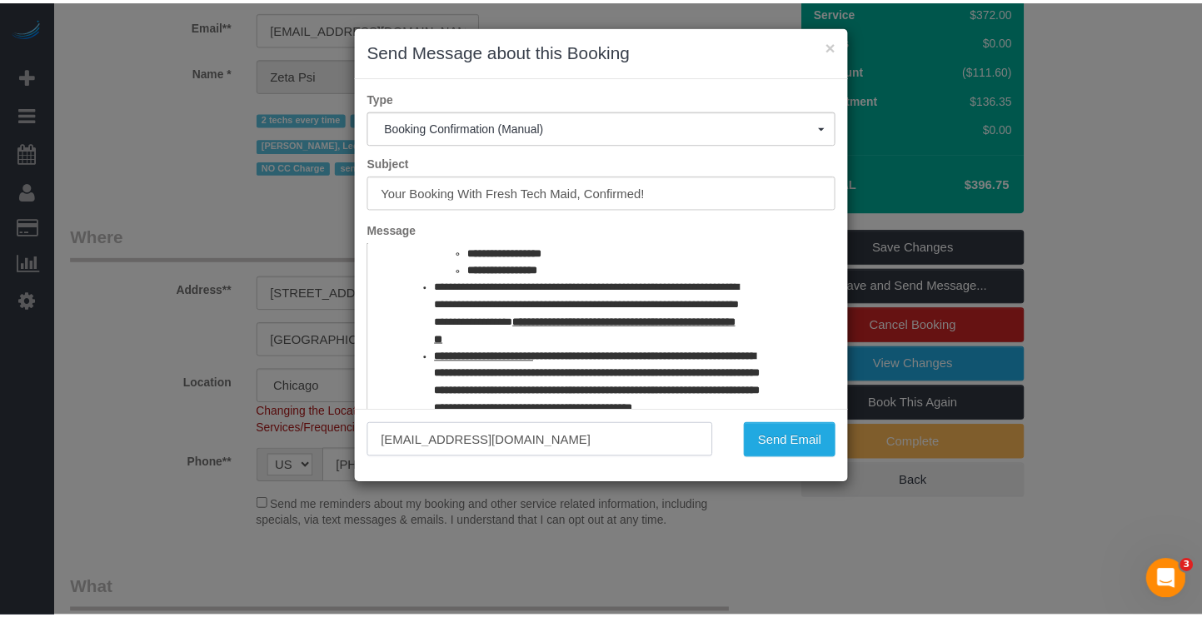
scroll to position [1083, 0]
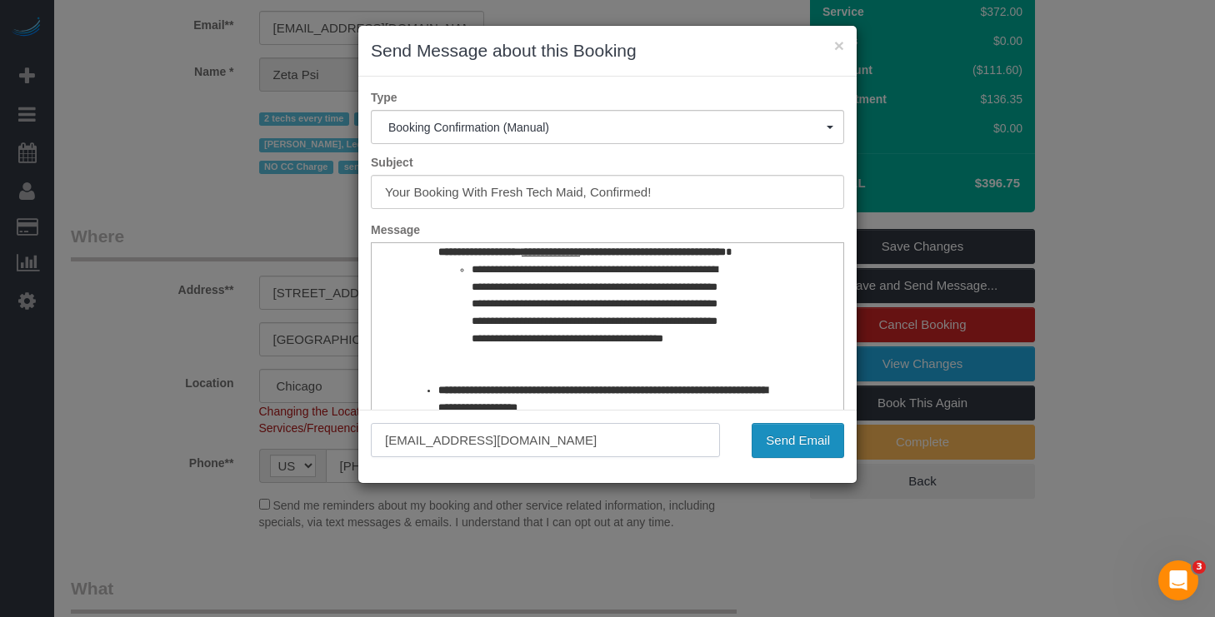
type input "[EMAIL_ADDRESS][DOMAIN_NAME]"
click at [777, 437] on button "Send Email" at bounding box center [797, 440] width 92 height 35
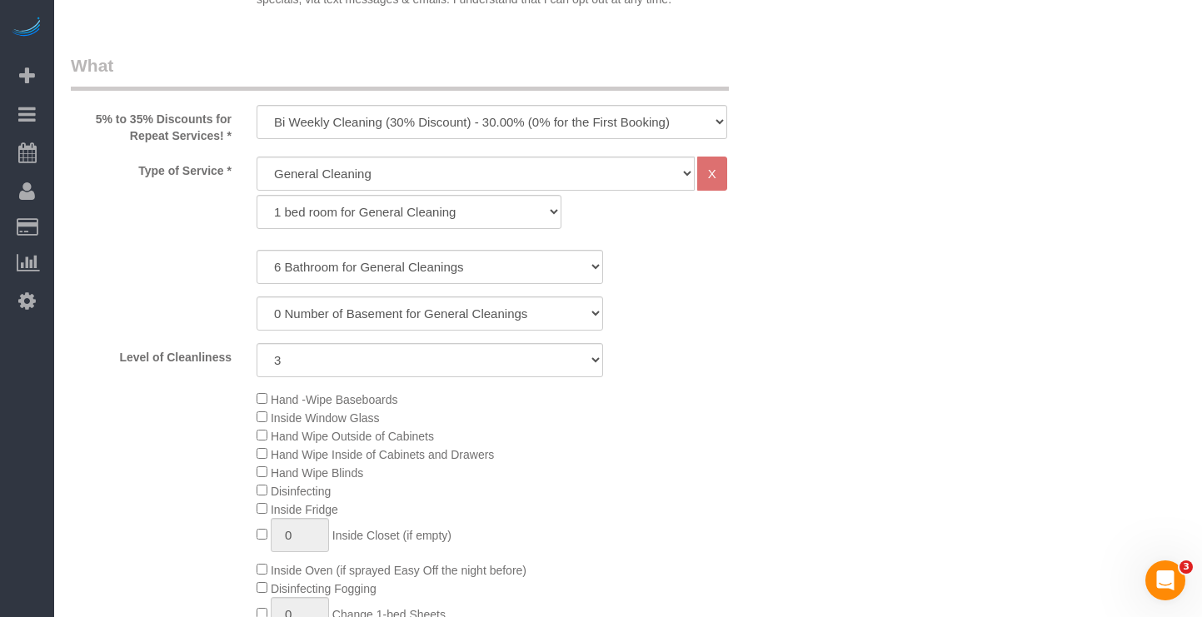
scroll to position [416, 0]
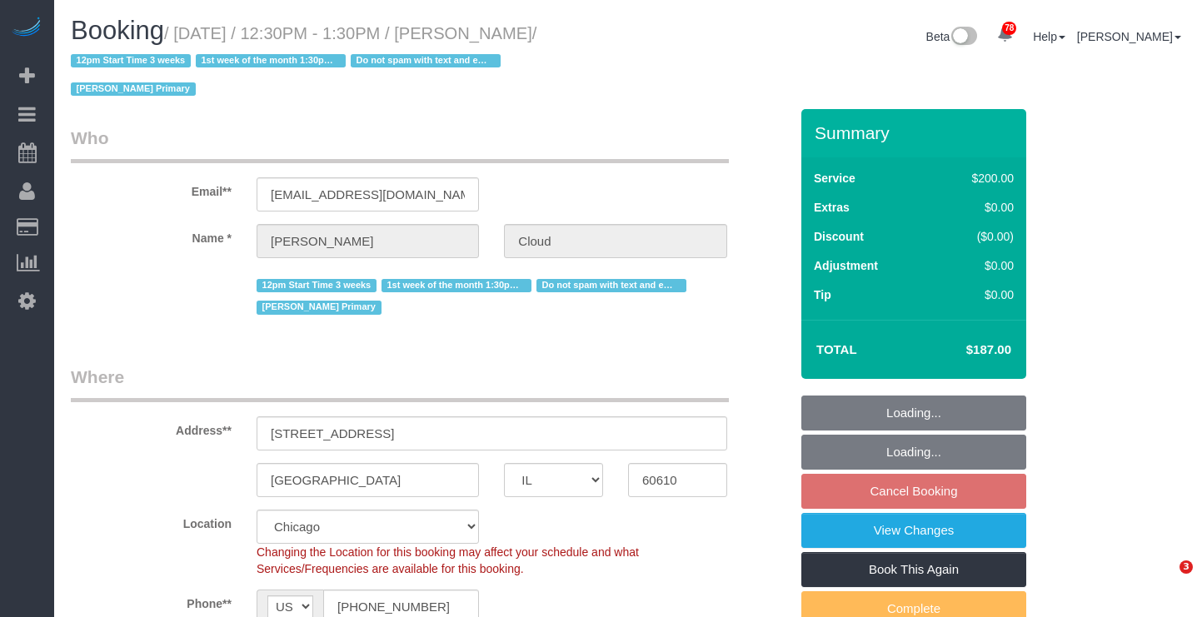
select select "IL"
select select "number:1"
select select "number:58"
select select "number:139"
select select "number:107"
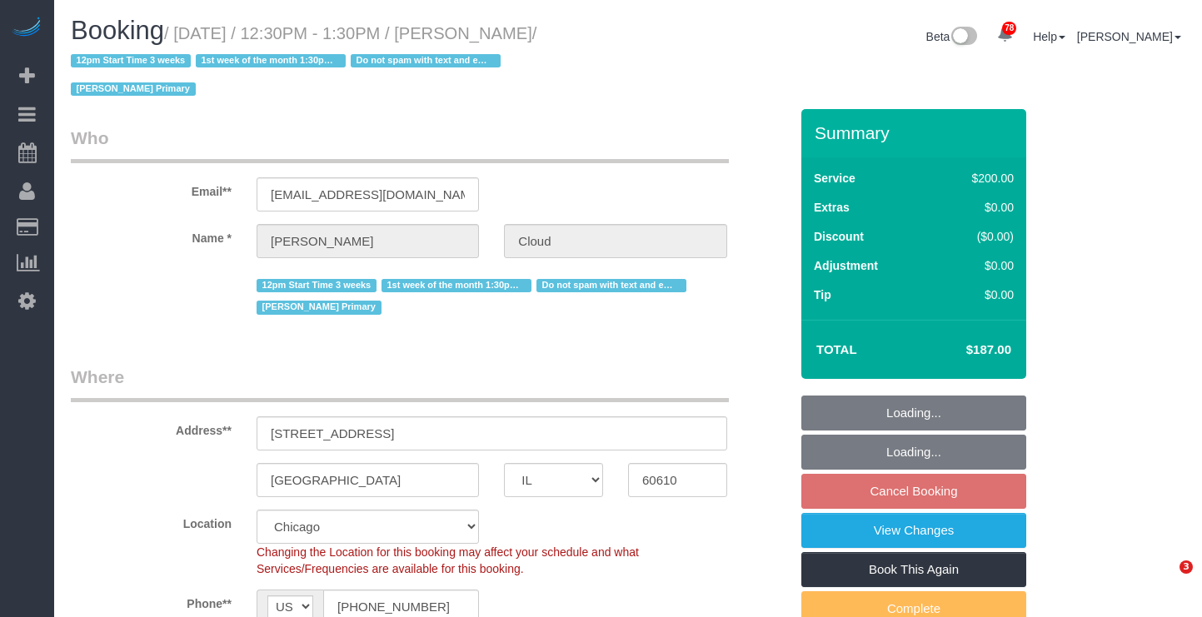
select select "object:1288"
select select "512"
select select "spot1"
select select "IL"
select select "512"
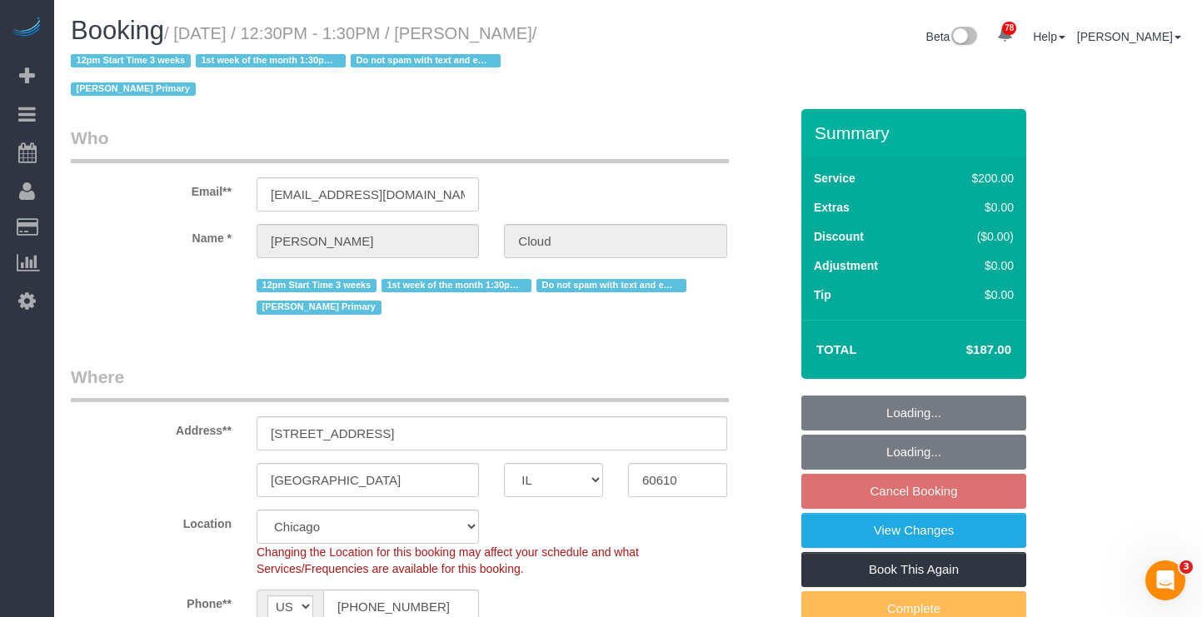
select select "object:976"
select select "number:1"
select select "number:58"
select select "number:139"
select select "number:107"
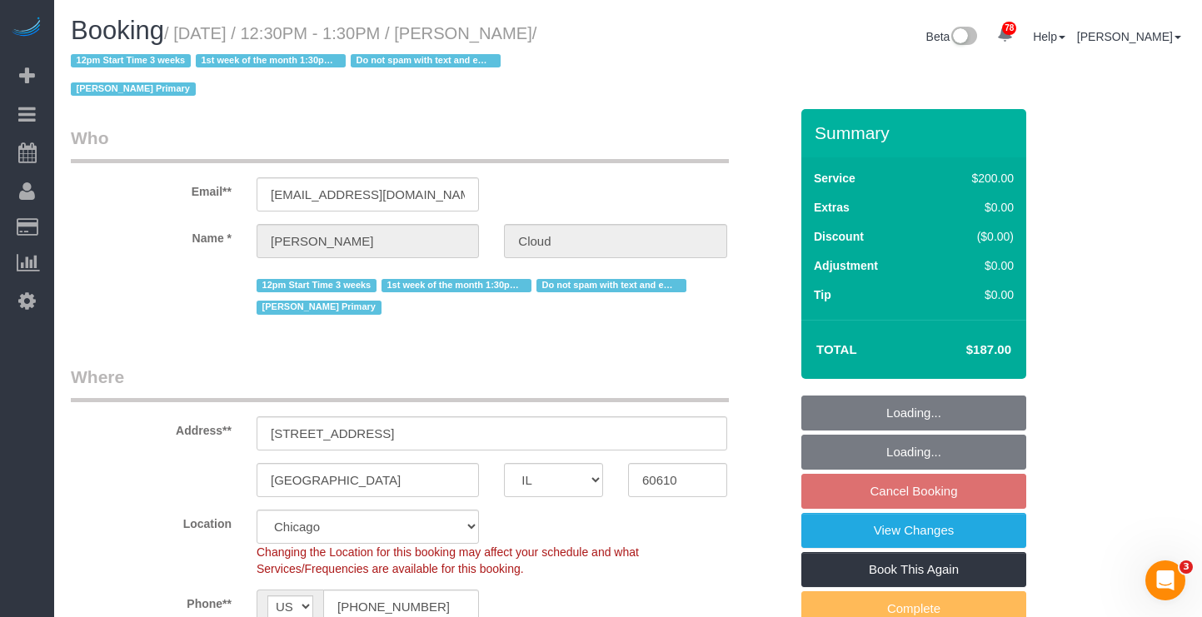
select select "object:1359"
select select "spot1"
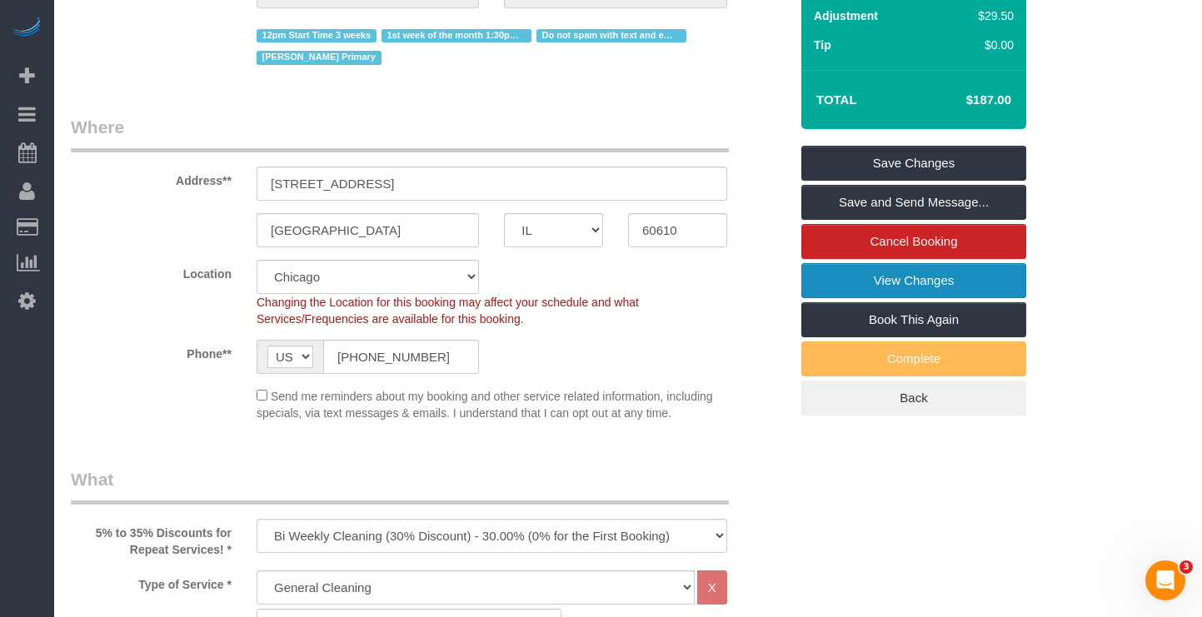
click at [901, 263] on link "View Changes" at bounding box center [913, 280] width 225 height 35
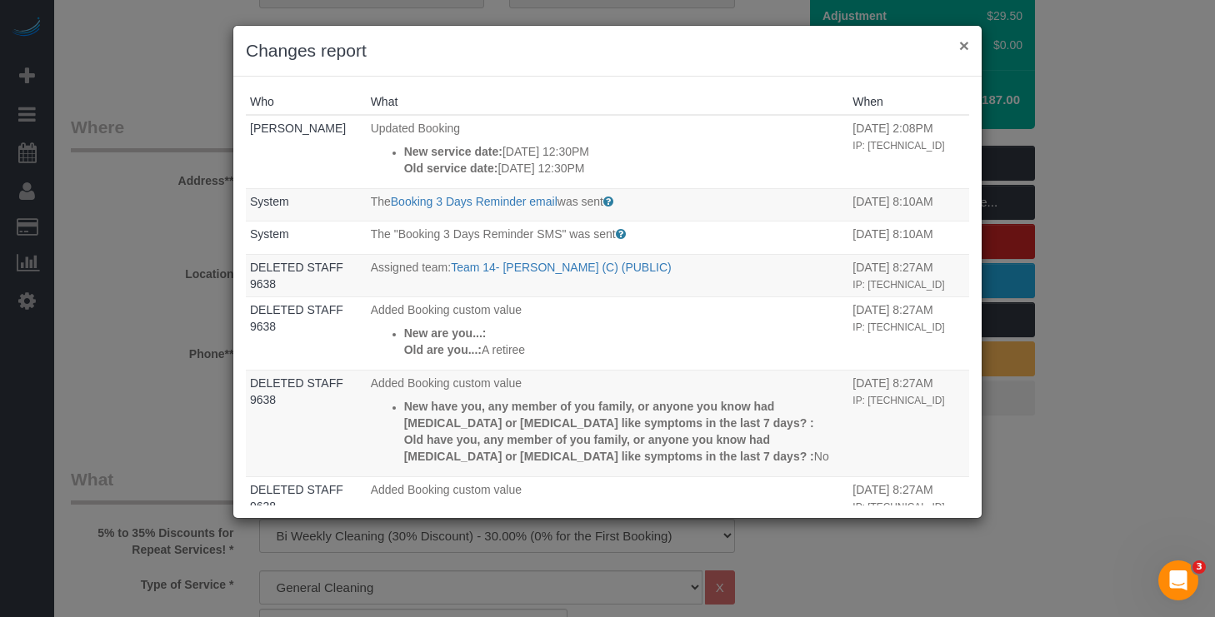
click at [960, 47] on button "×" at bounding box center [964, 45] width 10 height 17
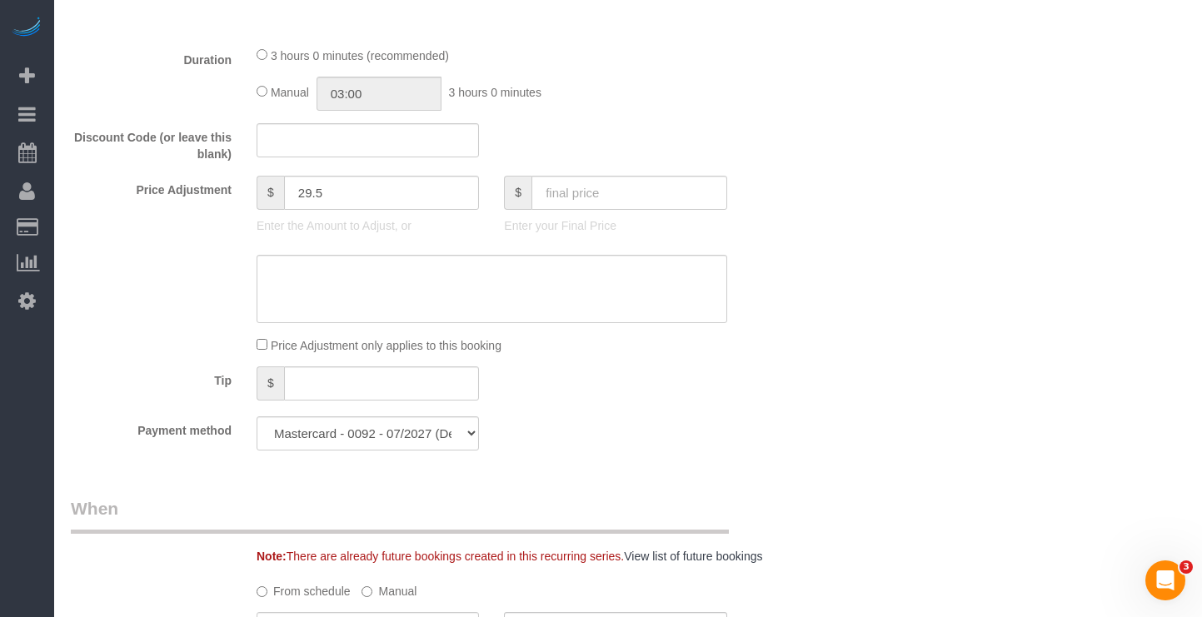
scroll to position [1670, 0]
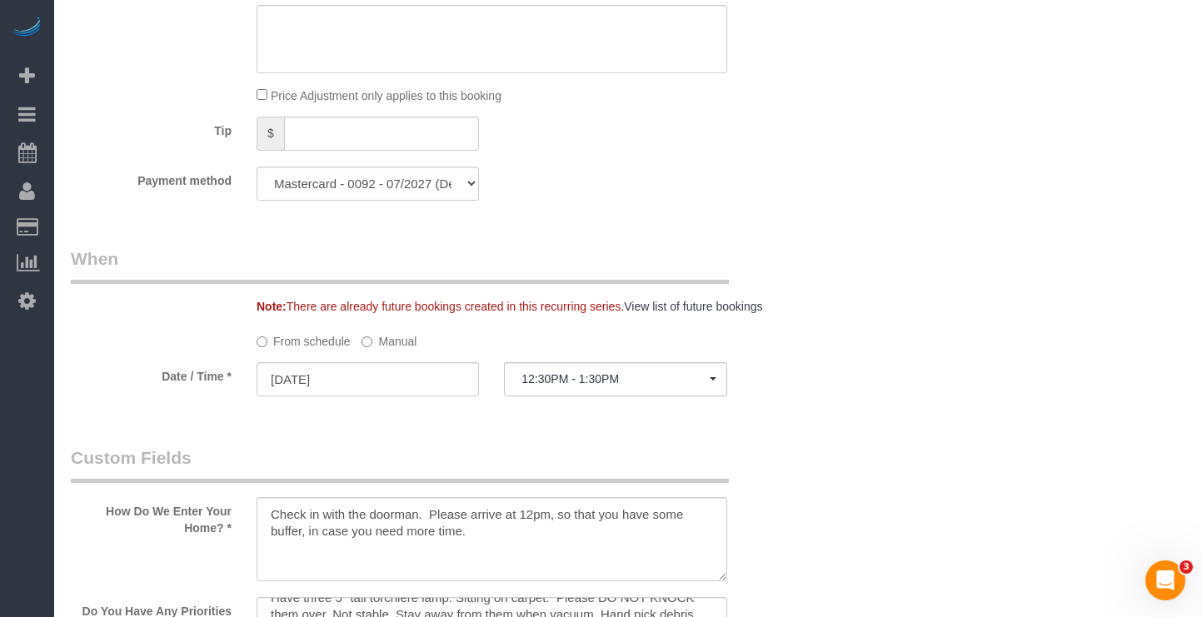
click at [380, 327] on label "Manual" at bounding box center [389, 338] width 55 height 22
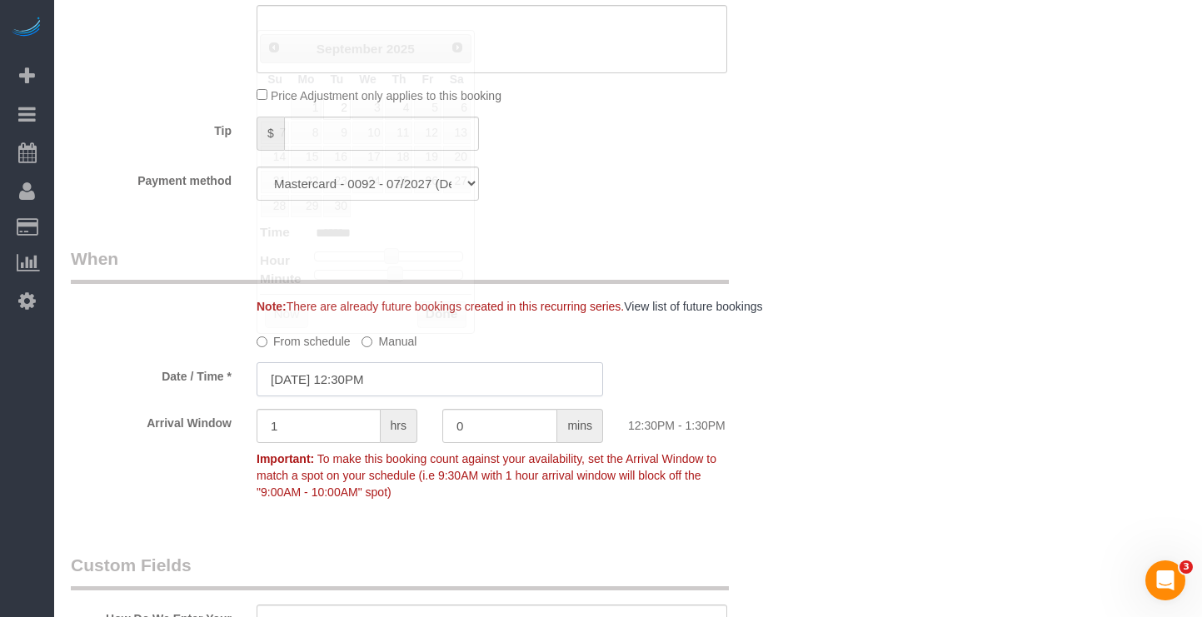
click at [380, 362] on input "[DATE] 12:30PM" at bounding box center [430, 379] width 347 height 34
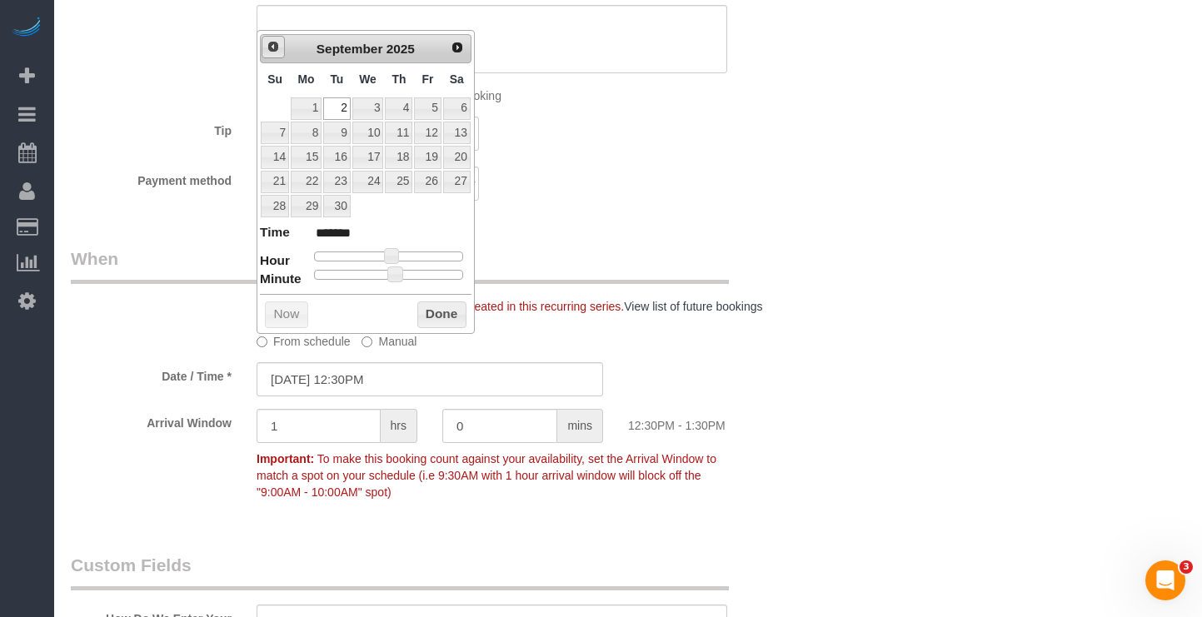
click at [277, 48] on span "Prev" at bounding box center [273, 46] width 13 height 13
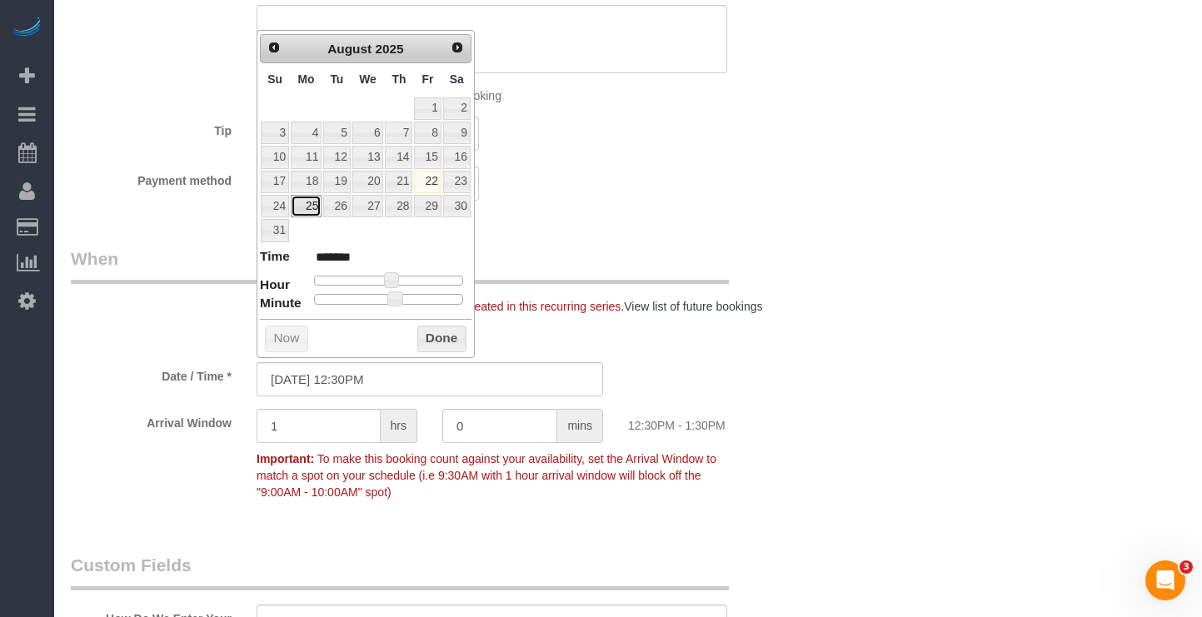
click at [312, 207] on link "25" at bounding box center [306, 206] width 31 height 22
click at [365, 207] on link "27" at bounding box center [368, 206] width 32 height 22
type input "[DATE] 12:30PM"
click at [434, 345] on button "Done" at bounding box center [441, 339] width 49 height 27
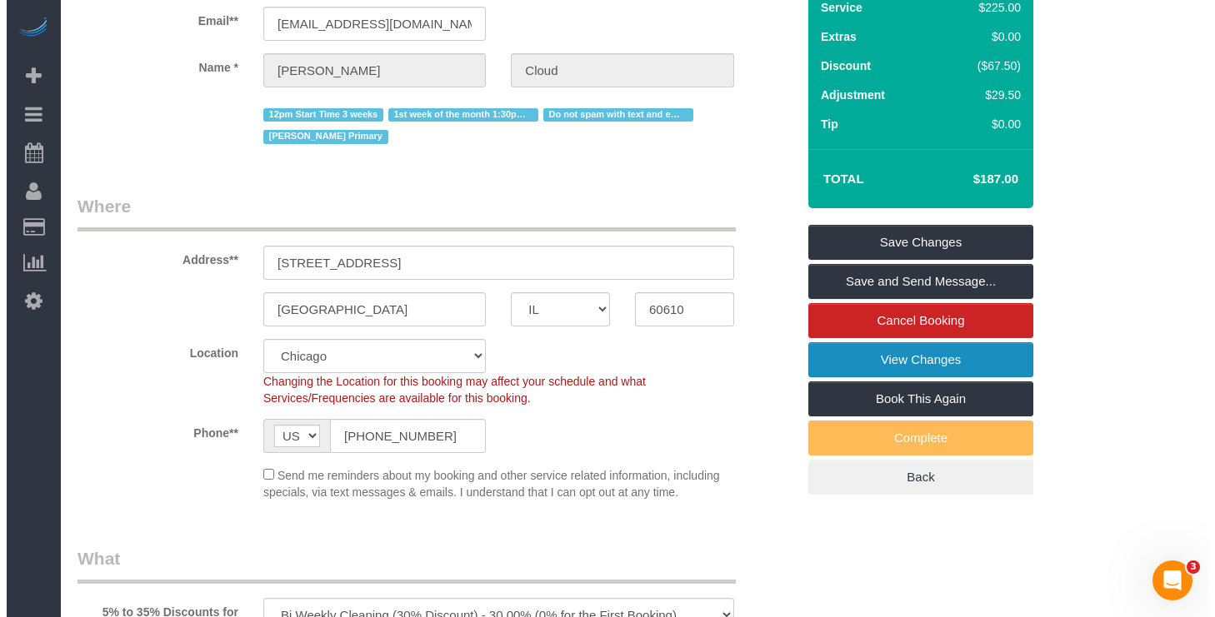
scroll to position [87, 0]
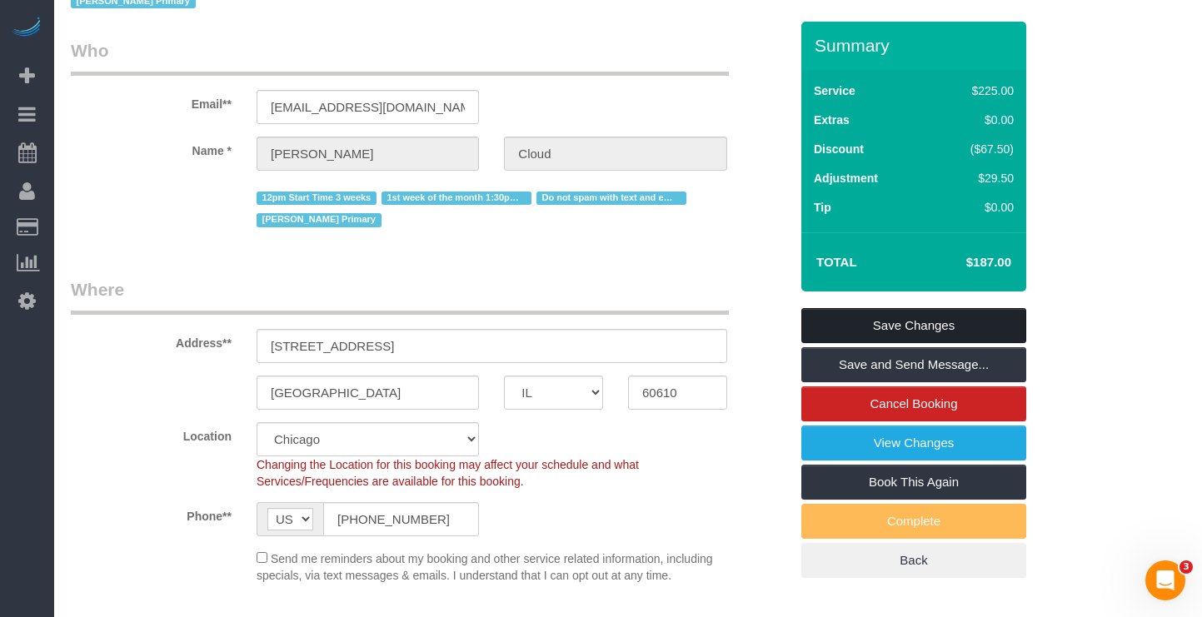
click at [871, 308] on link "Save Changes" at bounding box center [913, 325] width 225 height 35
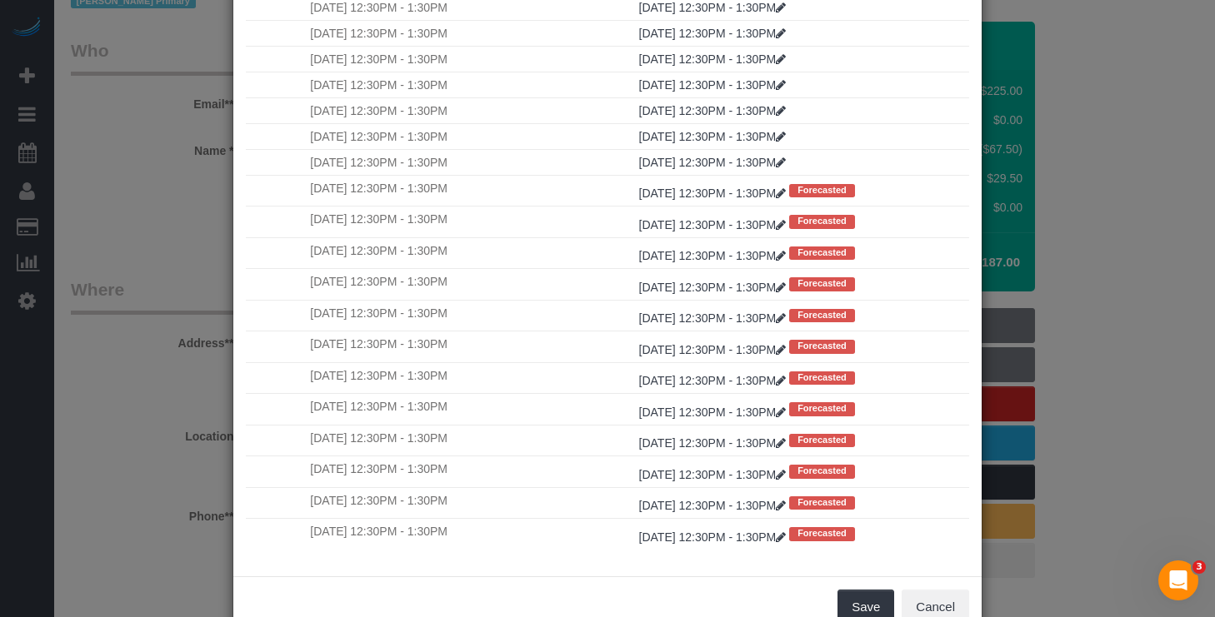
scroll to position [129, 0]
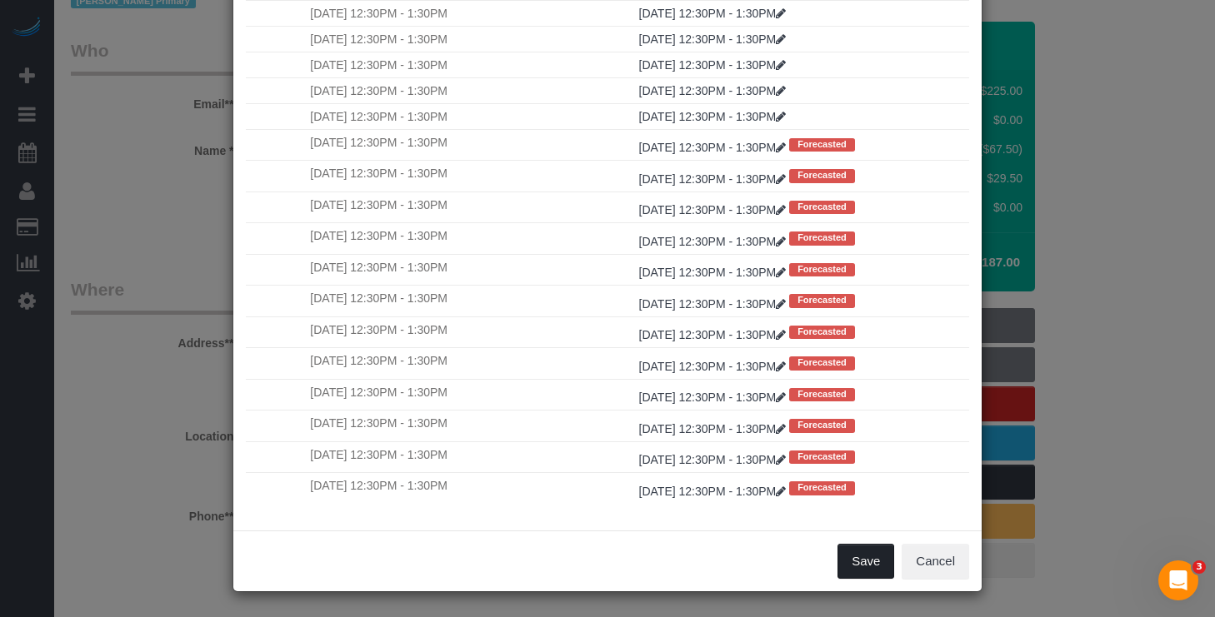
drag, startPoint x: 863, startPoint y: 564, endPoint x: 352, endPoint y: 369, distance: 546.6
click at [377, 390] on div "× Save Changes to Recurring Booking Date, Time changed Select how you want to h…" at bounding box center [607, 244] width 750 height 696
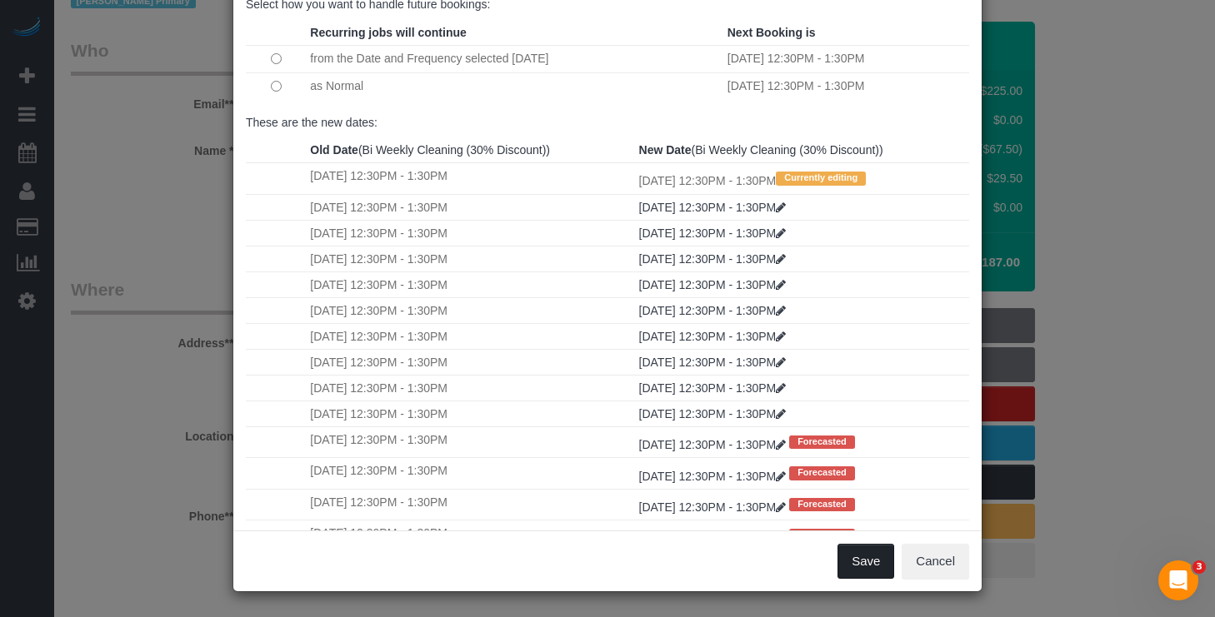
scroll to position [0, 0]
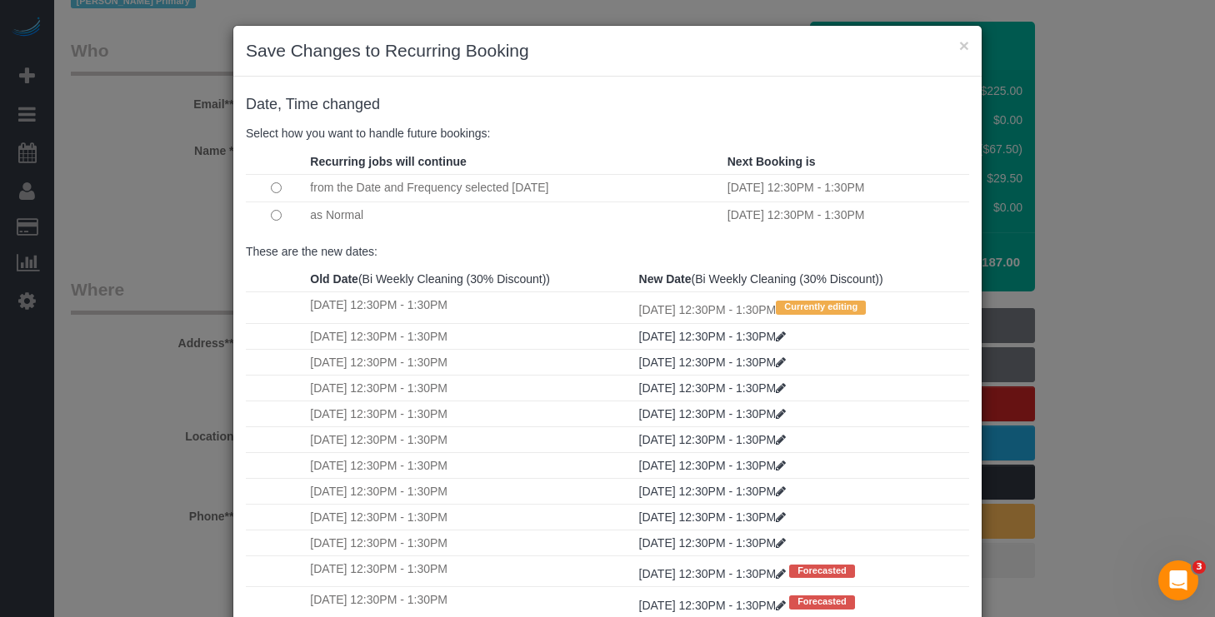
click at [271, 145] on div "Date, Time changed Select how you want to handle future bookings:" at bounding box center [607, 119] width 748 height 60
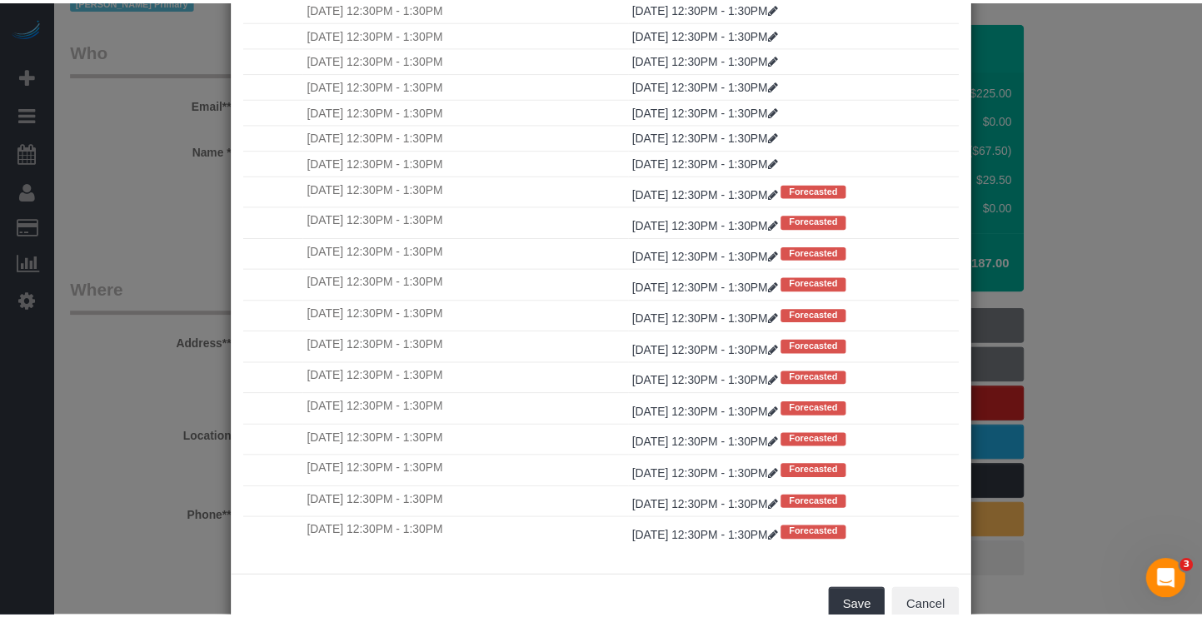
scroll to position [129, 0]
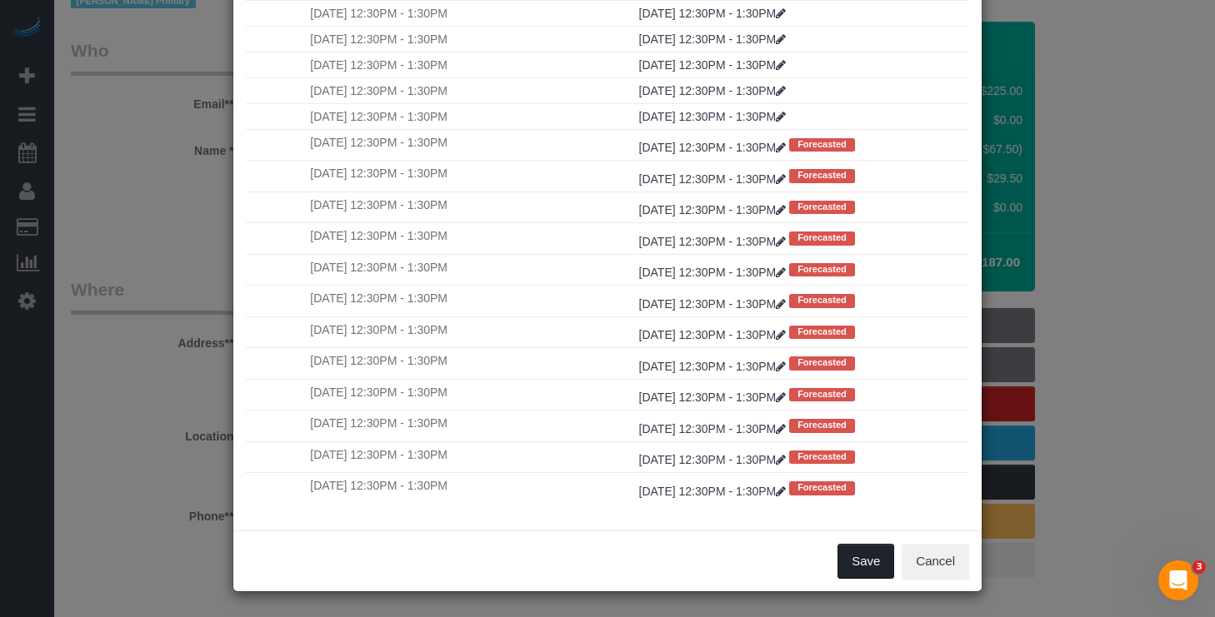
click at [860, 556] on button "Save" at bounding box center [865, 561] width 57 height 35
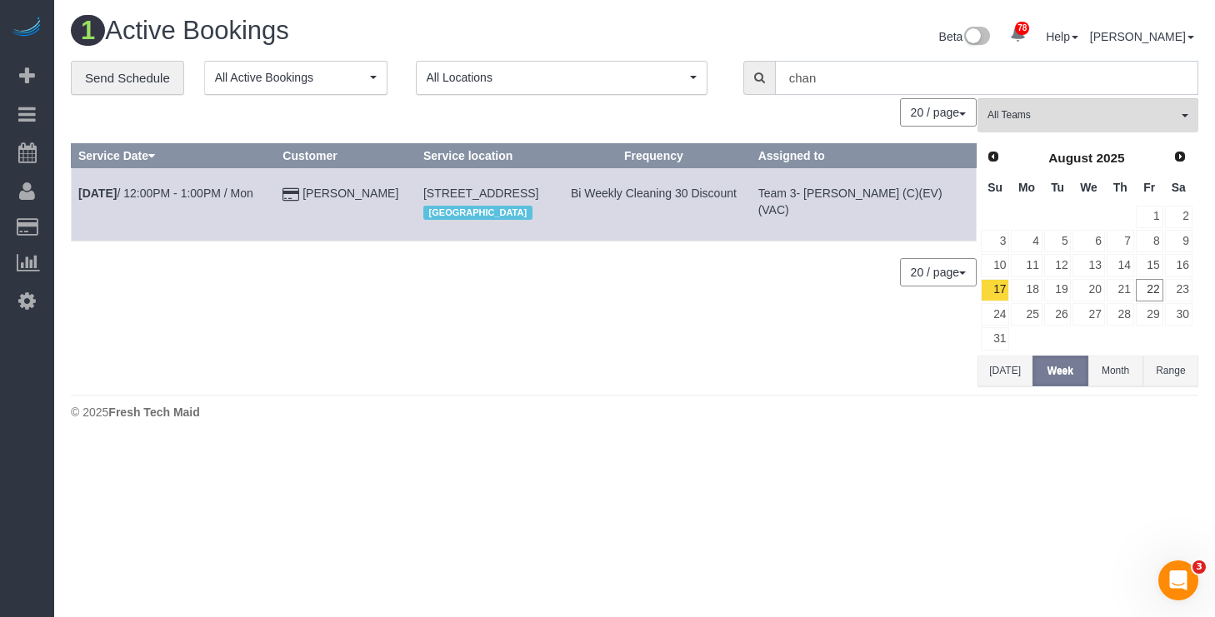
click at [853, 82] on input "chan" at bounding box center [986, 78] width 423 height 34
paste input "[PERSON_NAME]"
paste input "text"
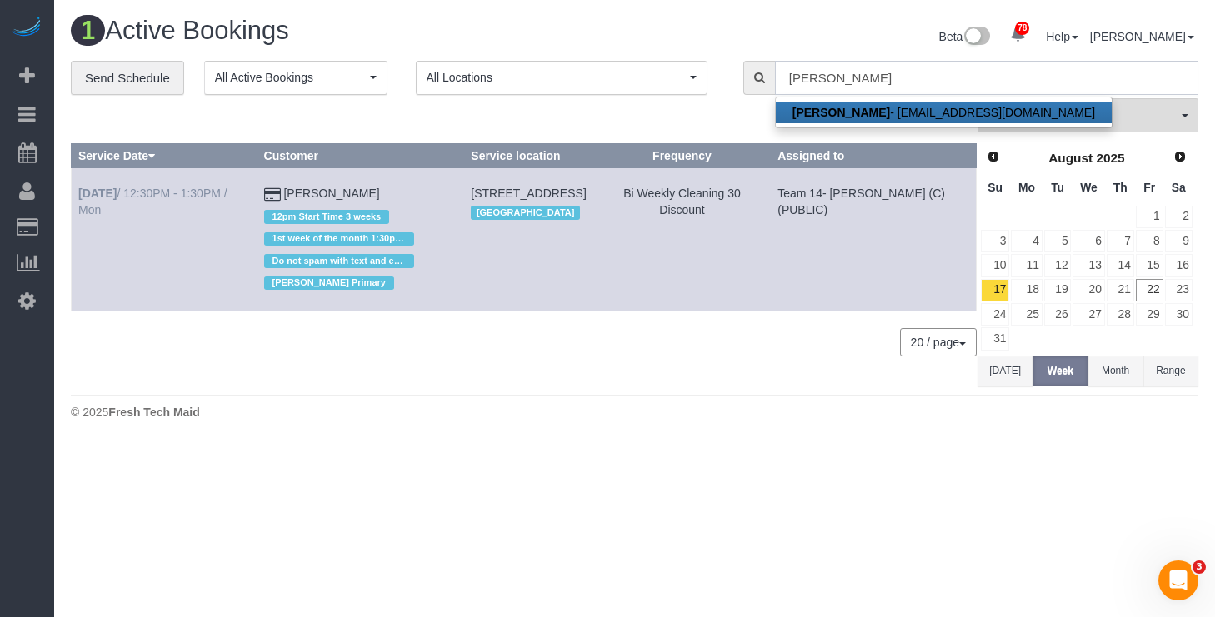
type input "[PERSON_NAME]"
click at [165, 187] on link "[DATE] 12:30PM - 1:30PM / Mon" at bounding box center [152, 202] width 149 height 30
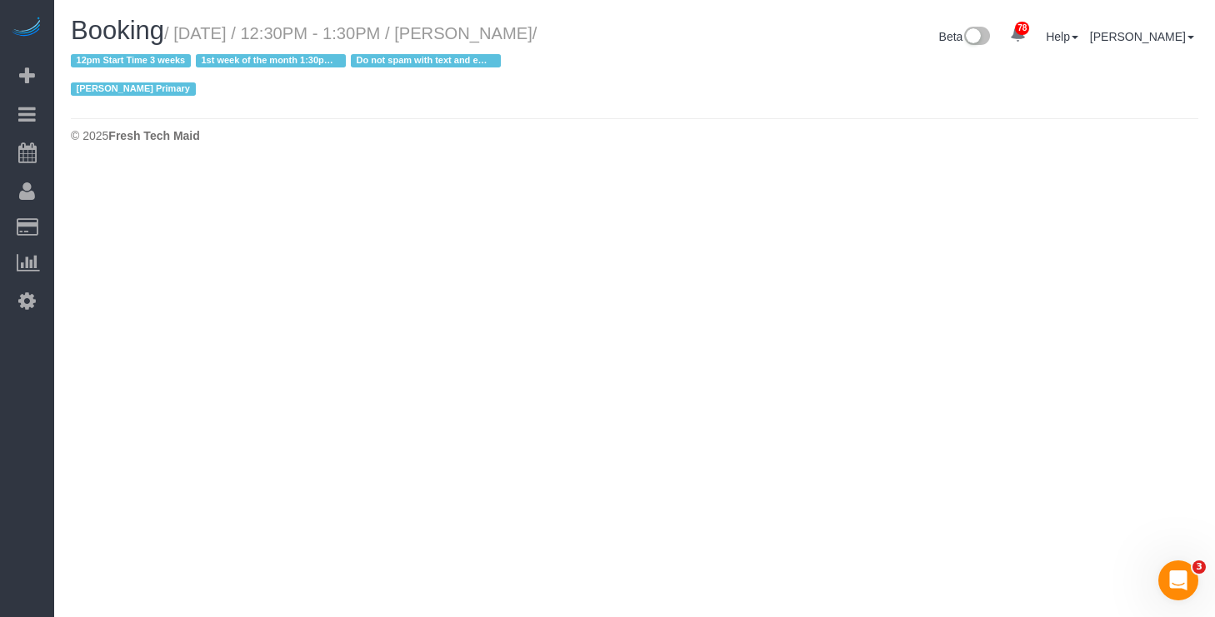
select select "IL"
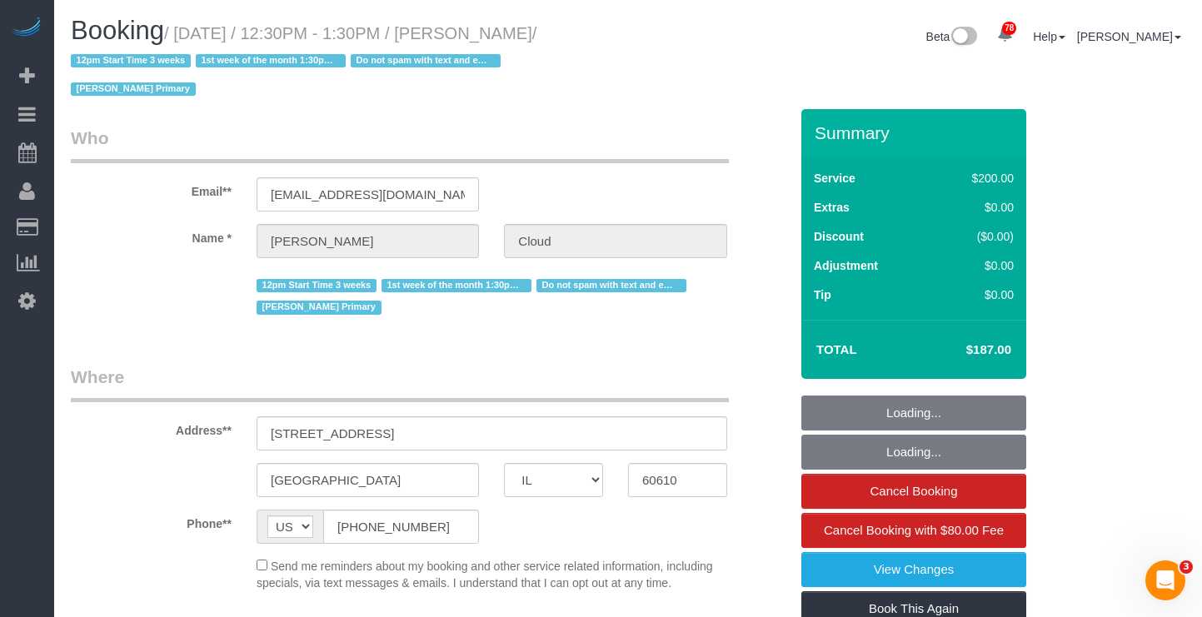
select select "object:2645"
select select "number:1"
select select "number:58"
select select "number:139"
select select "number:107"
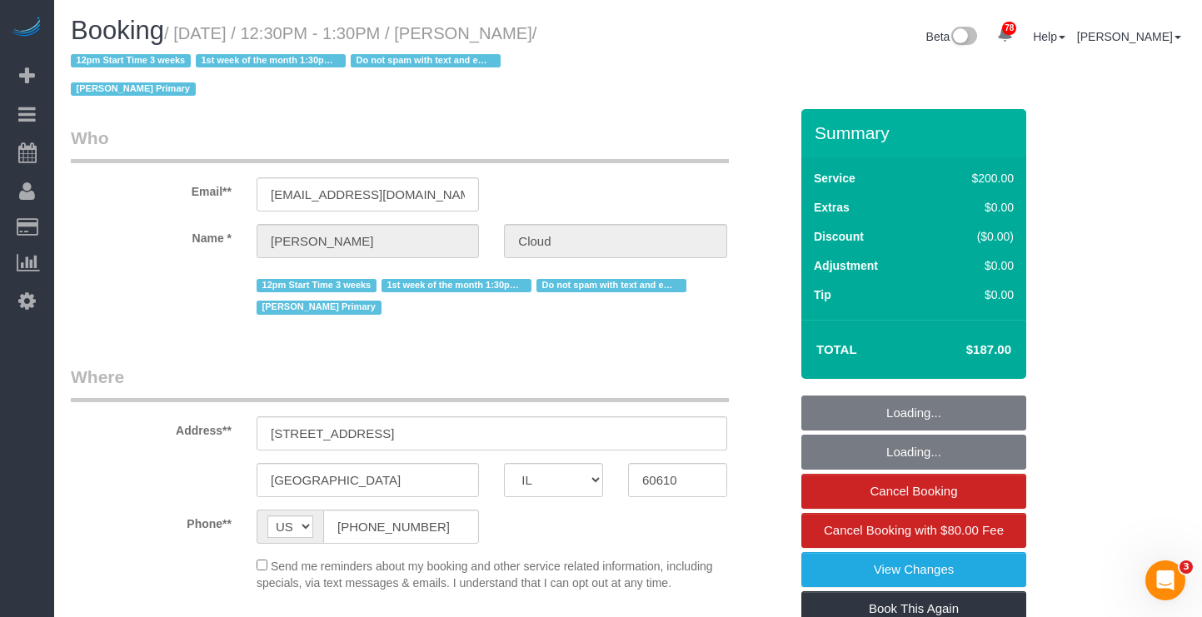
select select "string:fspay-14419dd8-8fae-4508-affb-048e3e7acd11"
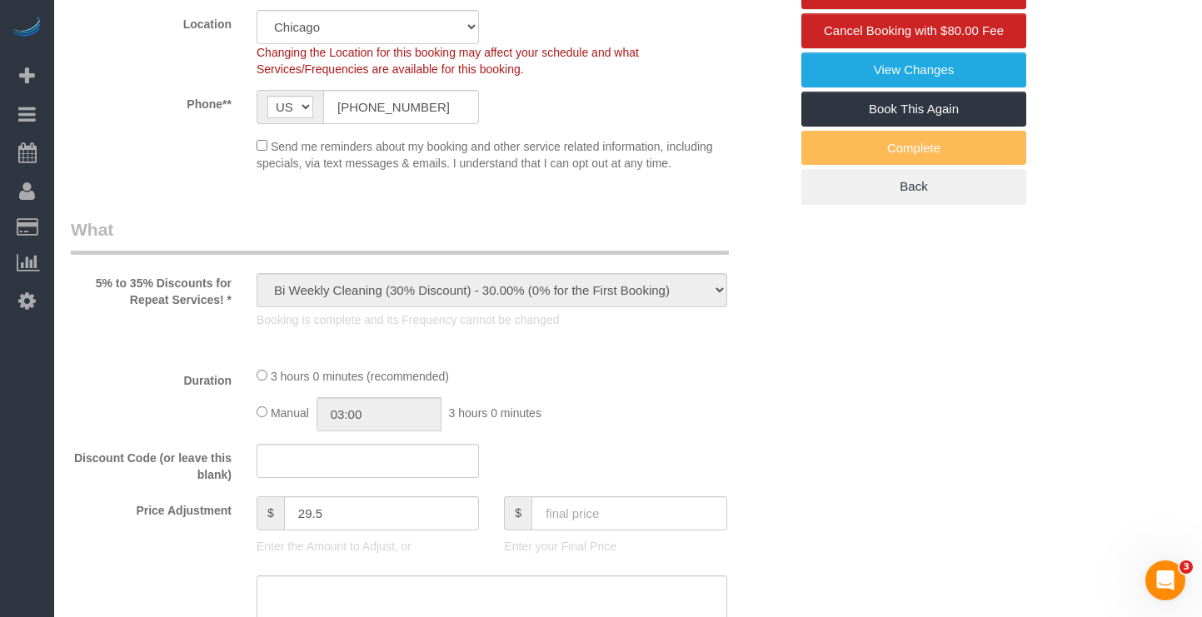
select select "object:2966"
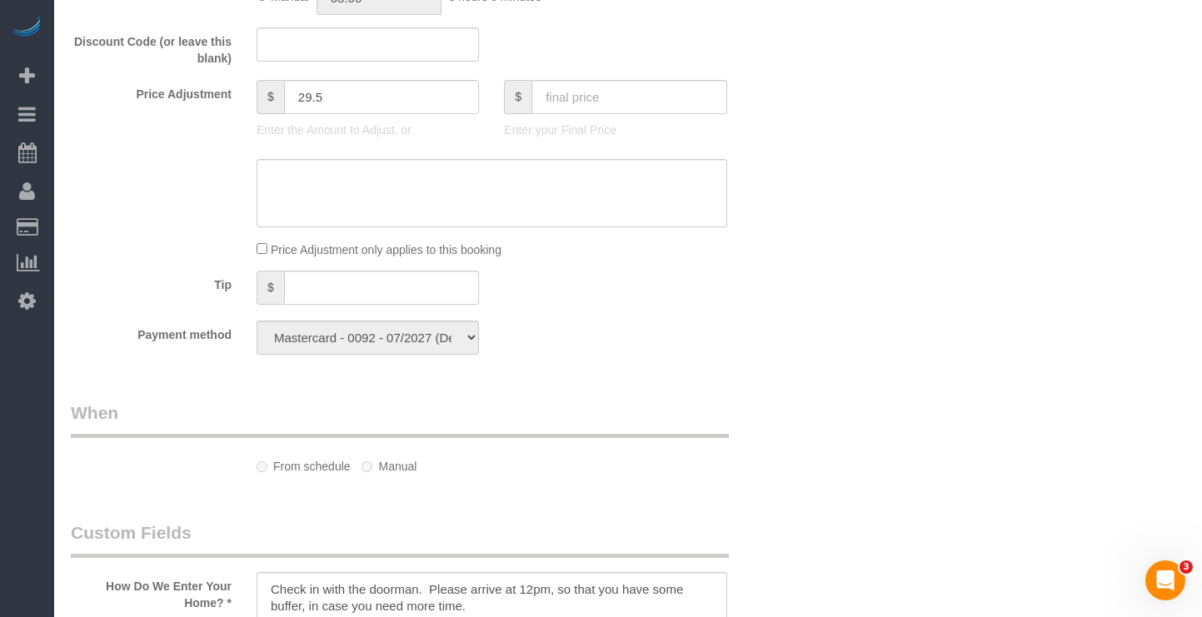
select select "512"
select select "spot6"
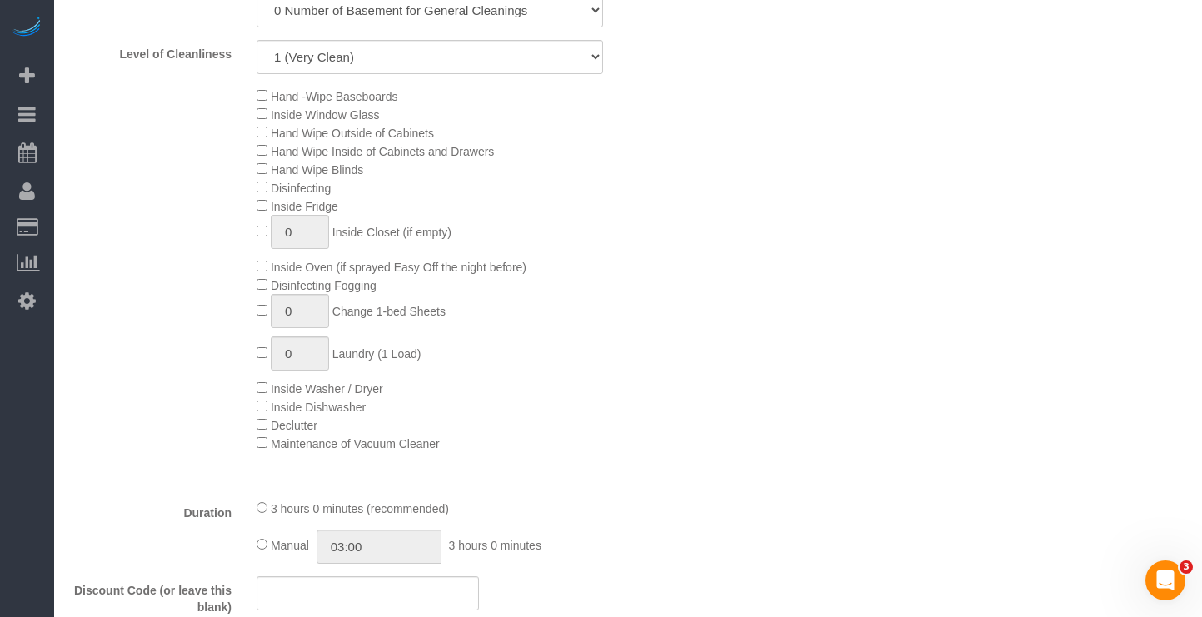
scroll to position [1666, 0]
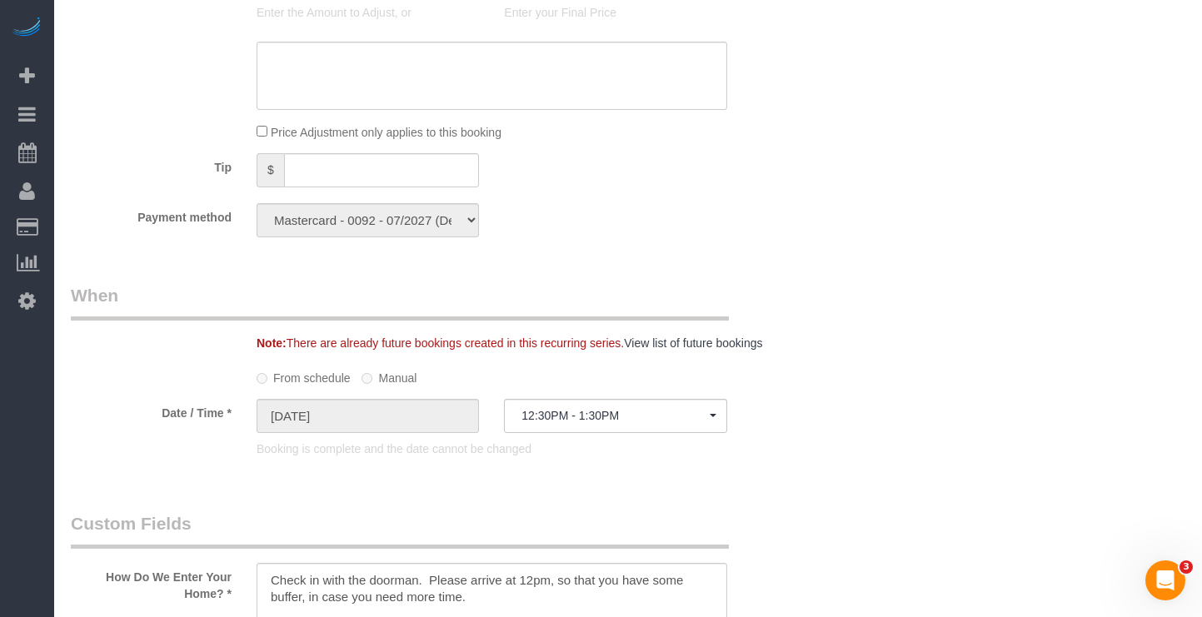
click at [392, 364] on label "Manual" at bounding box center [389, 375] width 55 height 22
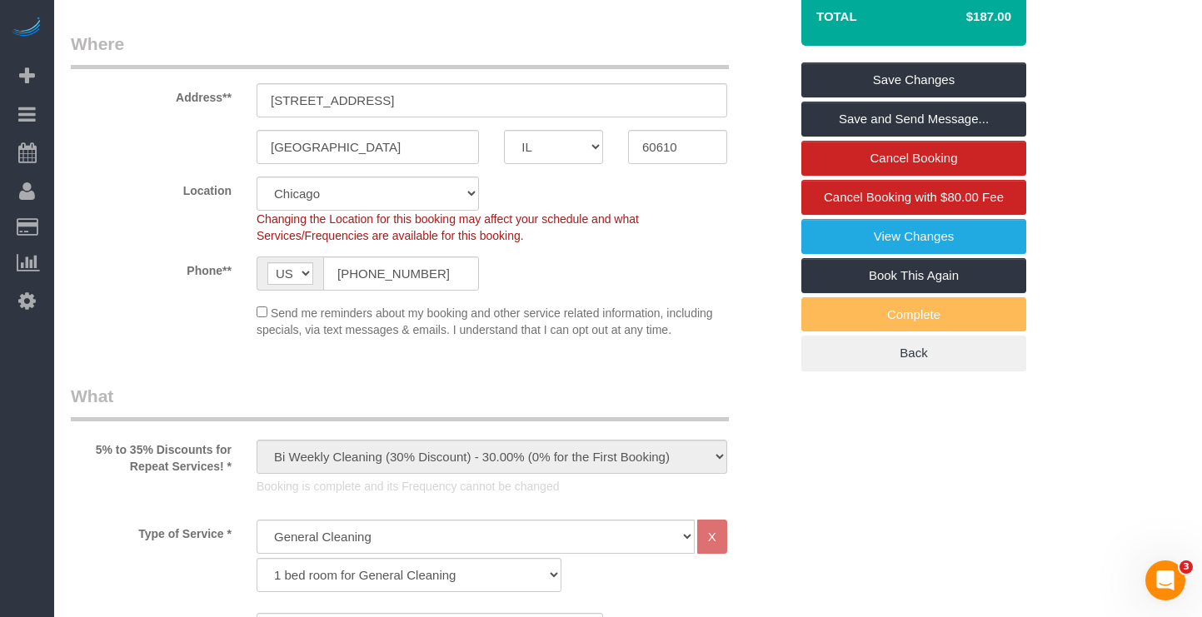
scroll to position [0, 0]
